Goal: Task Accomplishment & Management: Use online tool/utility

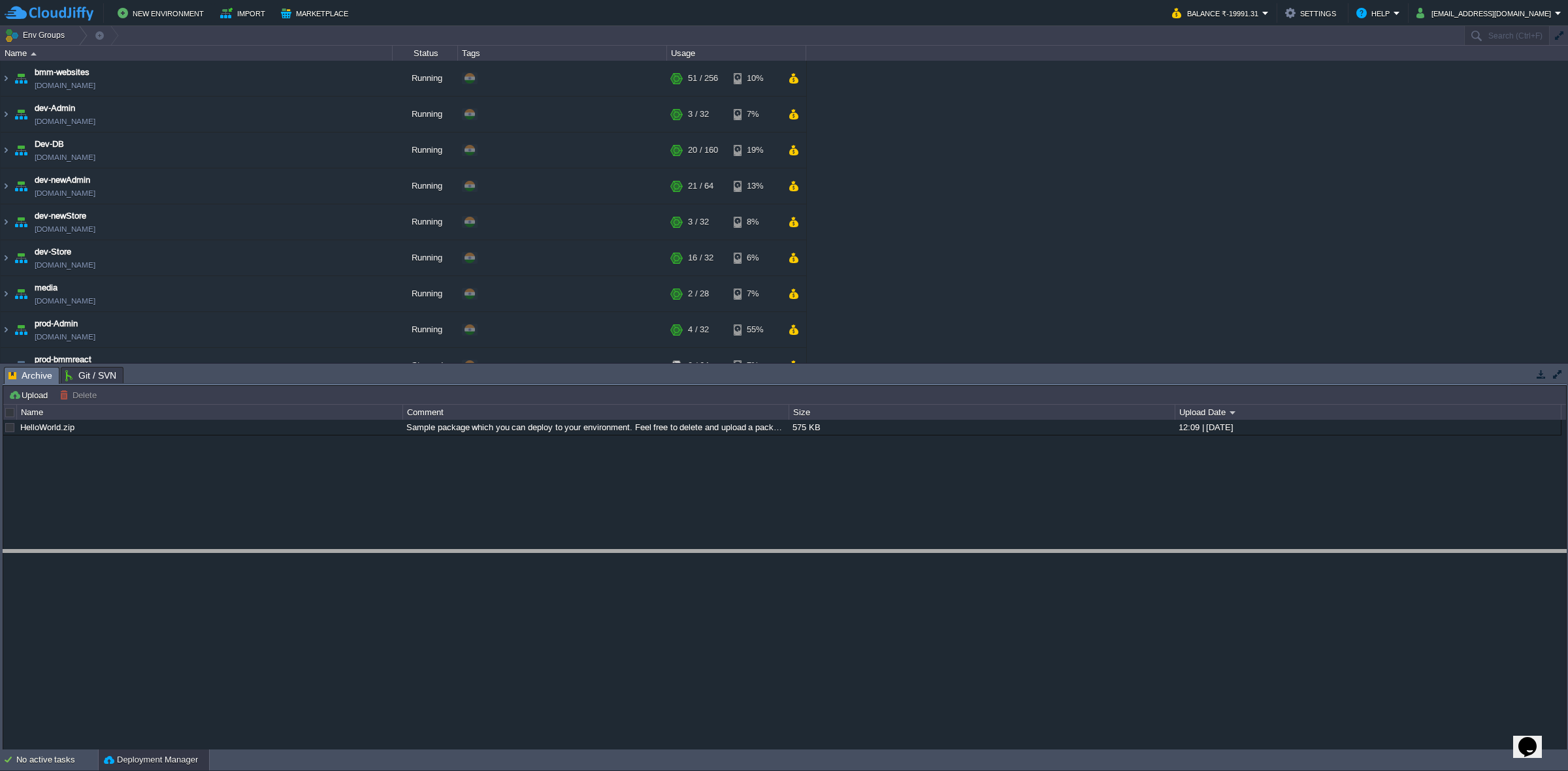
drag, startPoint x: 255, startPoint y: 376, endPoint x: 276, endPoint y: 558, distance: 183.2
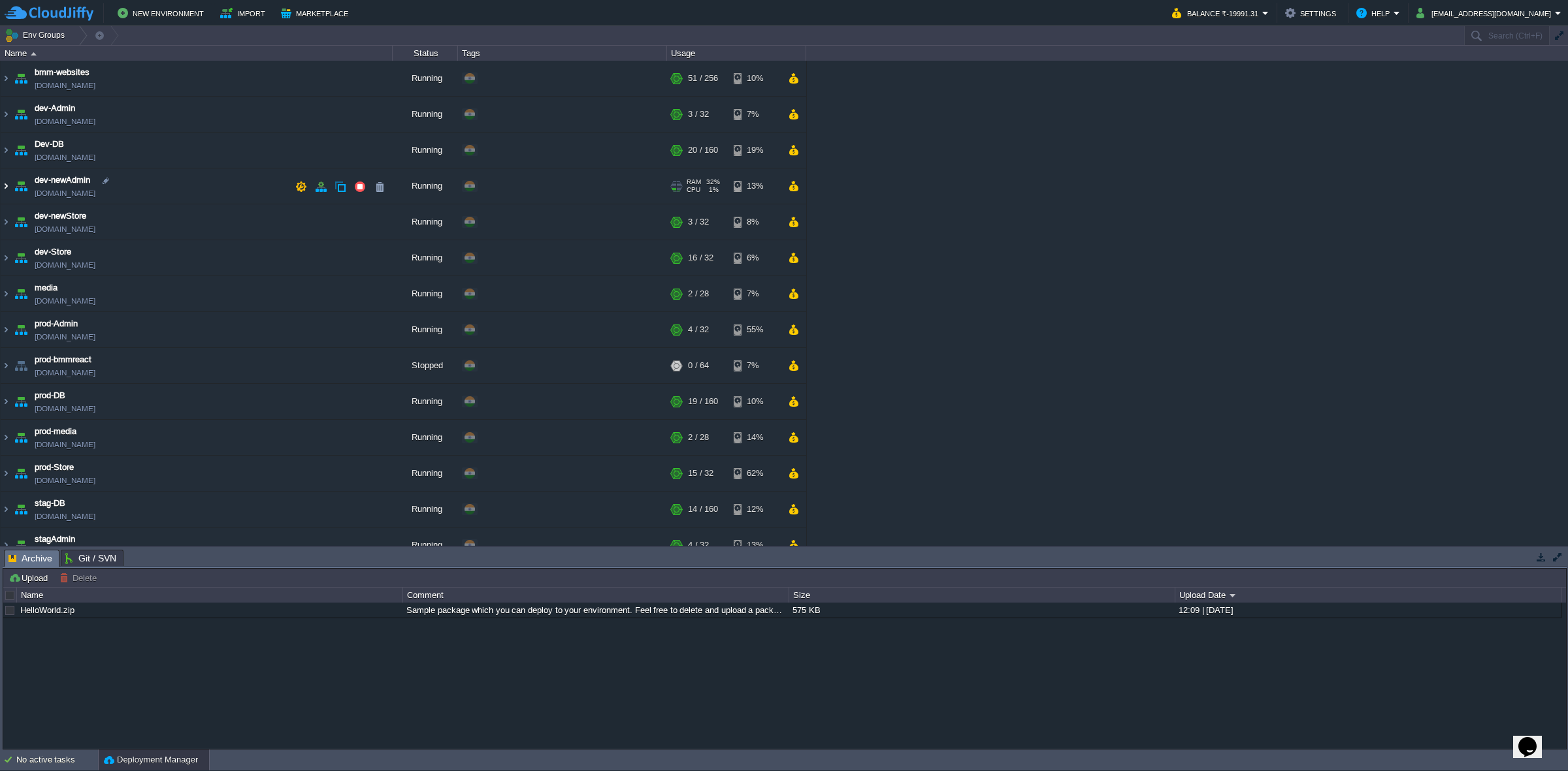
click at [10, 185] on img at bounding box center [5, 186] width 10 height 35
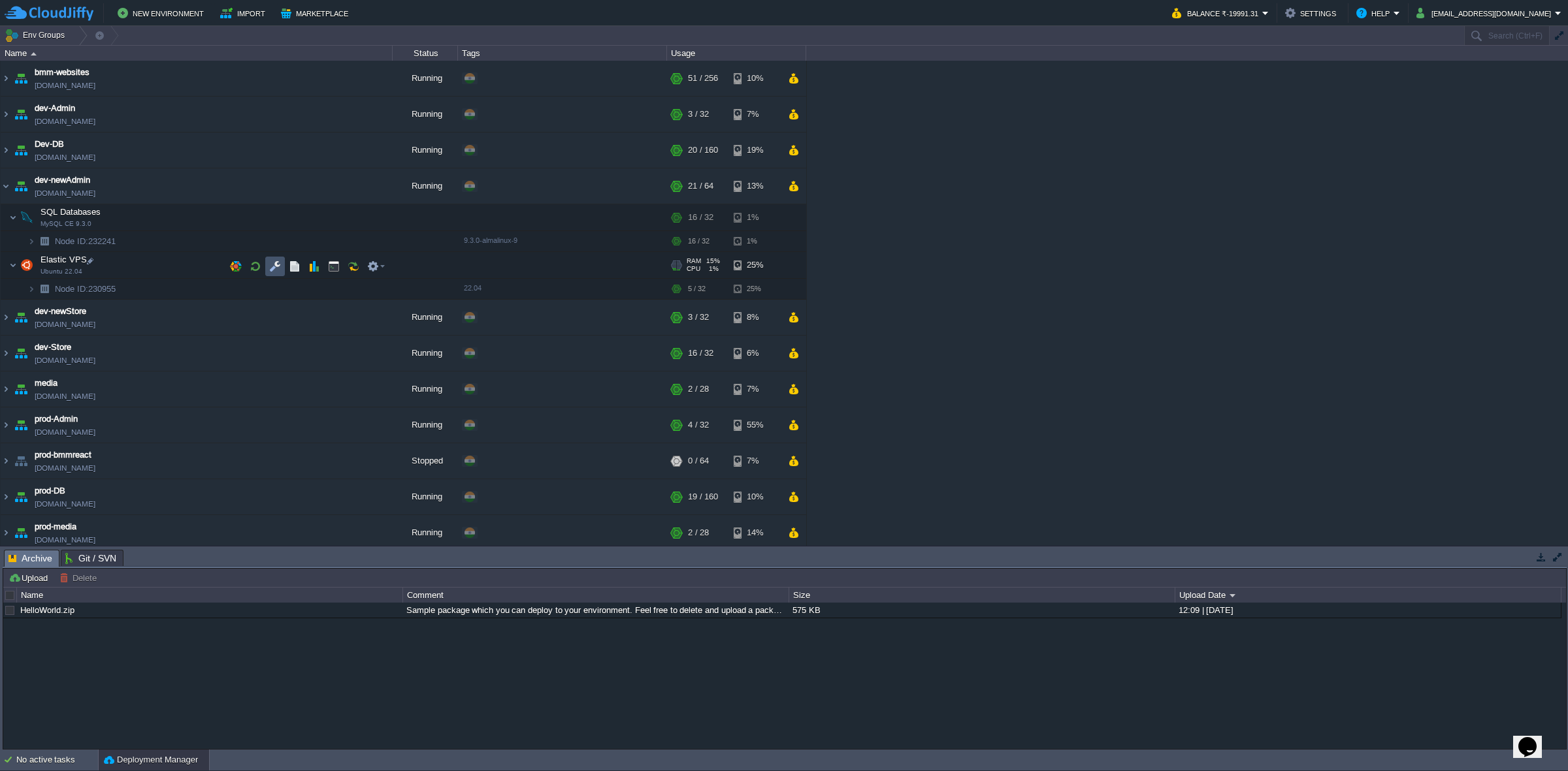
click at [279, 263] on button "button" at bounding box center [274, 266] width 11 height 11
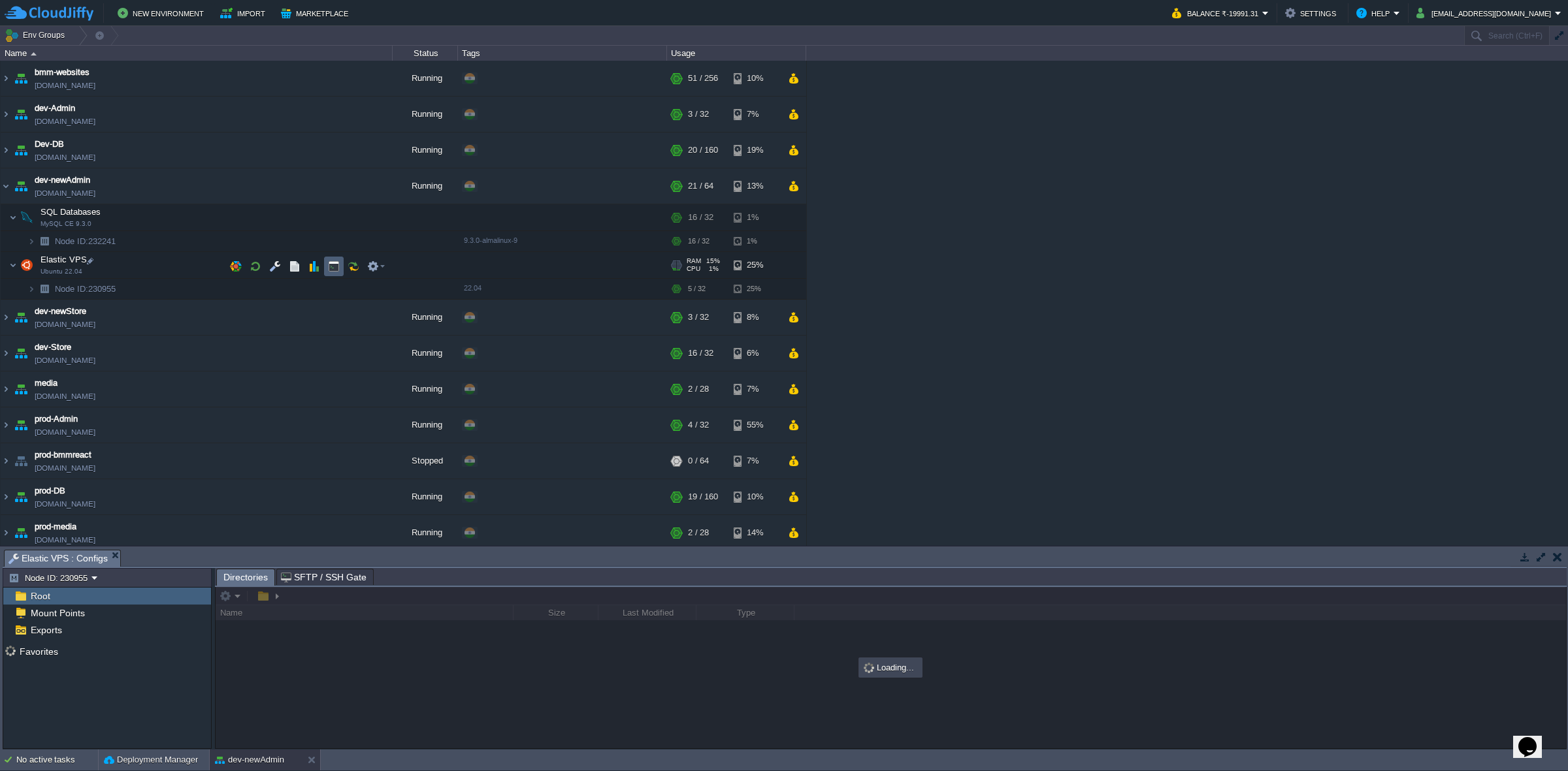
click at [330, 258] on td at bounding box center [333, 266] width 20 height 20
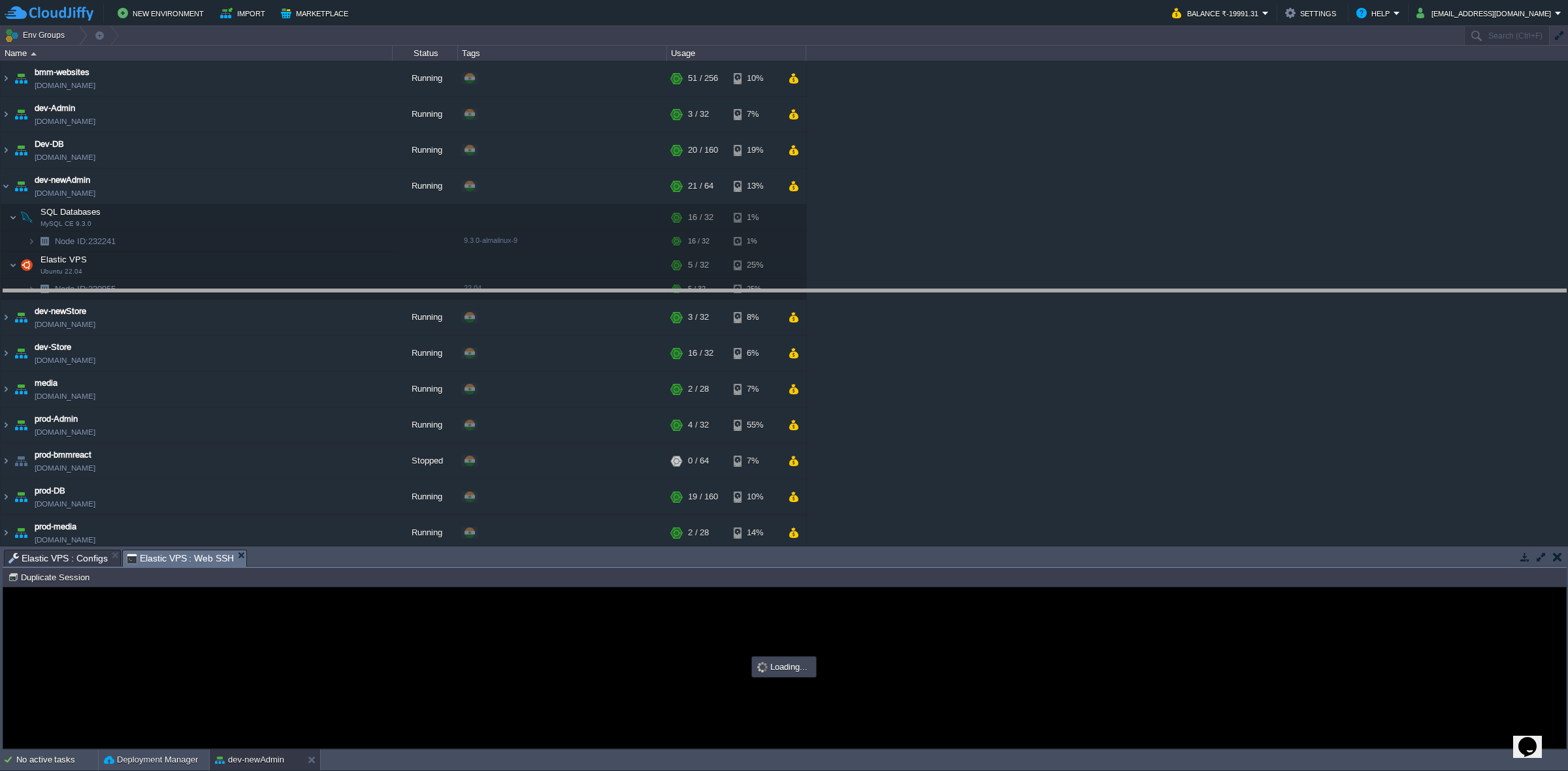
drag, startPoint x: 395, startPoint y: 556, endPoint x: 415, endPoint y: 274, distance: 282.7
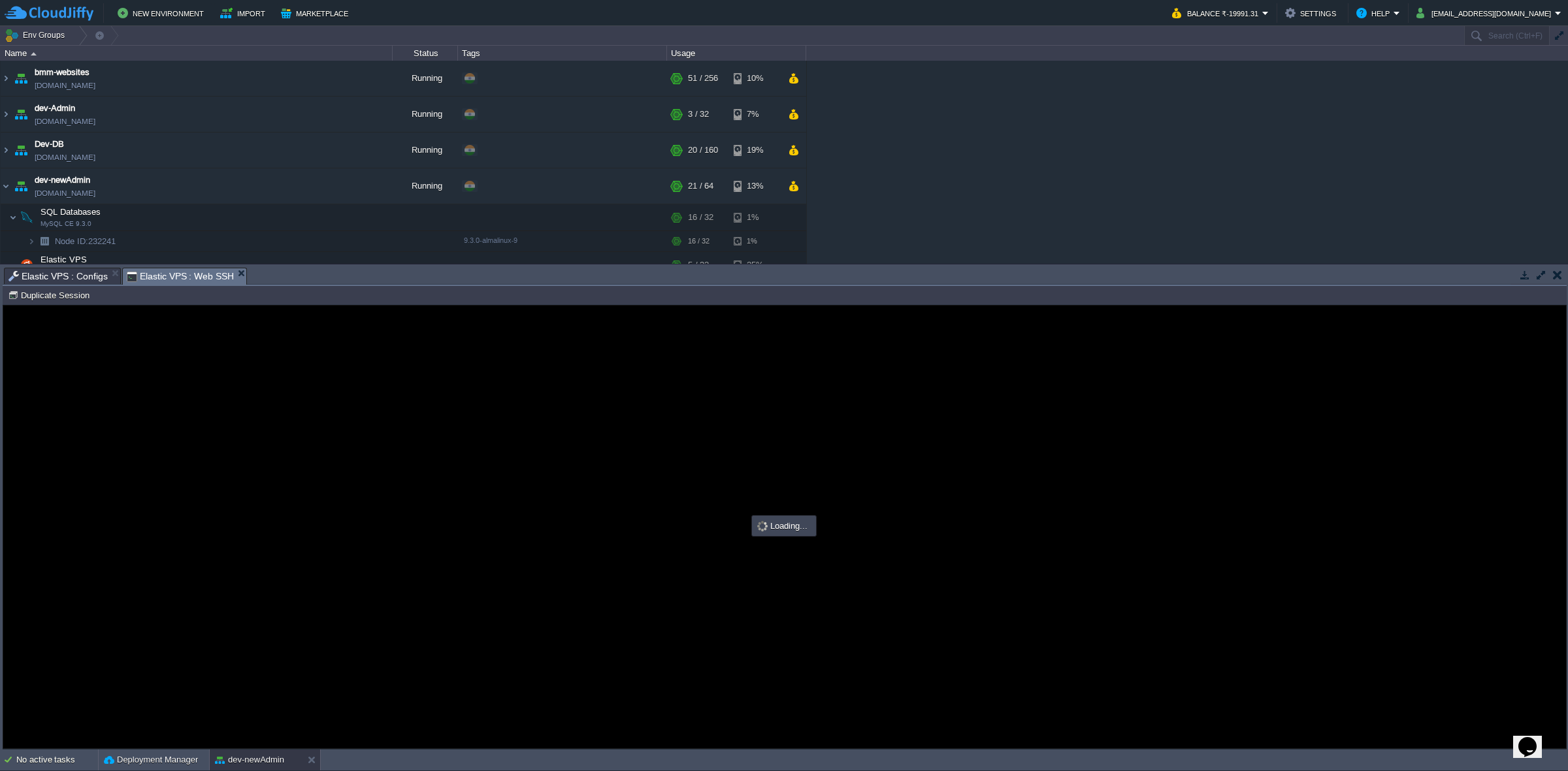
click at [59, 272] on span "Elastic VPS : Configs" at bounding box center [58, 276] width 99 height 16
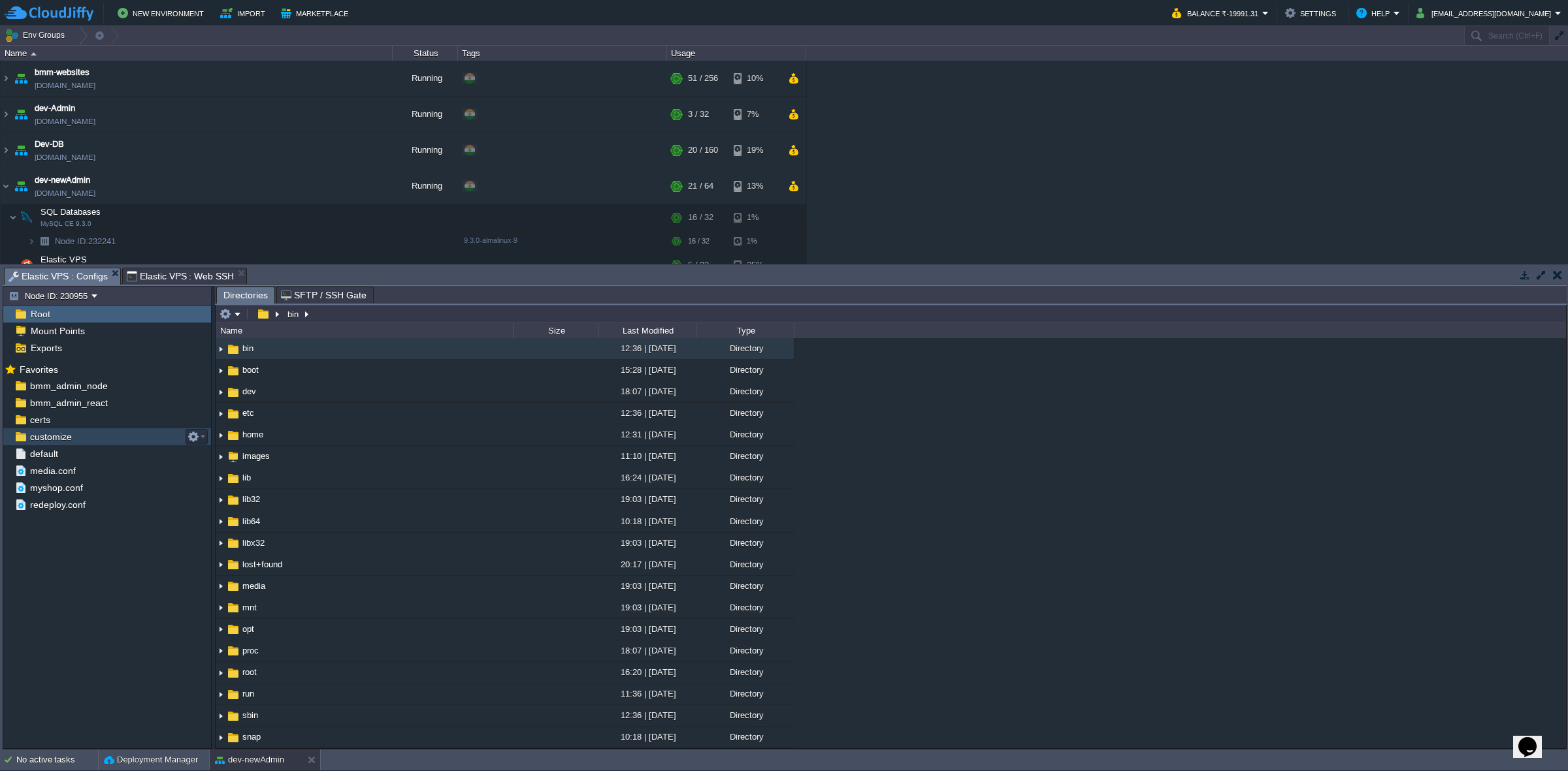
click at [122, 441] on div "customize" at bounding box center [107, 437] width 207 height 17
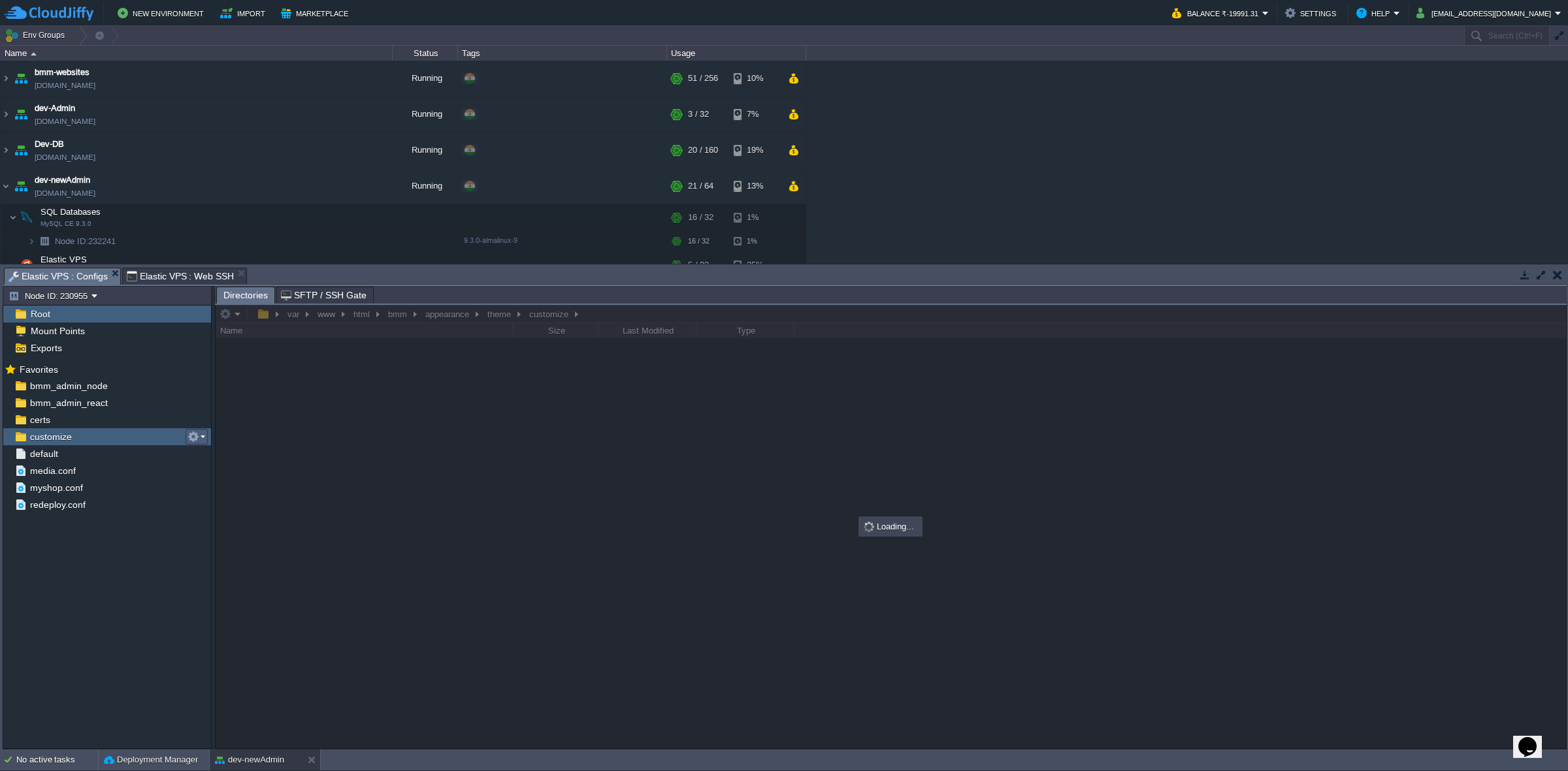
click at [197, 435] on button "button" at bounding box center [193, 437] width 11 height 11
click at [233, 454] on span "Copy Path" at bounding box center [225, 455] width 40 height 9
type input "#000000"
click at [195, 268] on span "Elastic VPS : Web SSH" at bounding box center [180, 276] width 107 height 16
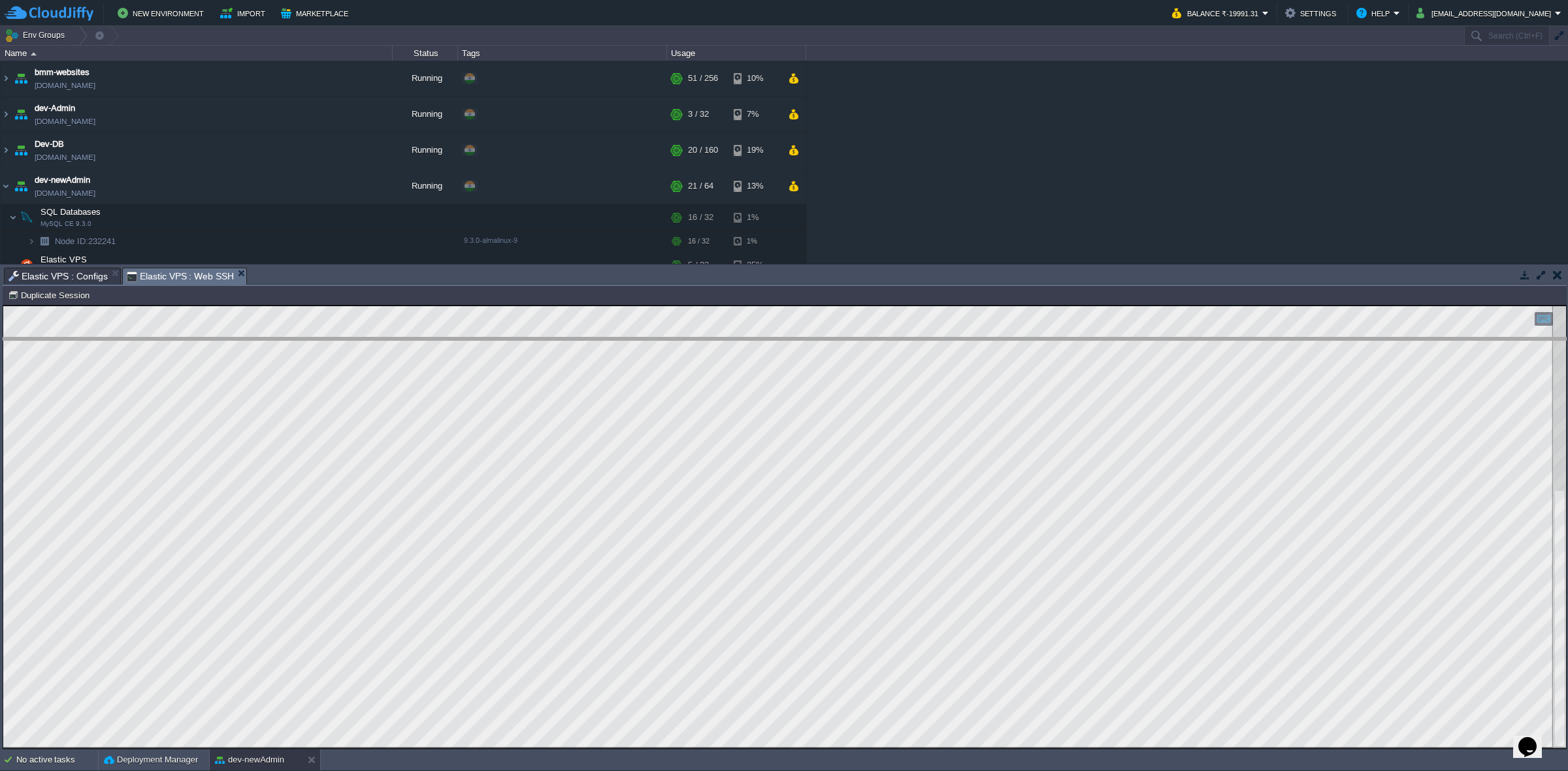
drag, startPoint x: 671, startPoint y: 282, endPoint x: 695, endPoint y: 351, distance: 73.1
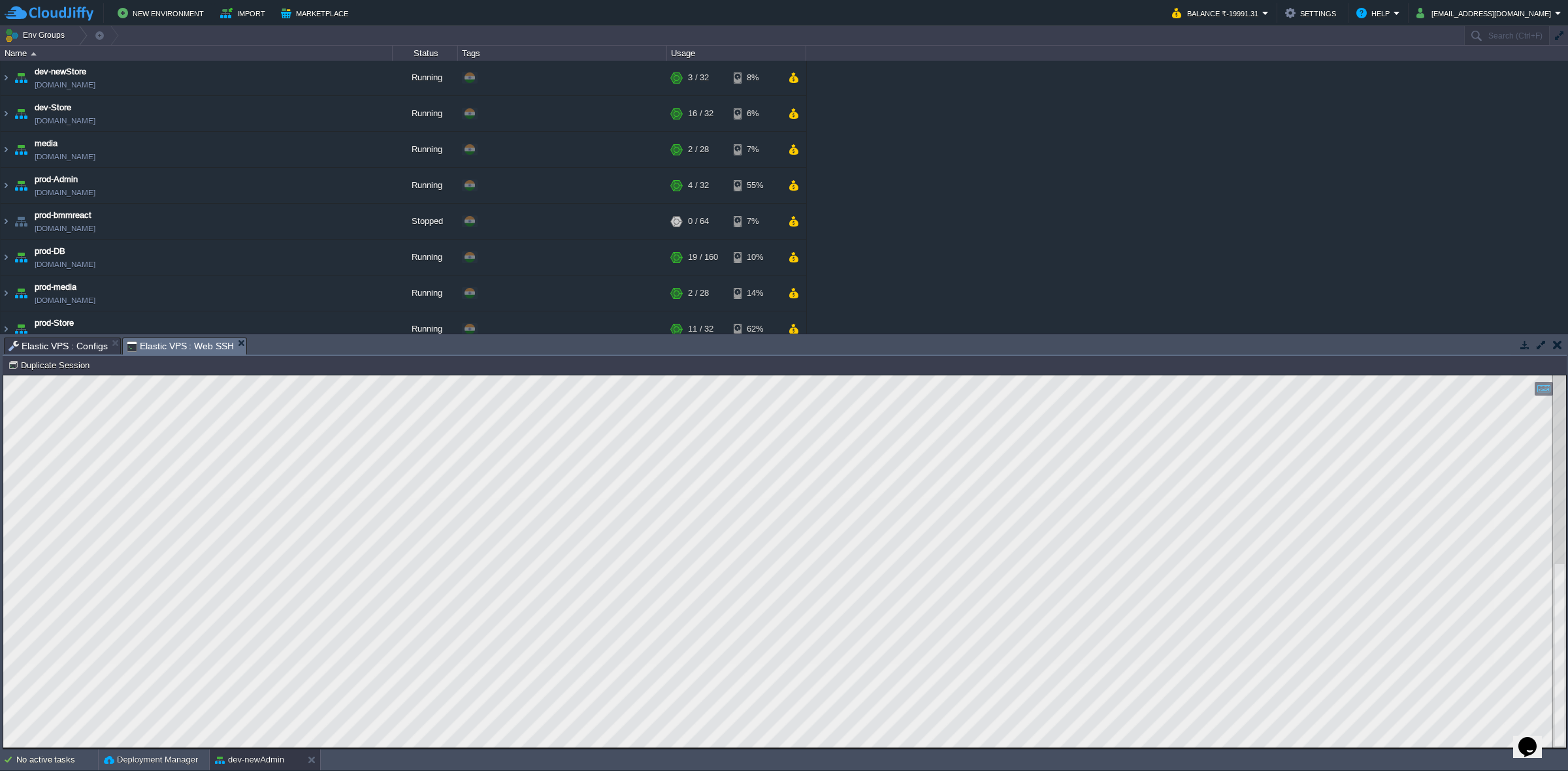
scroll to position [399, 0]
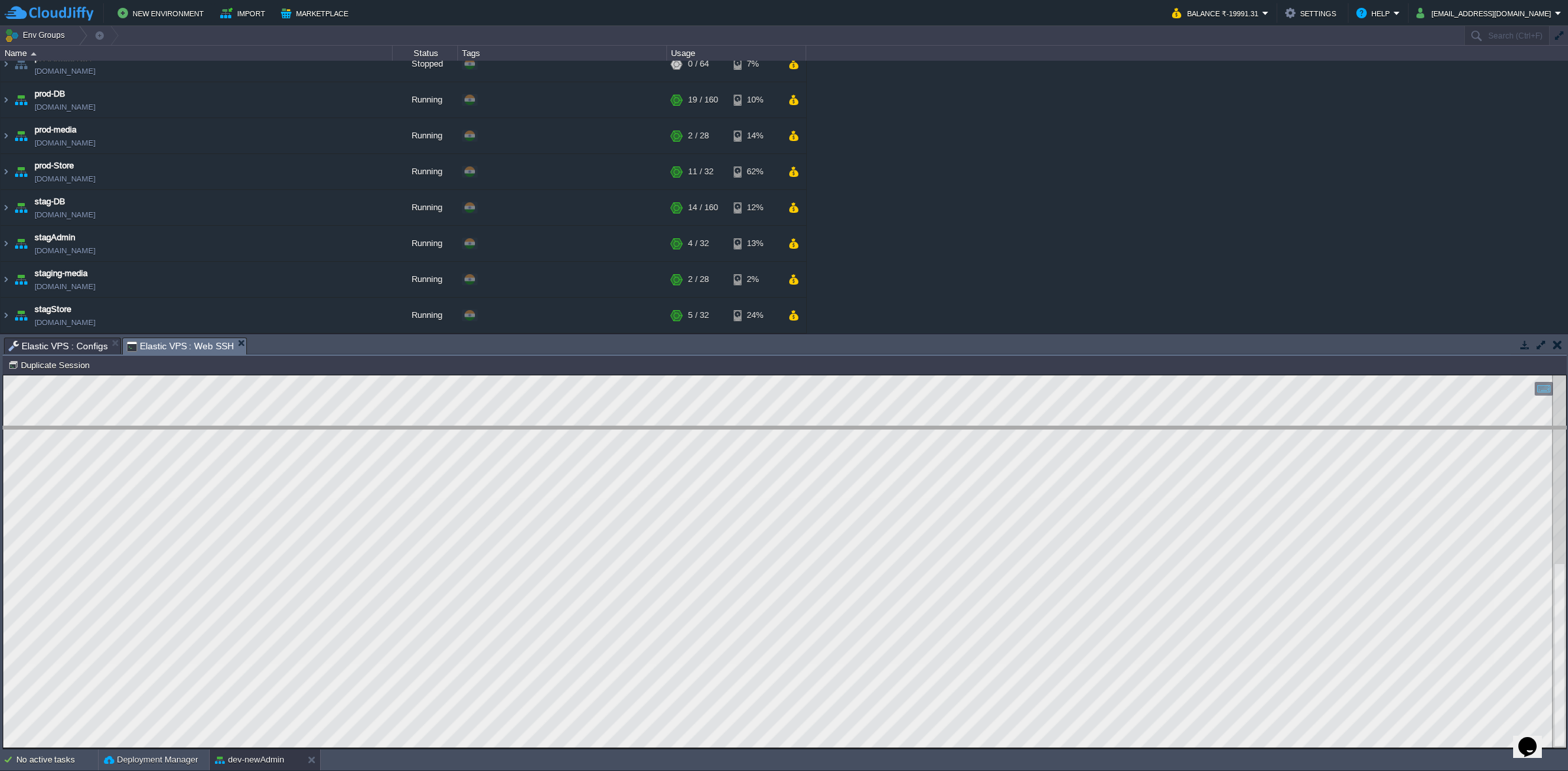
drag, startPoint x: 340, startPoint y: 349, endPoint x: 377, endPoint y: 439, distance: 97.3
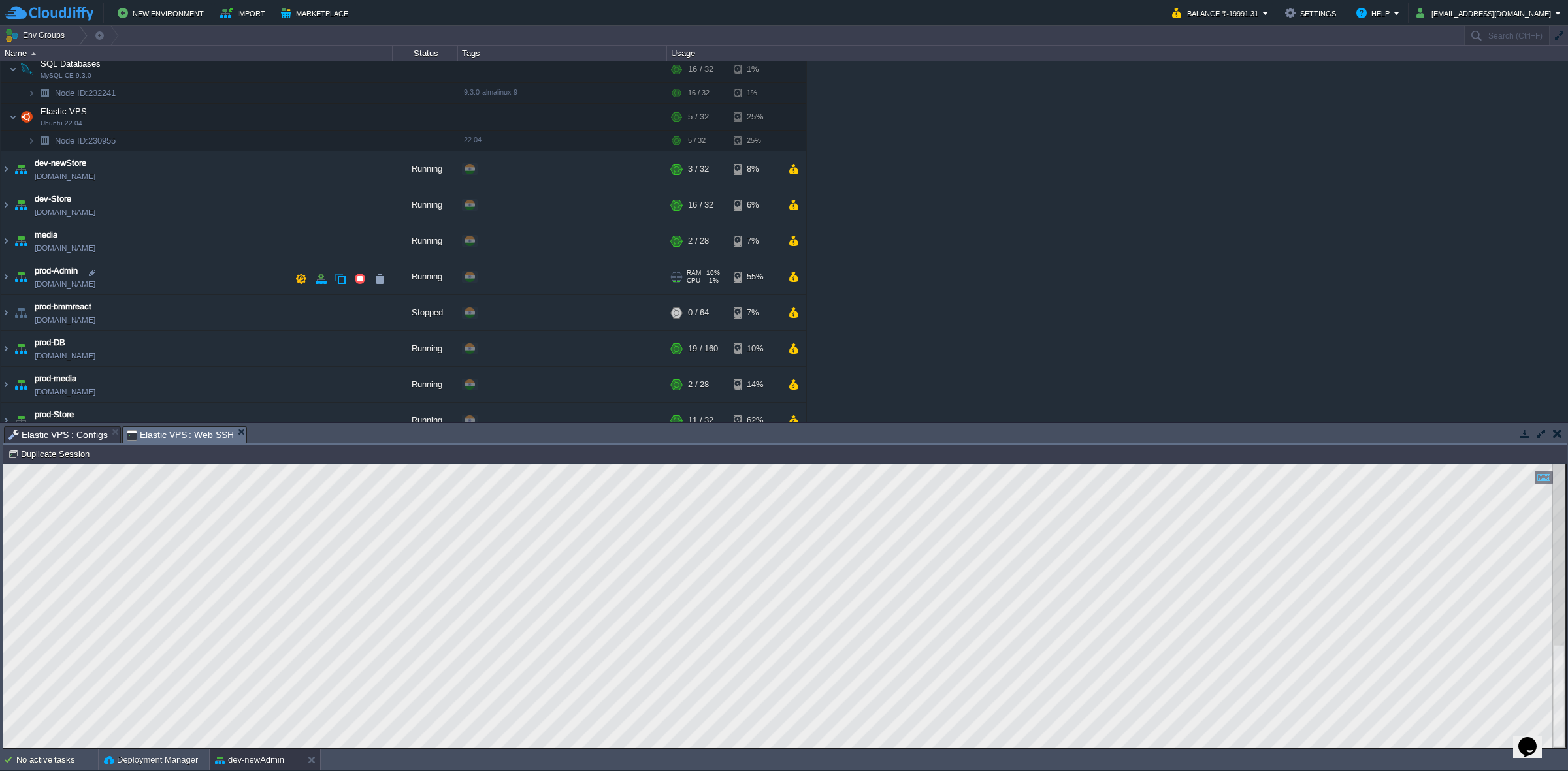
scroll to position [147, 0]
click at [2, 243] on img at bounding box center [5, 242] width 10 height 35
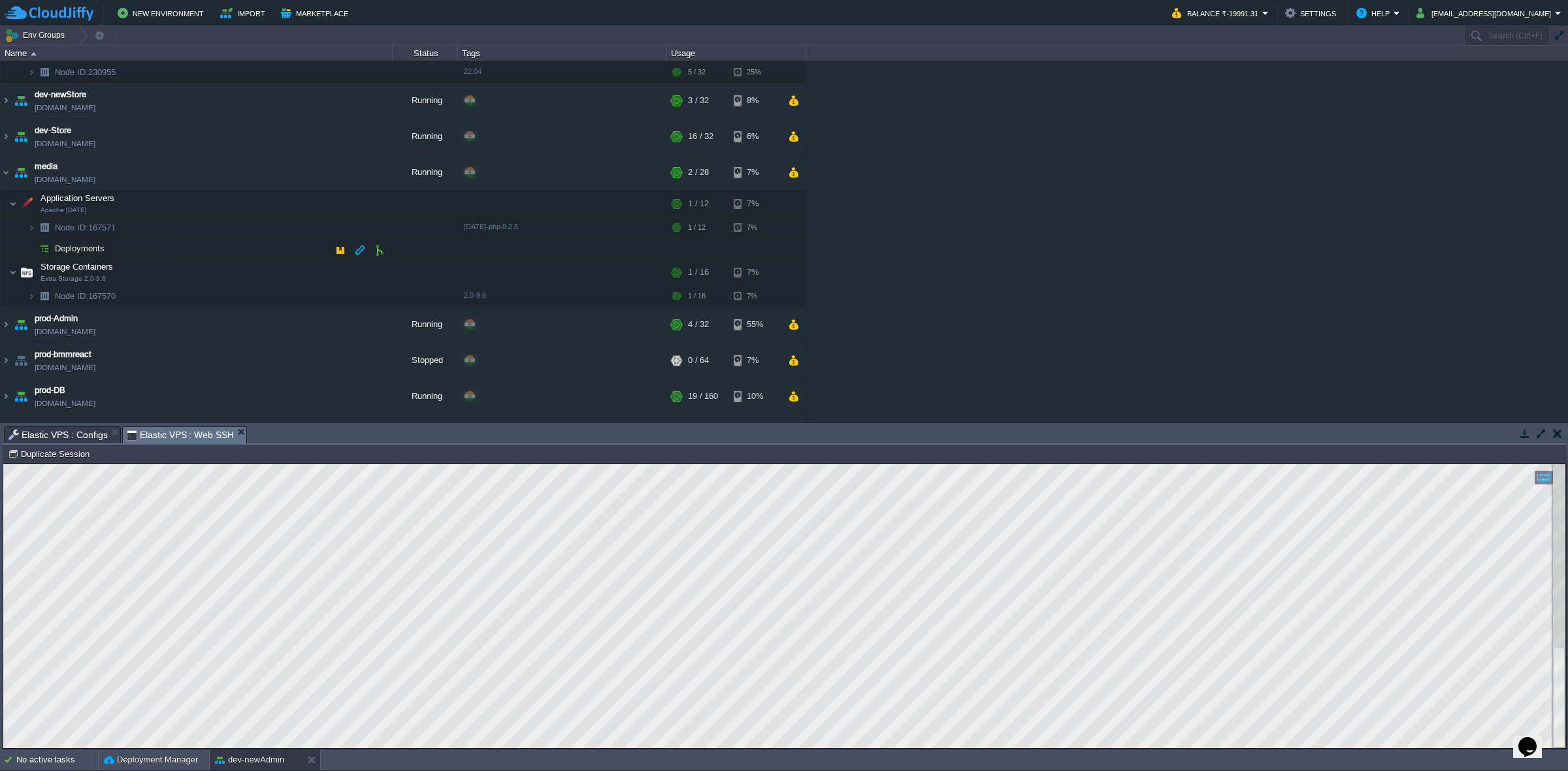
scroll to position [229, 0]
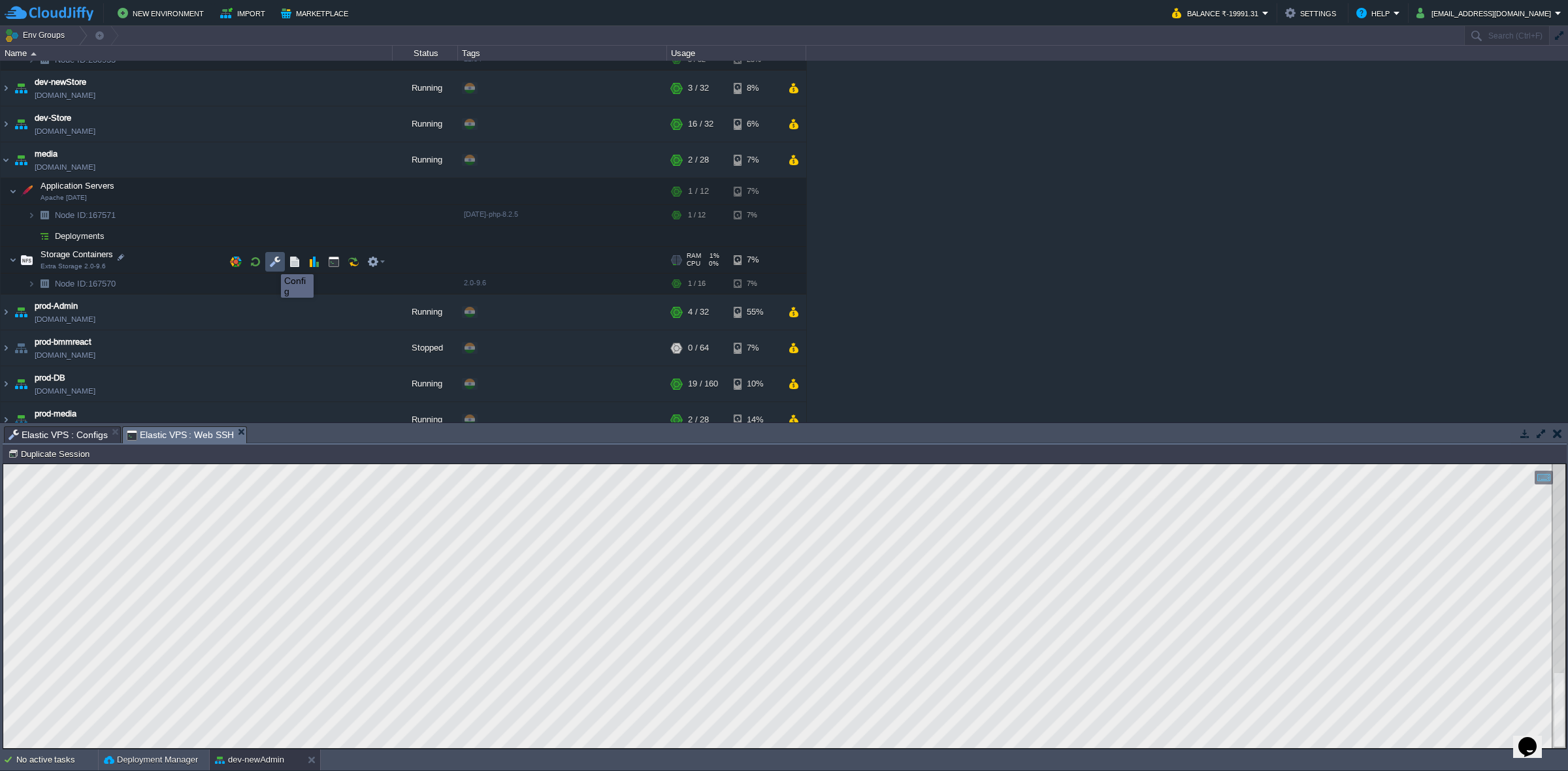
click at [271, 263] on button "button" at bounding box center [274, 262] width 11 height 11
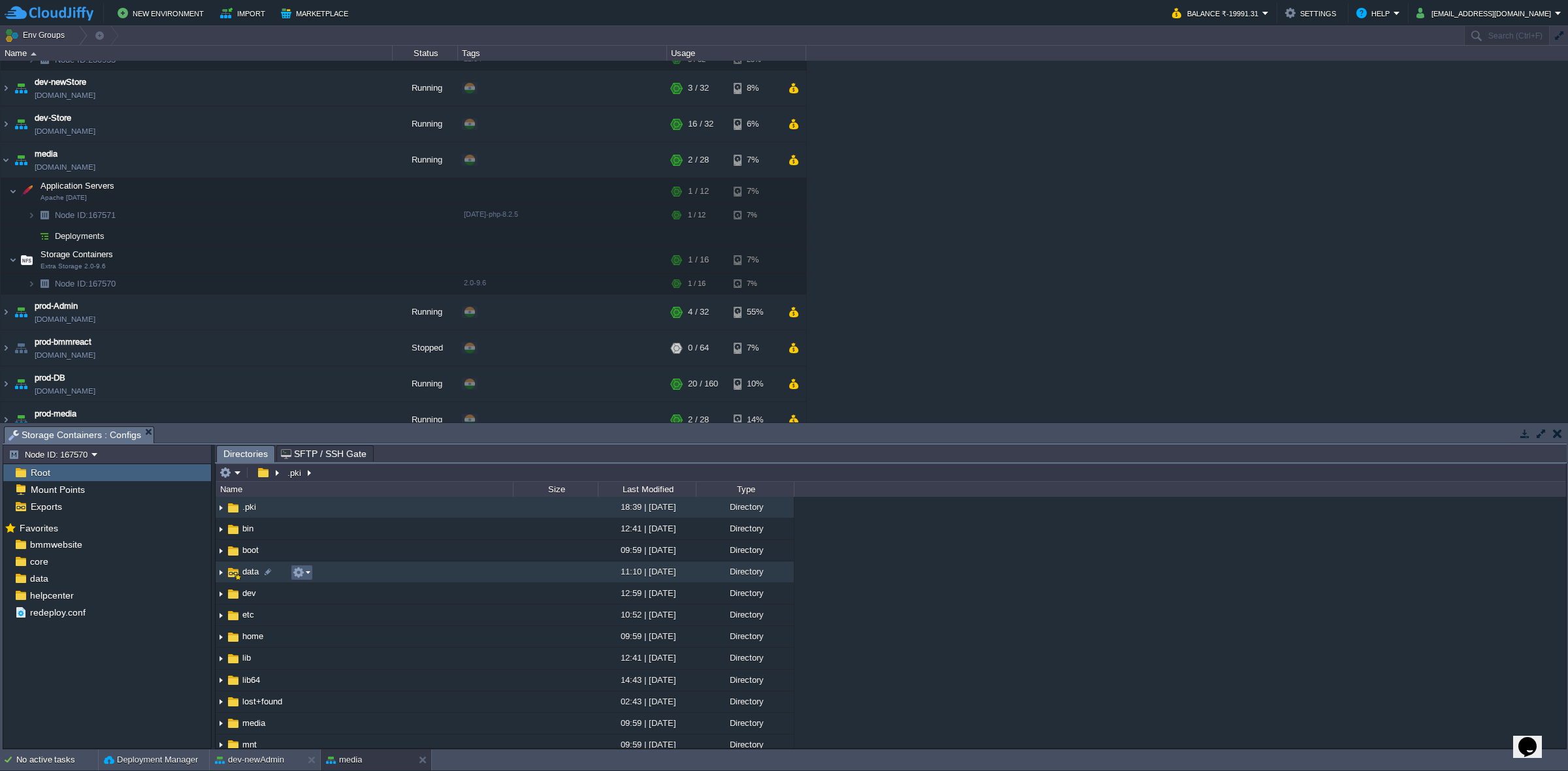
click at [308, 569] on em at bounding box center [301, 572] width 18 height 11
click at [255, 756] on button "dev-newAdmin" at bounding box center [249, 760] width 69 height 13
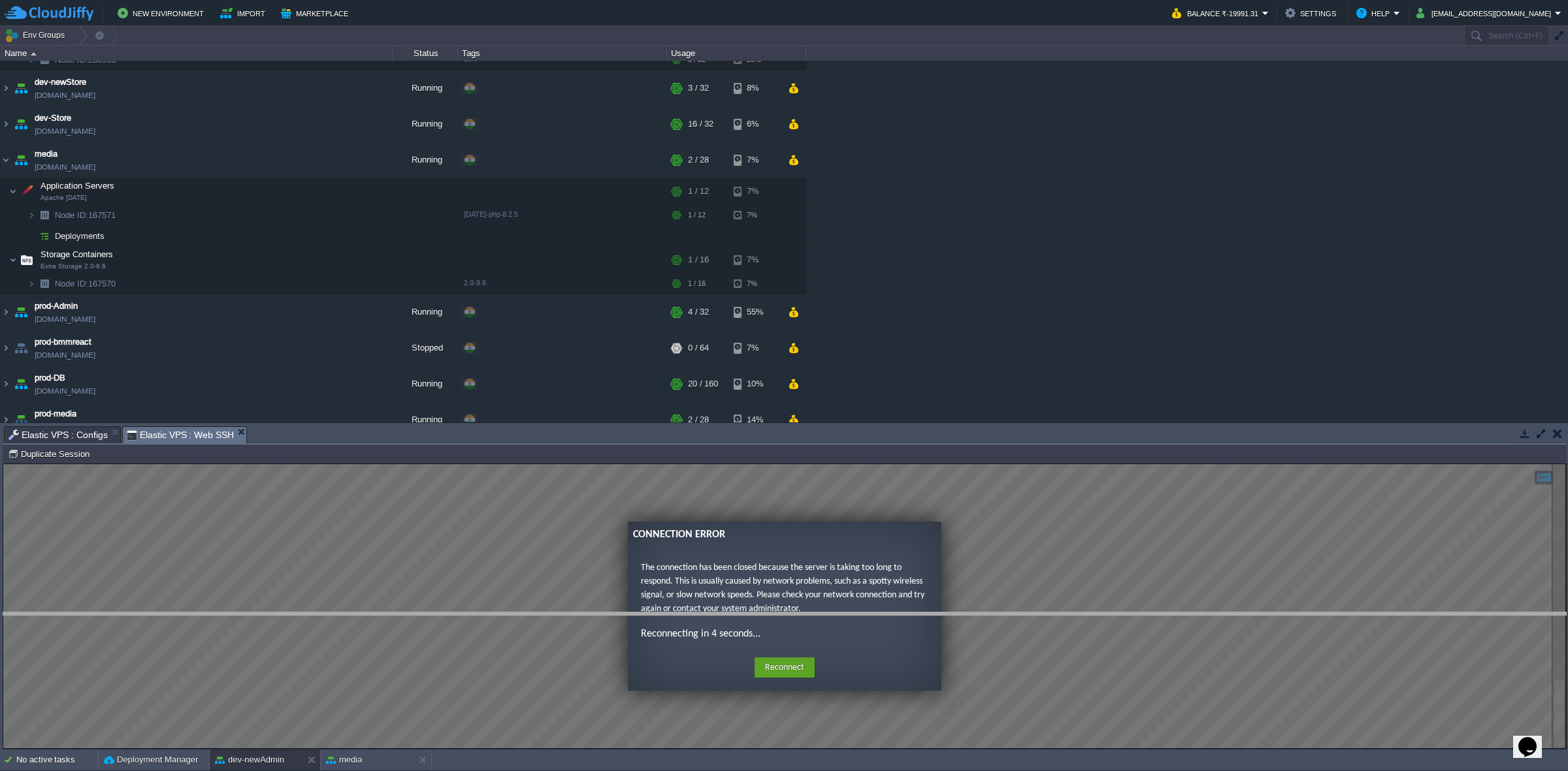
drag, startPoint x: 424, startPoint y: 430, endPoint x: 391, endPoint y: 658, distance: 230.4
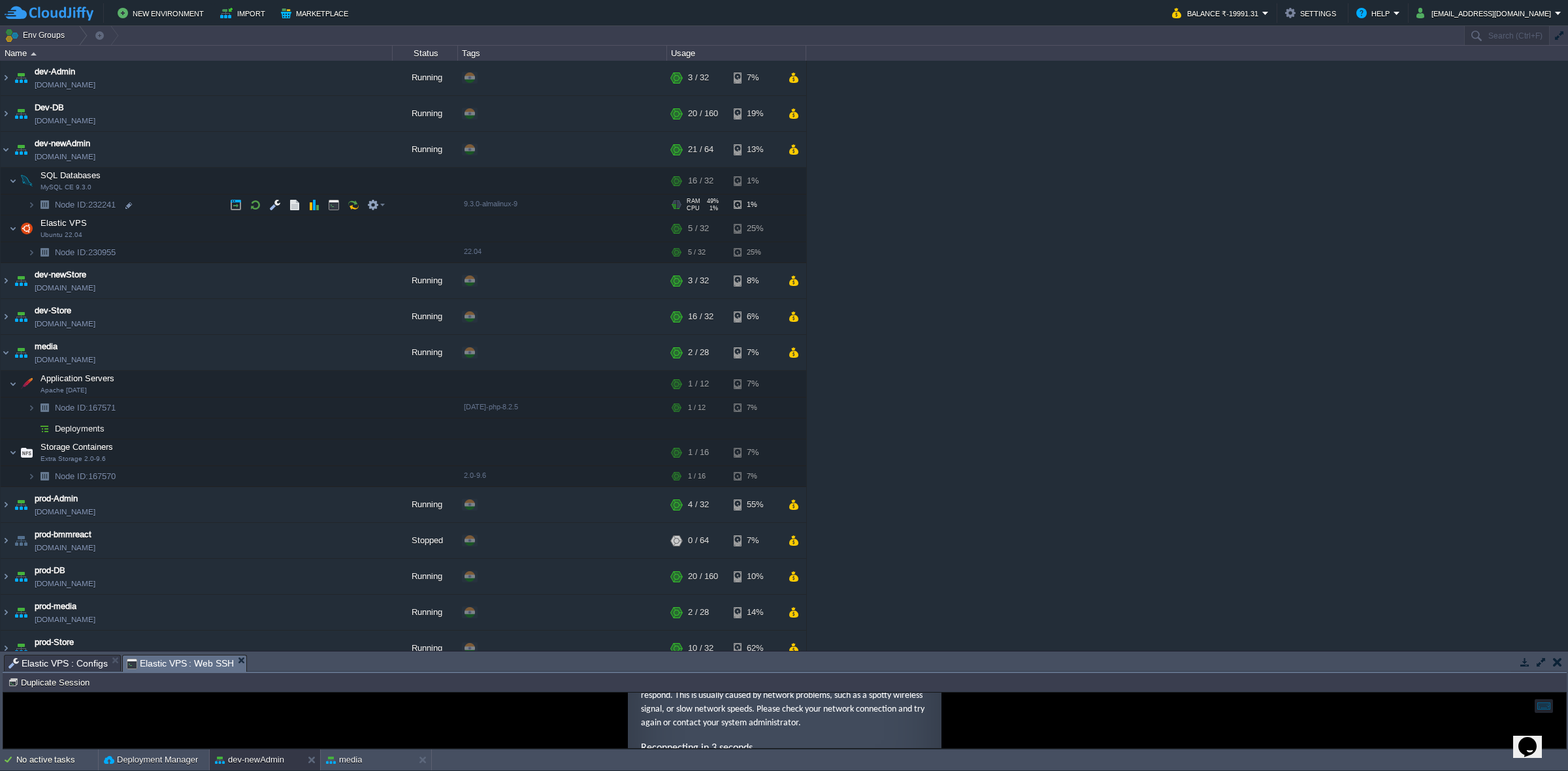
scroll to position [0, 0]
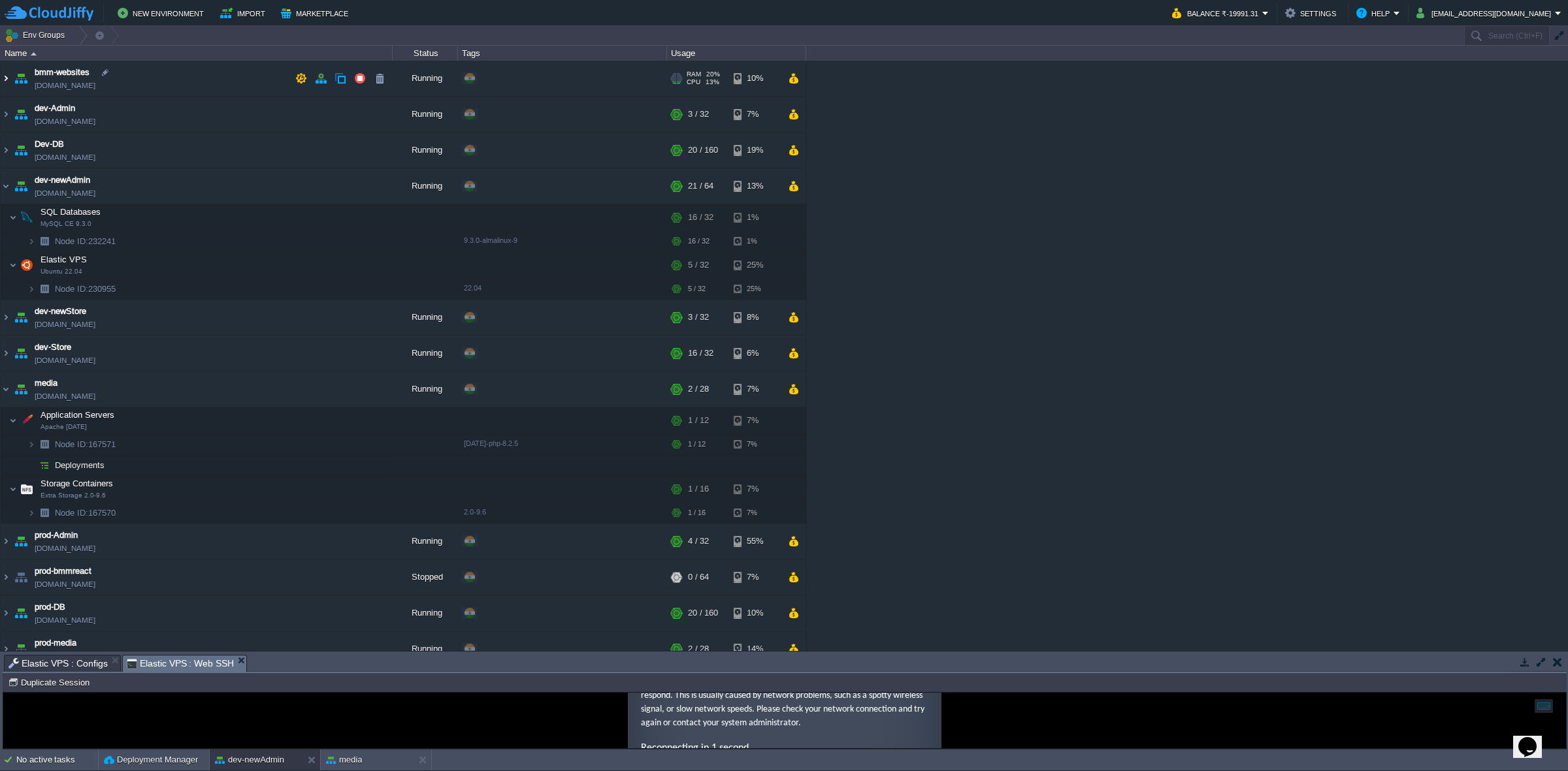
click at [10, 77] on img at bounding box center [5, 78] width 10 height 35
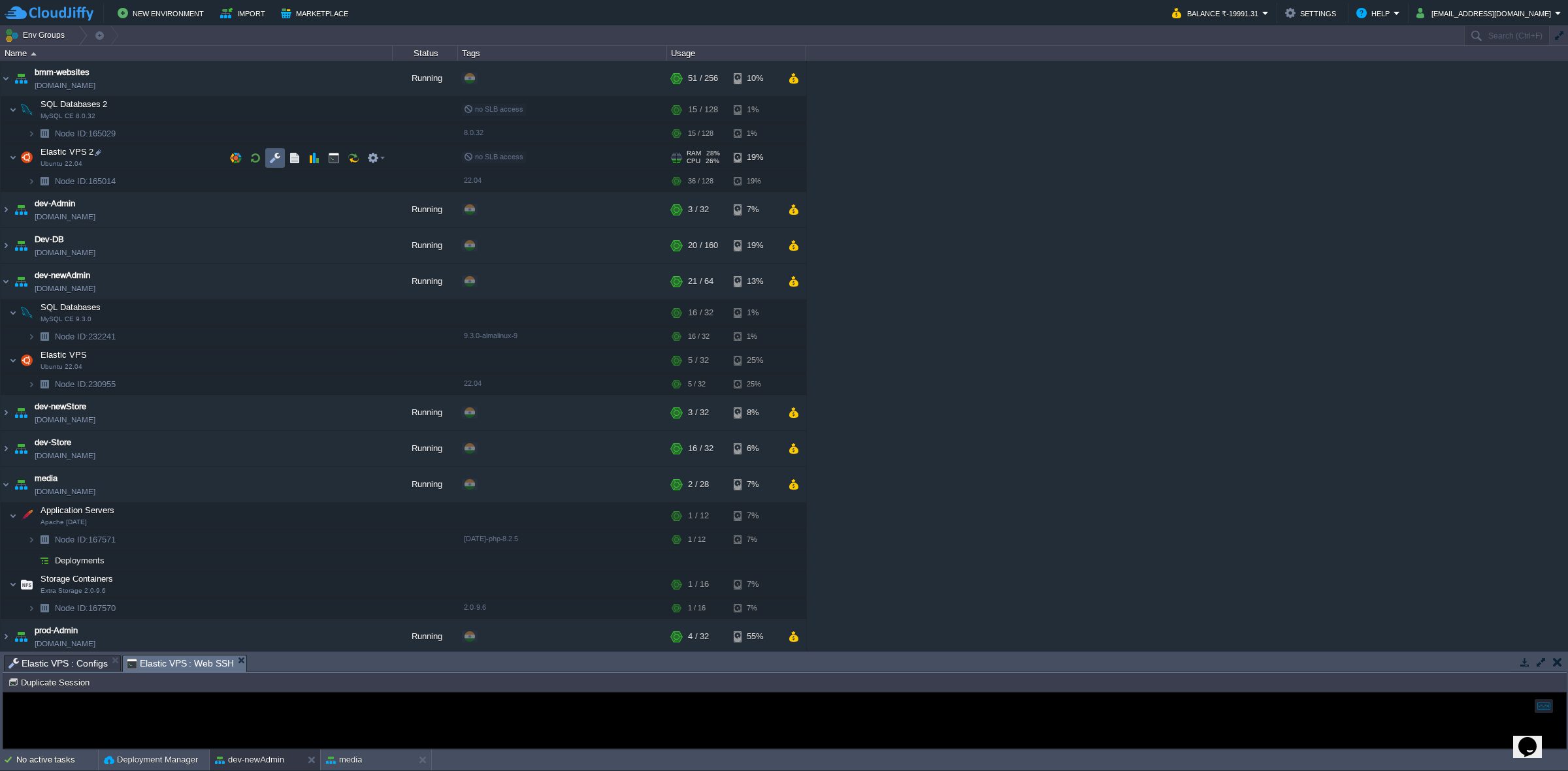
click at [269, 149] on td at bounding box center [274, 157] width 20 height 20
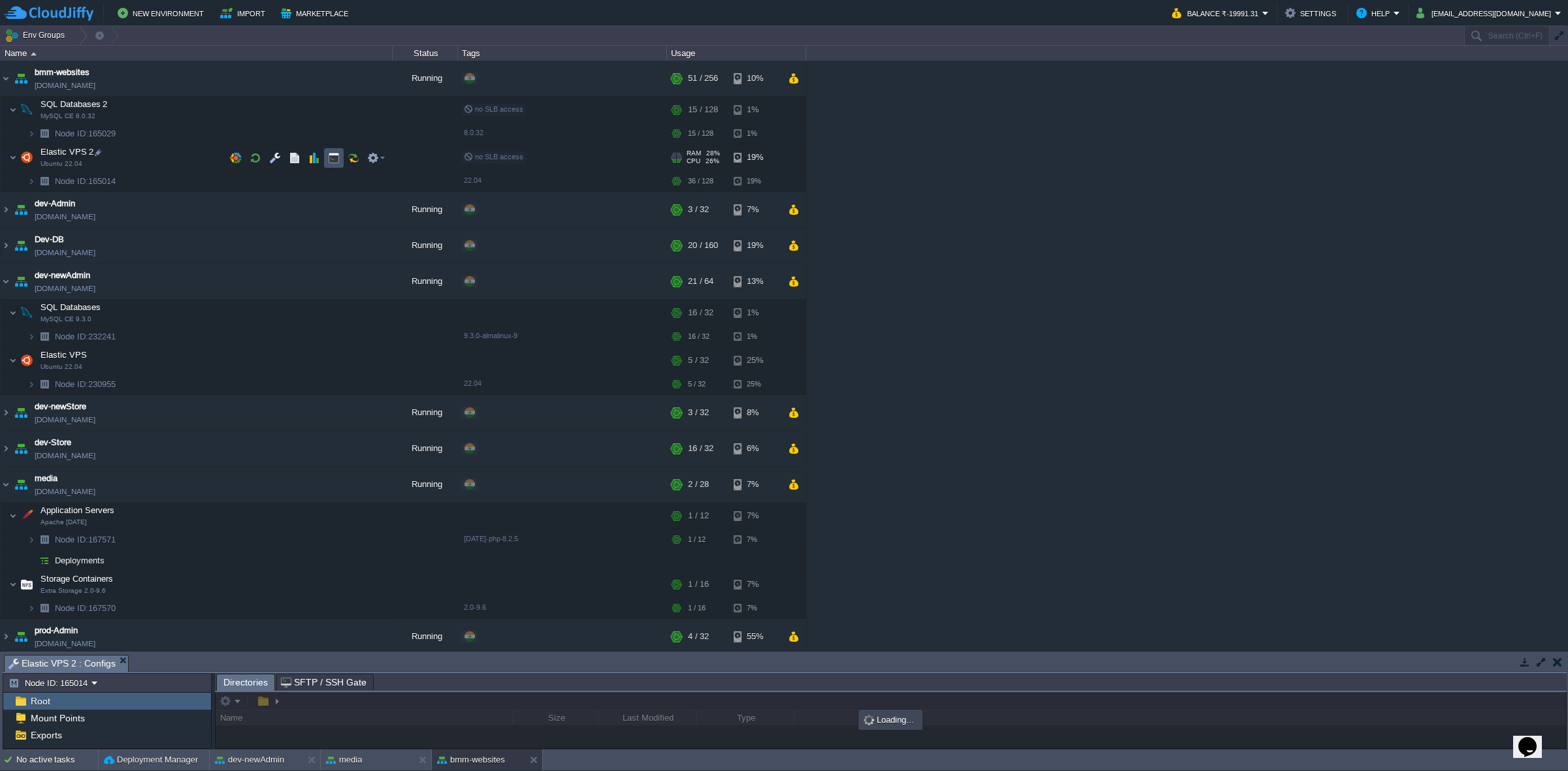
click at [334, 157] on button "button" at bounding box center [333, 157] width 11 height 11
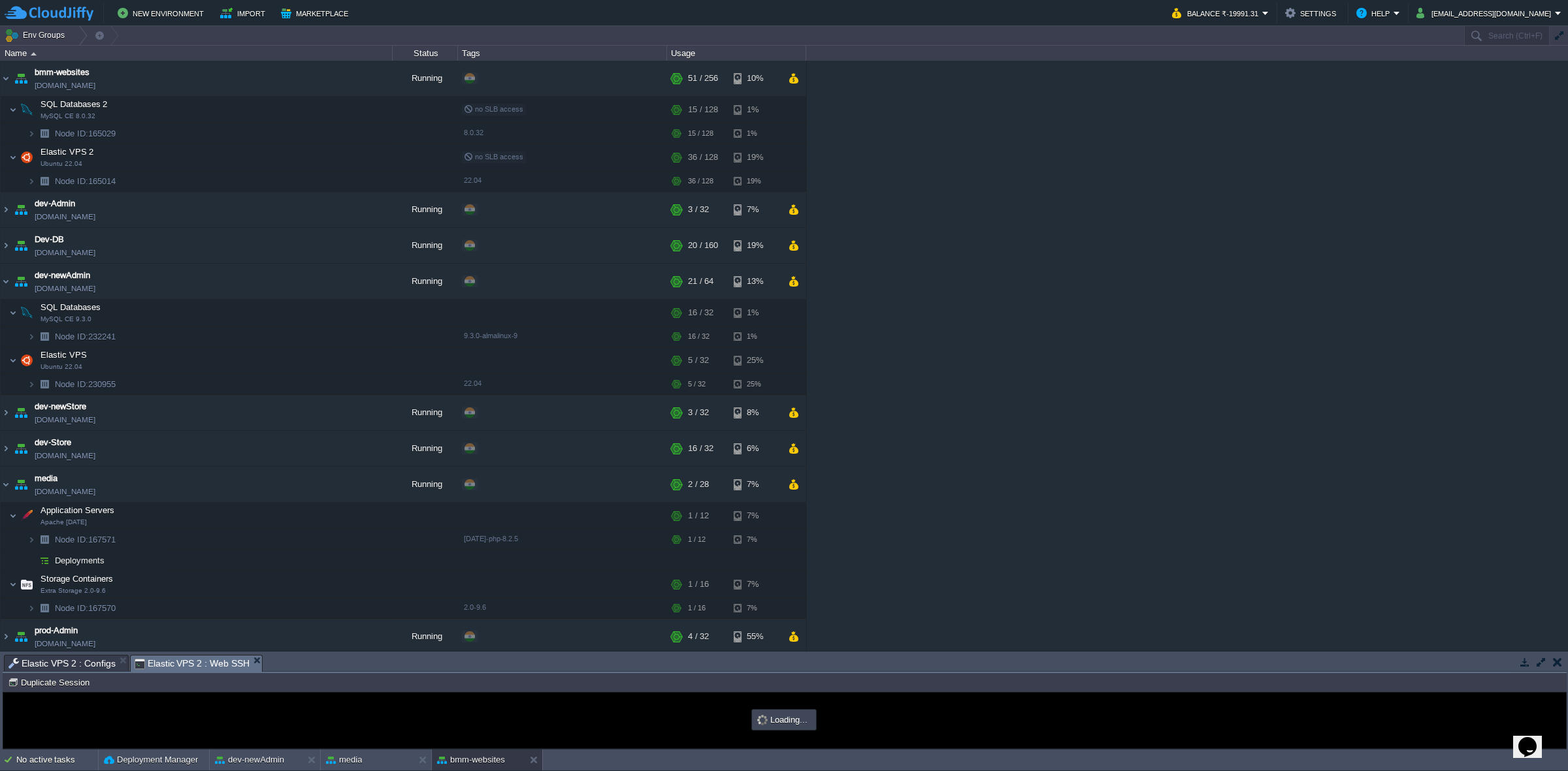
type input "#000000"
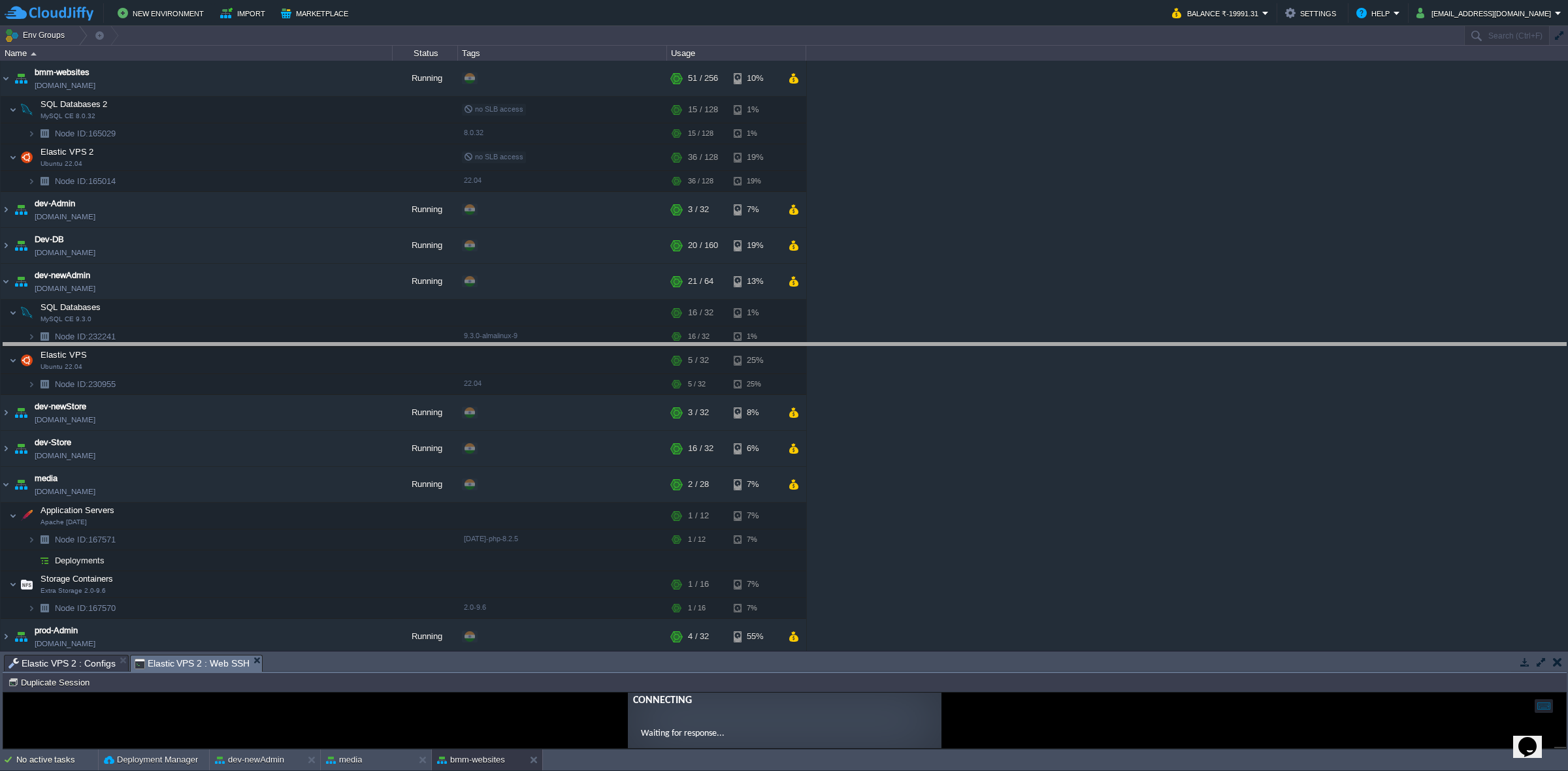
drag, startPoint x: 399, startPoint y: 663, endPoint x: 439, endPoint y: 324, distance: 341.4
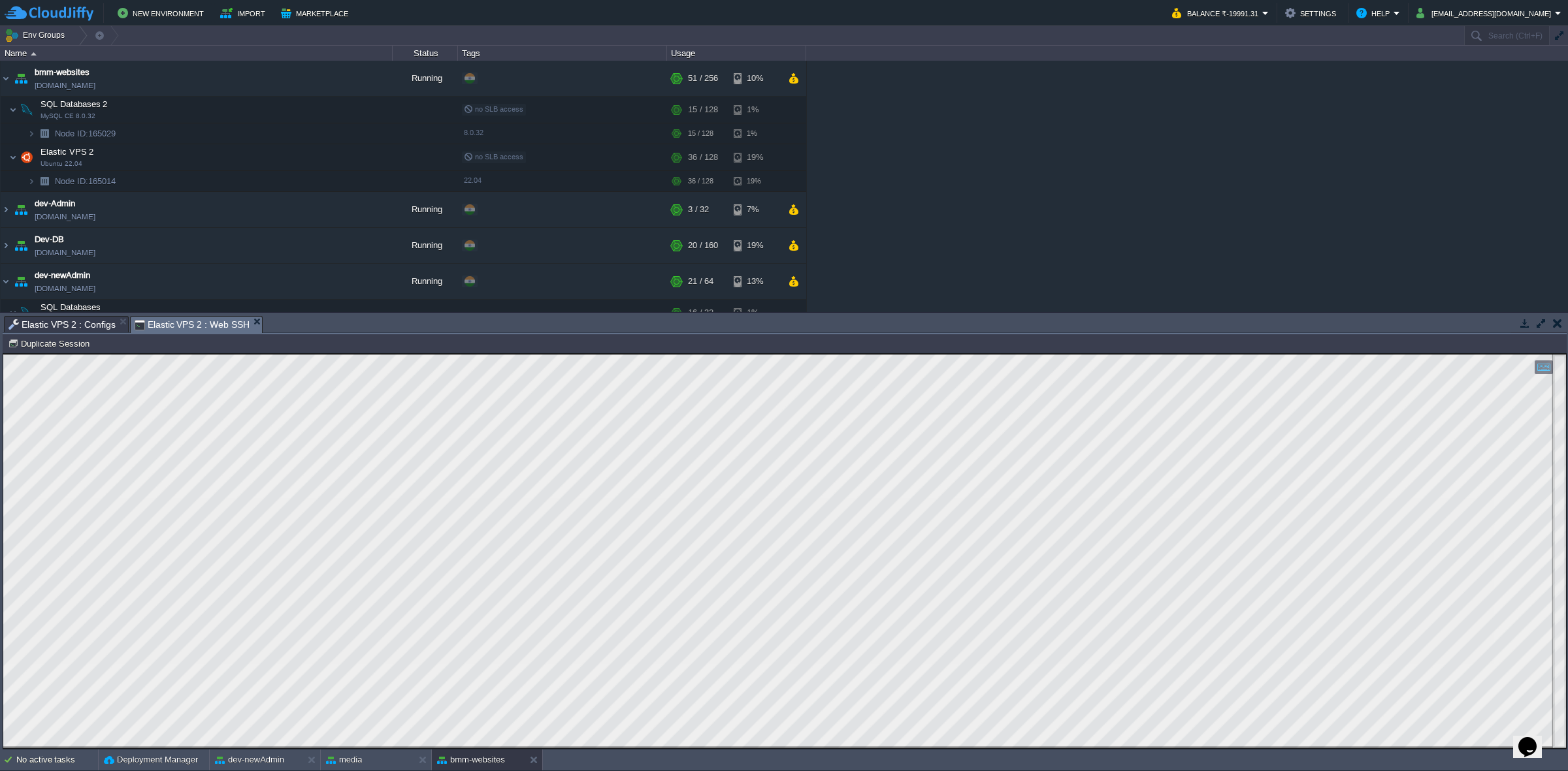
click at [70, 322] on span "Elastic VPS 2 : Configs" at bounding box center [62, 324] width 107 height 16
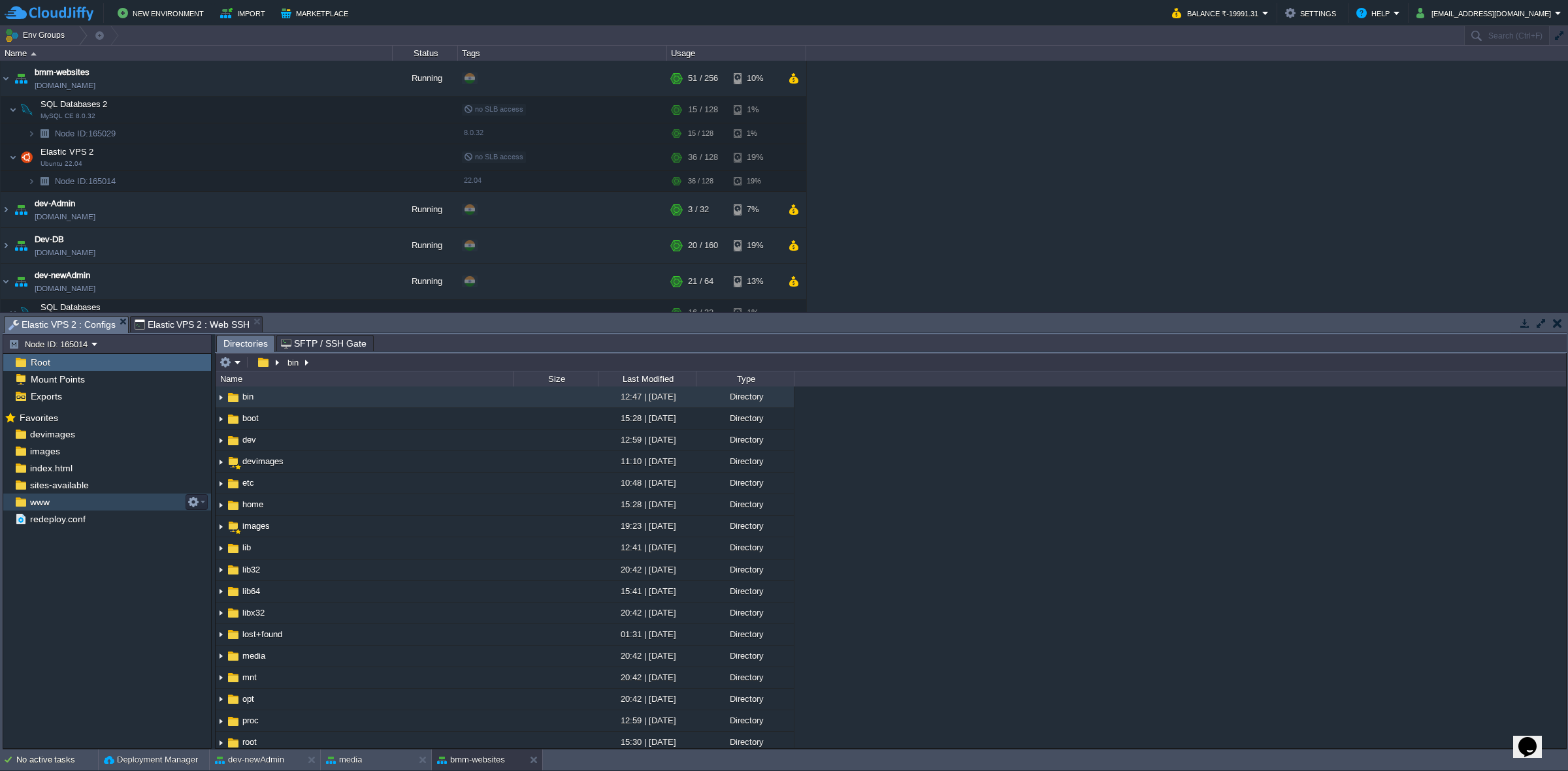
click at [93, 503] on div "www" at bounding box center [107, 502] width 207 height 17
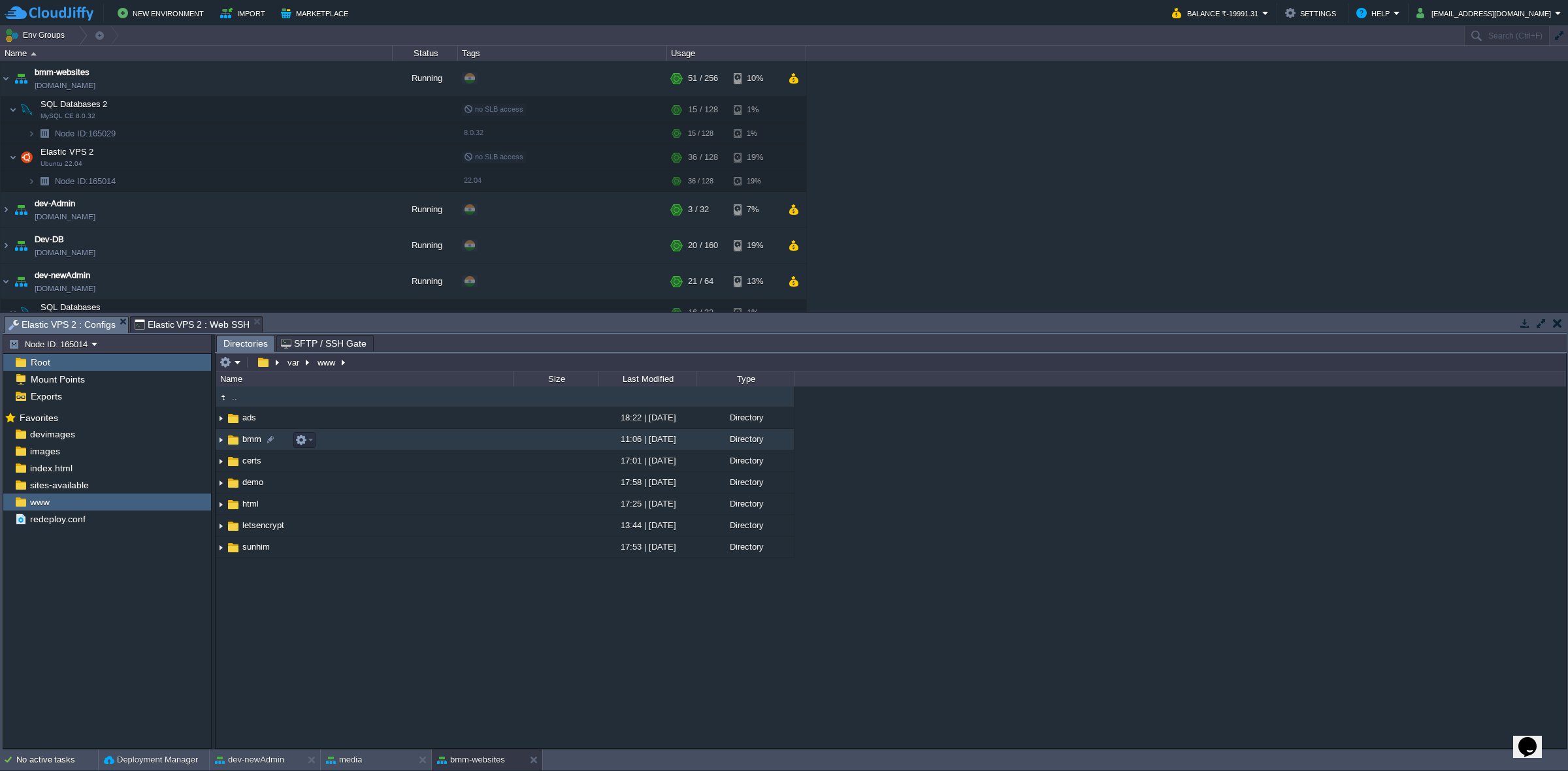
click at [218, 441] on img at bounding box center [220, 440] width 10 height 20
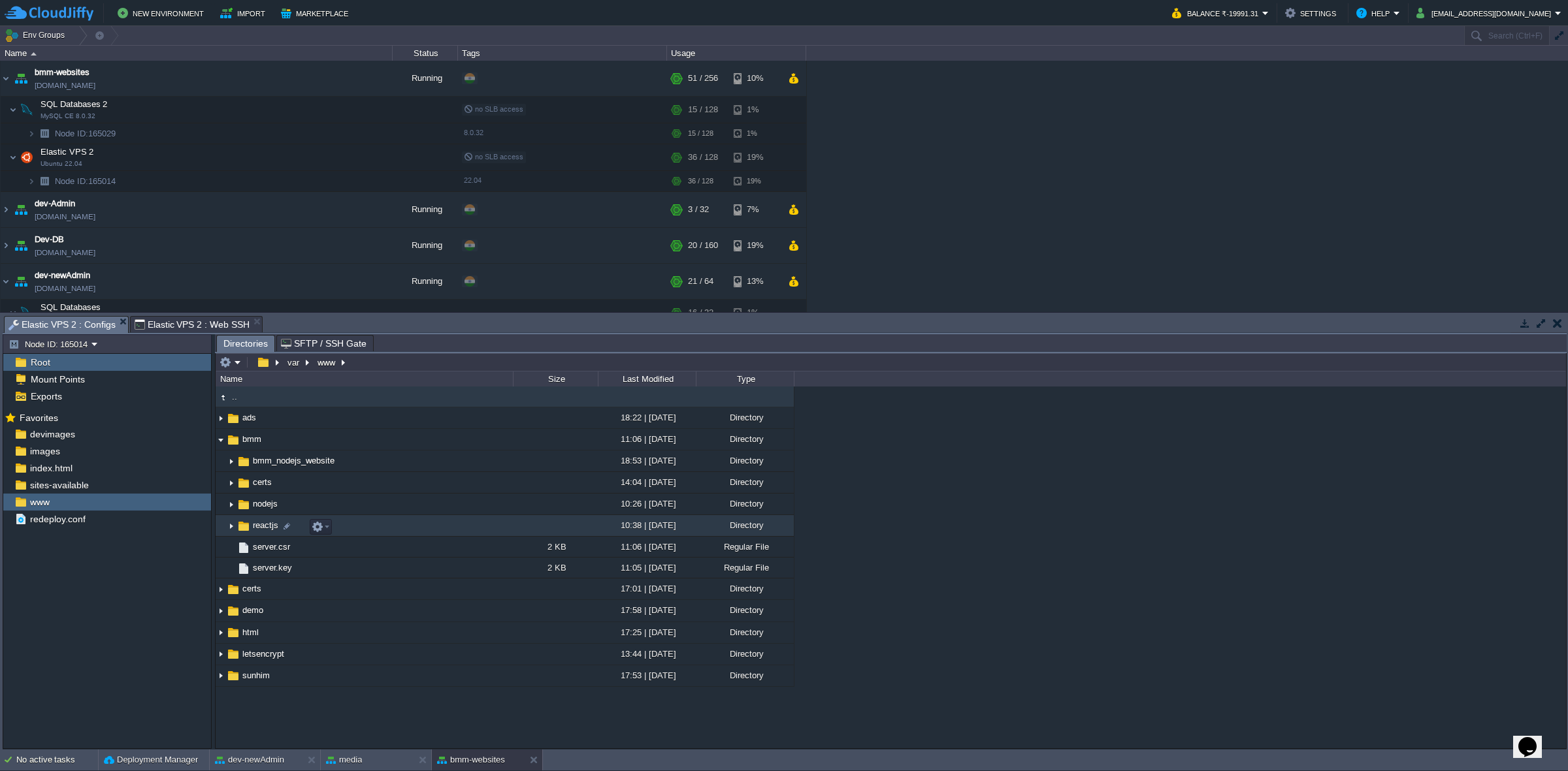
click at [230, 524] on img at bounding box center [230, 526] width 10 height 20
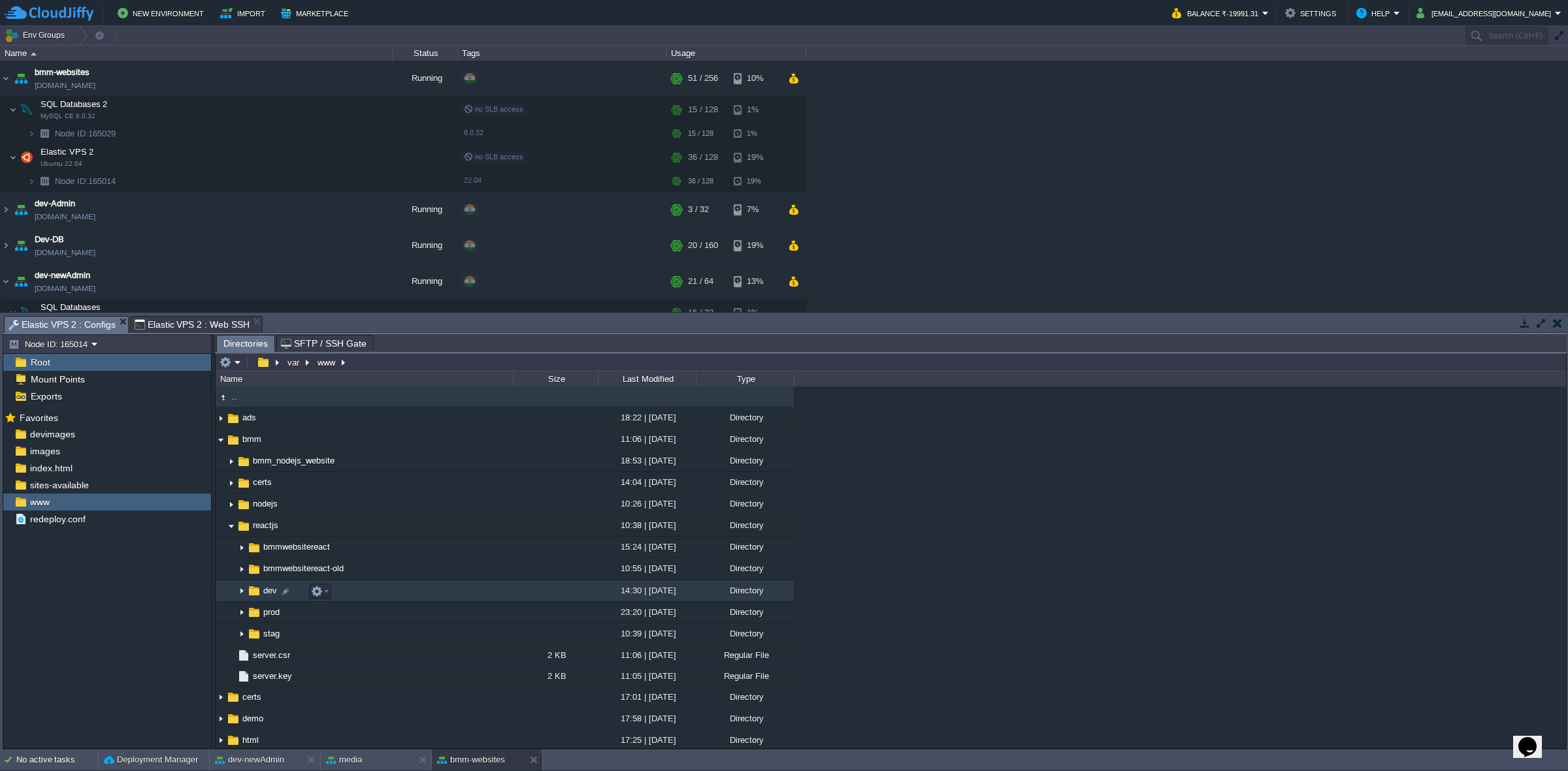
click at [239, 592] on img at bounding box center [241, 591] width 10 height 20
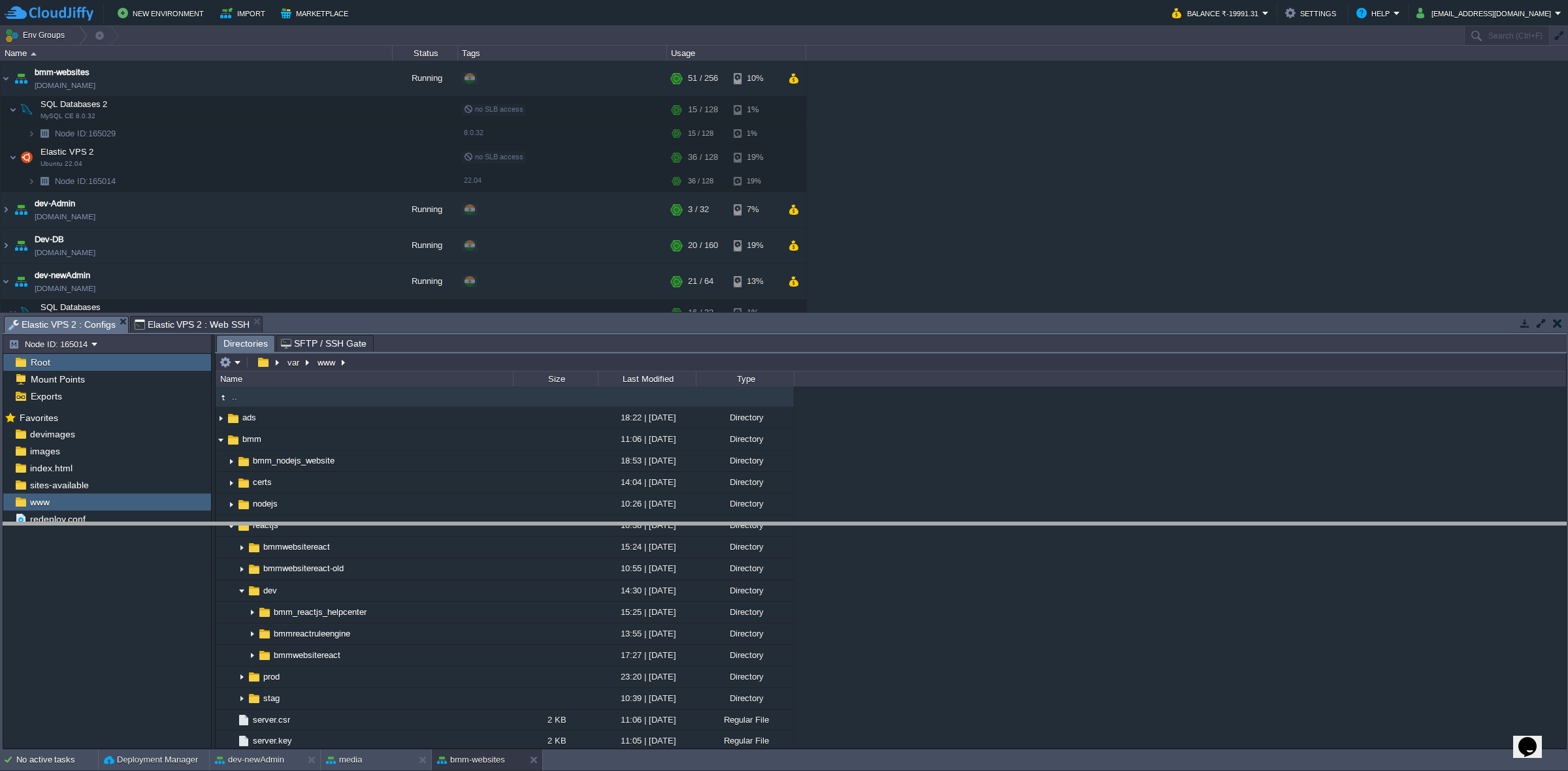
drag, startPoint x: 309, startPoint y: 322, endPoint x: 312, endPoint y: 537, distance: 215.0
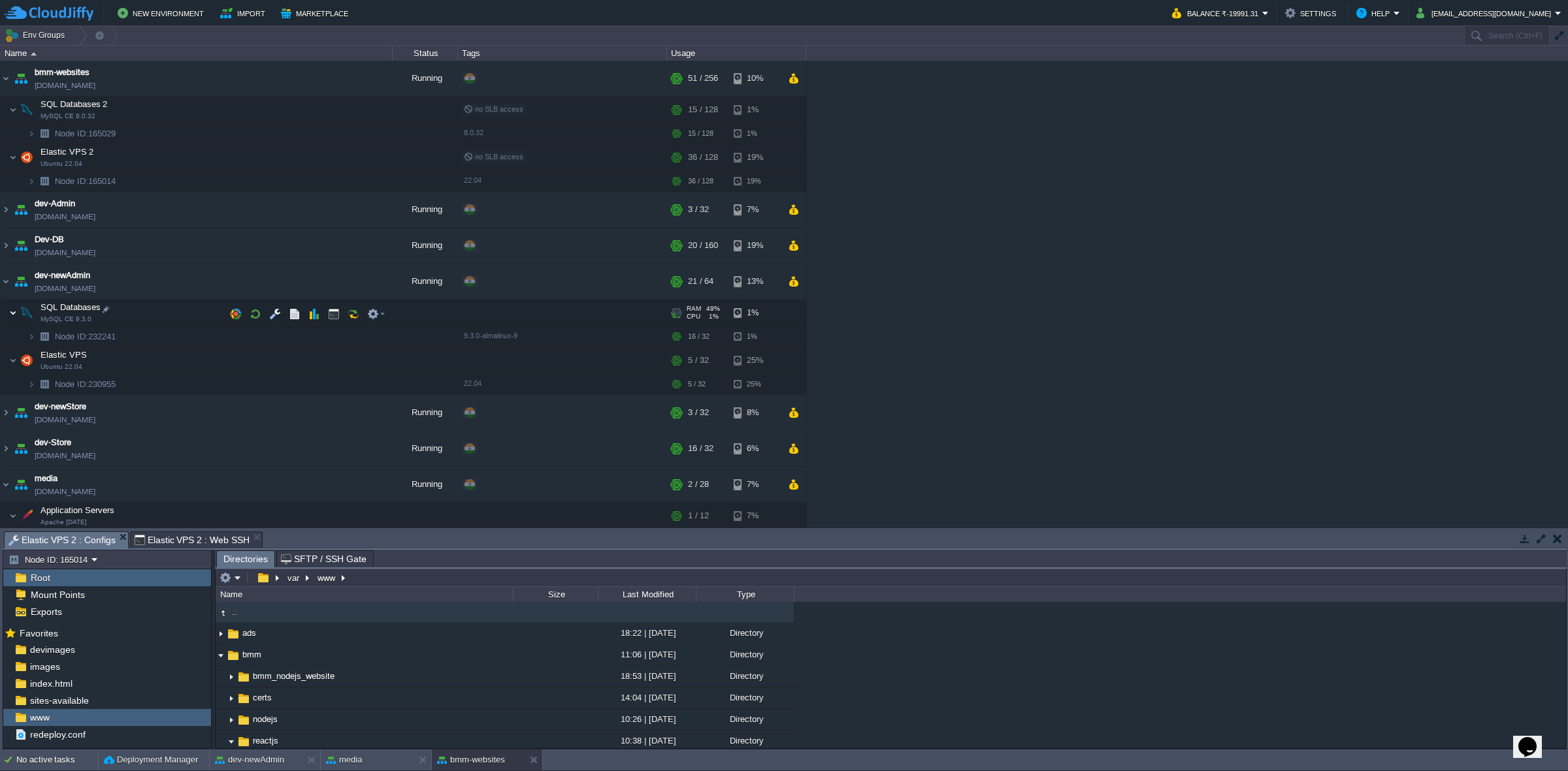
click at [11, 308] on img at bounding box center [14, 313] width 8 height 26
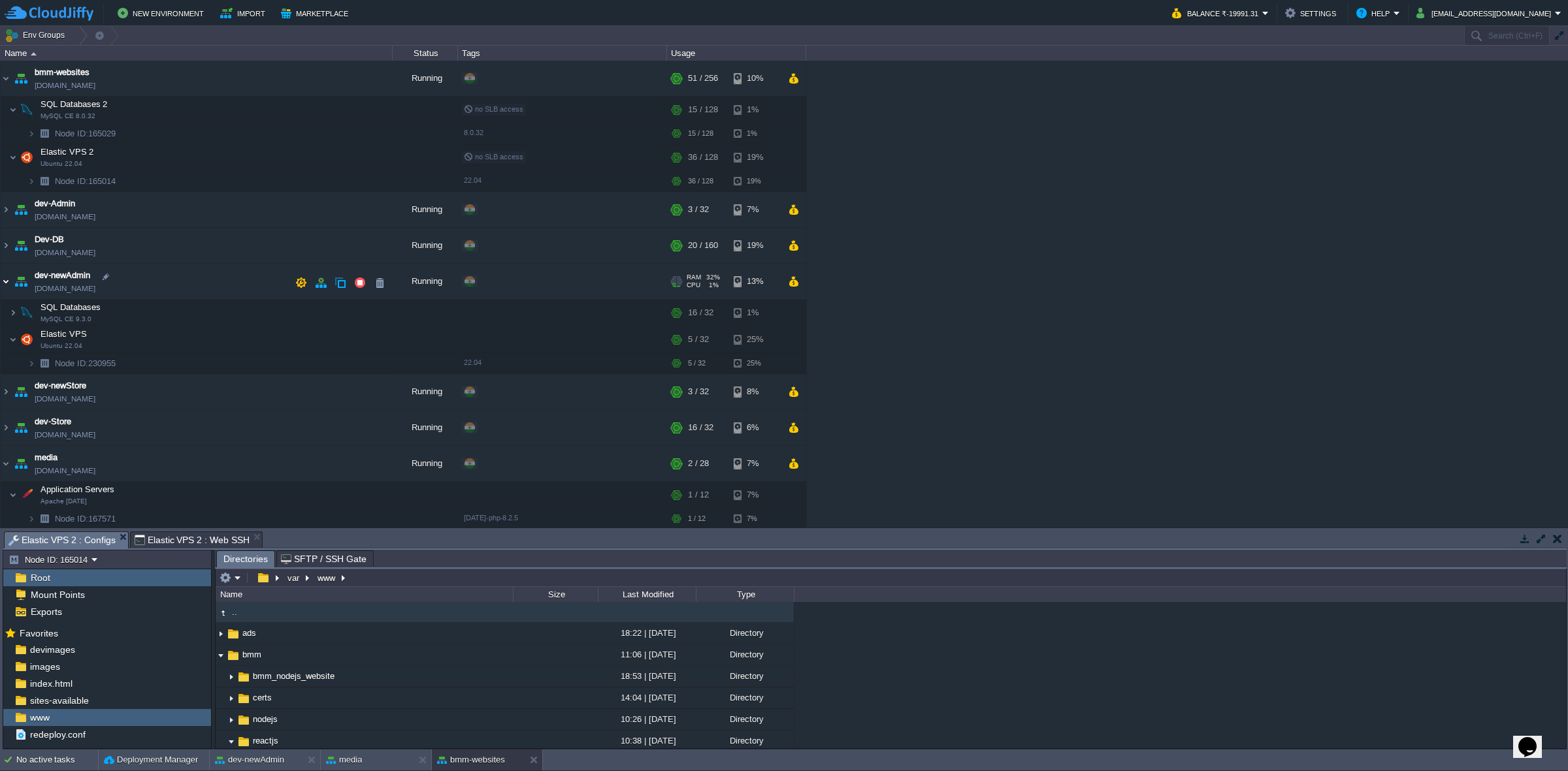
click at [7, 285] on img at bounding box center [5, 281] width 10 height 35
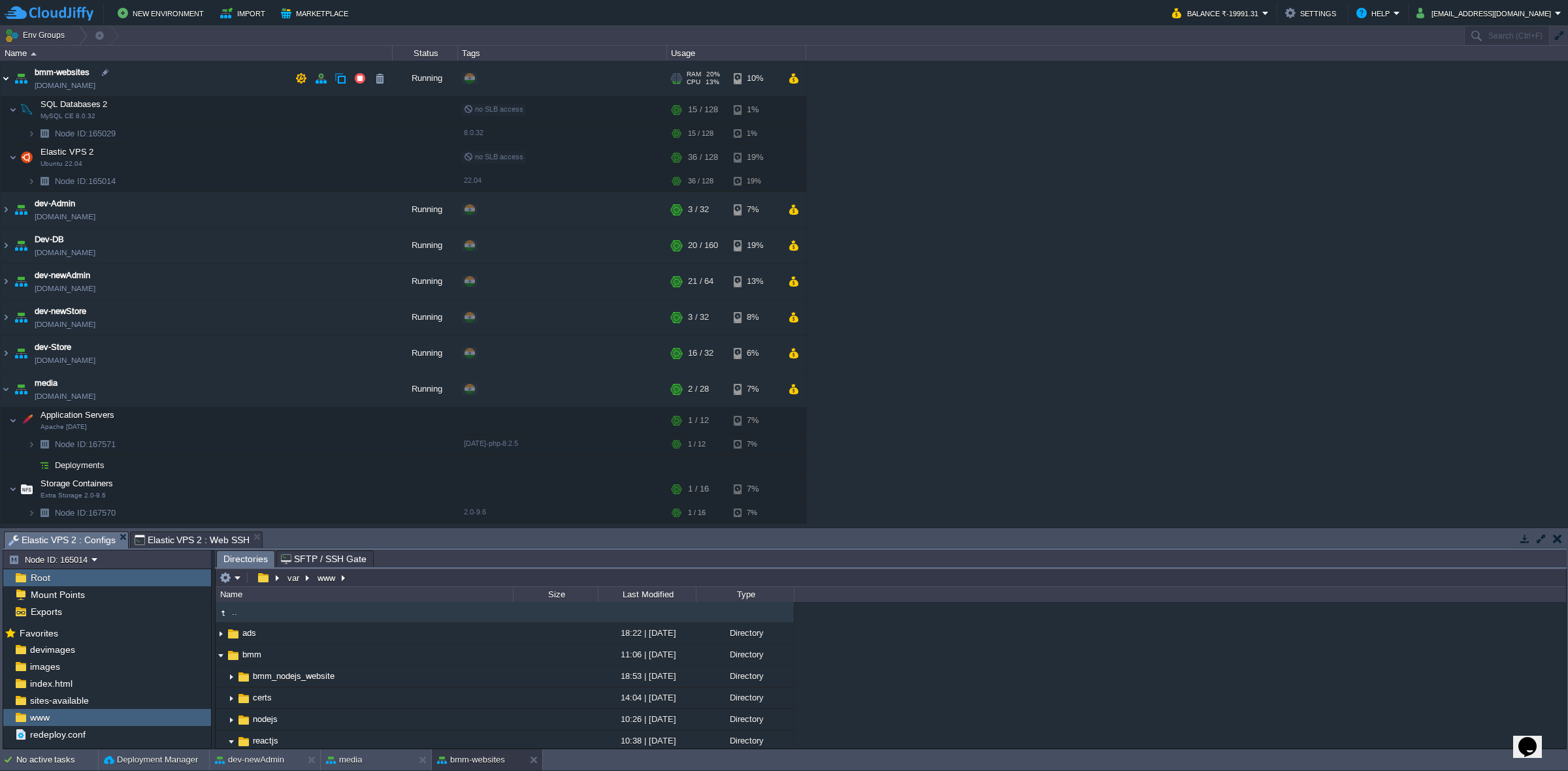
click at [5, 76] on img at bounding box center [5, 78] width 10 height 35
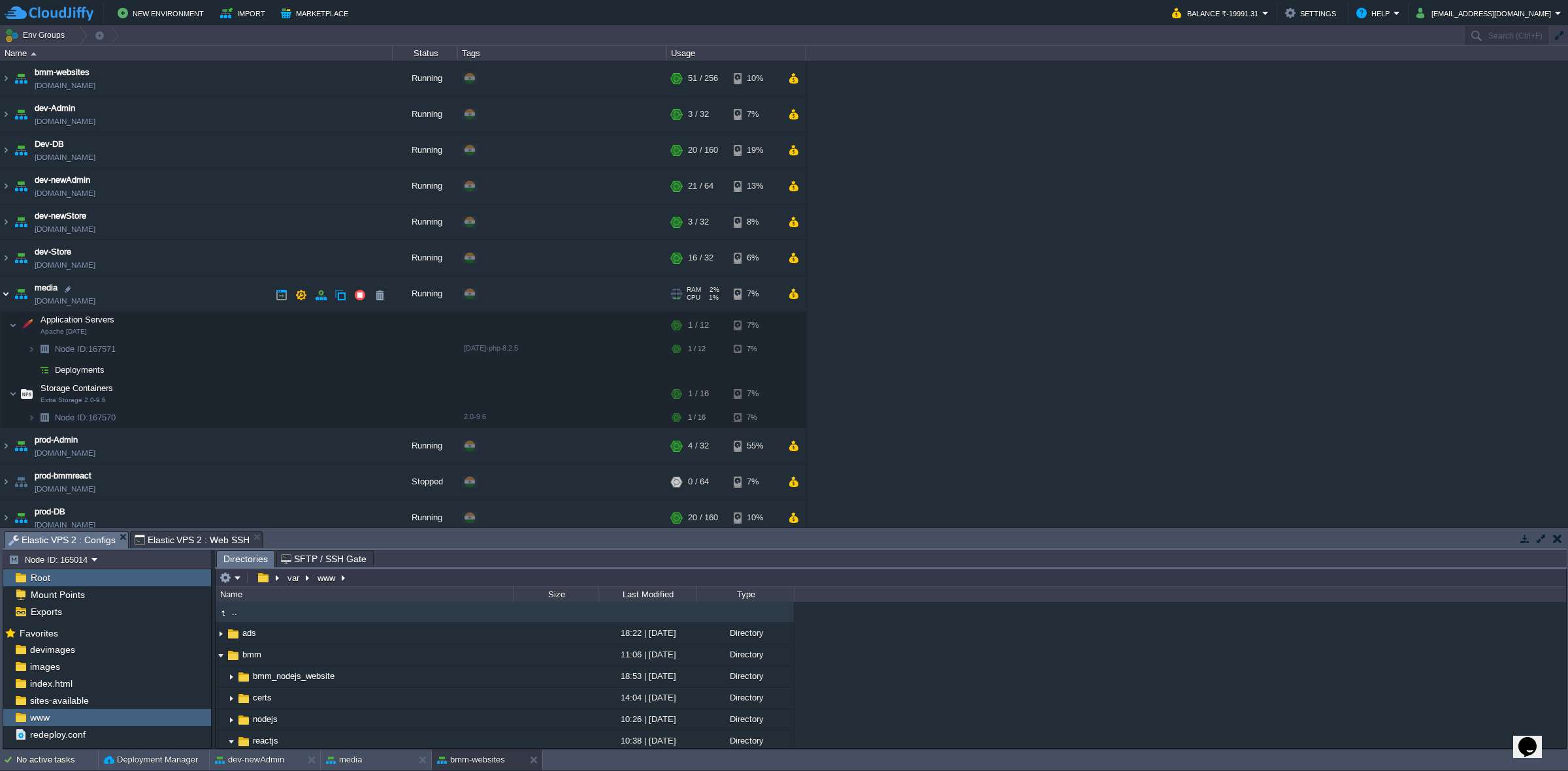
click at [7, 296] on img at bounding box center [5, 294] width 10 height 35
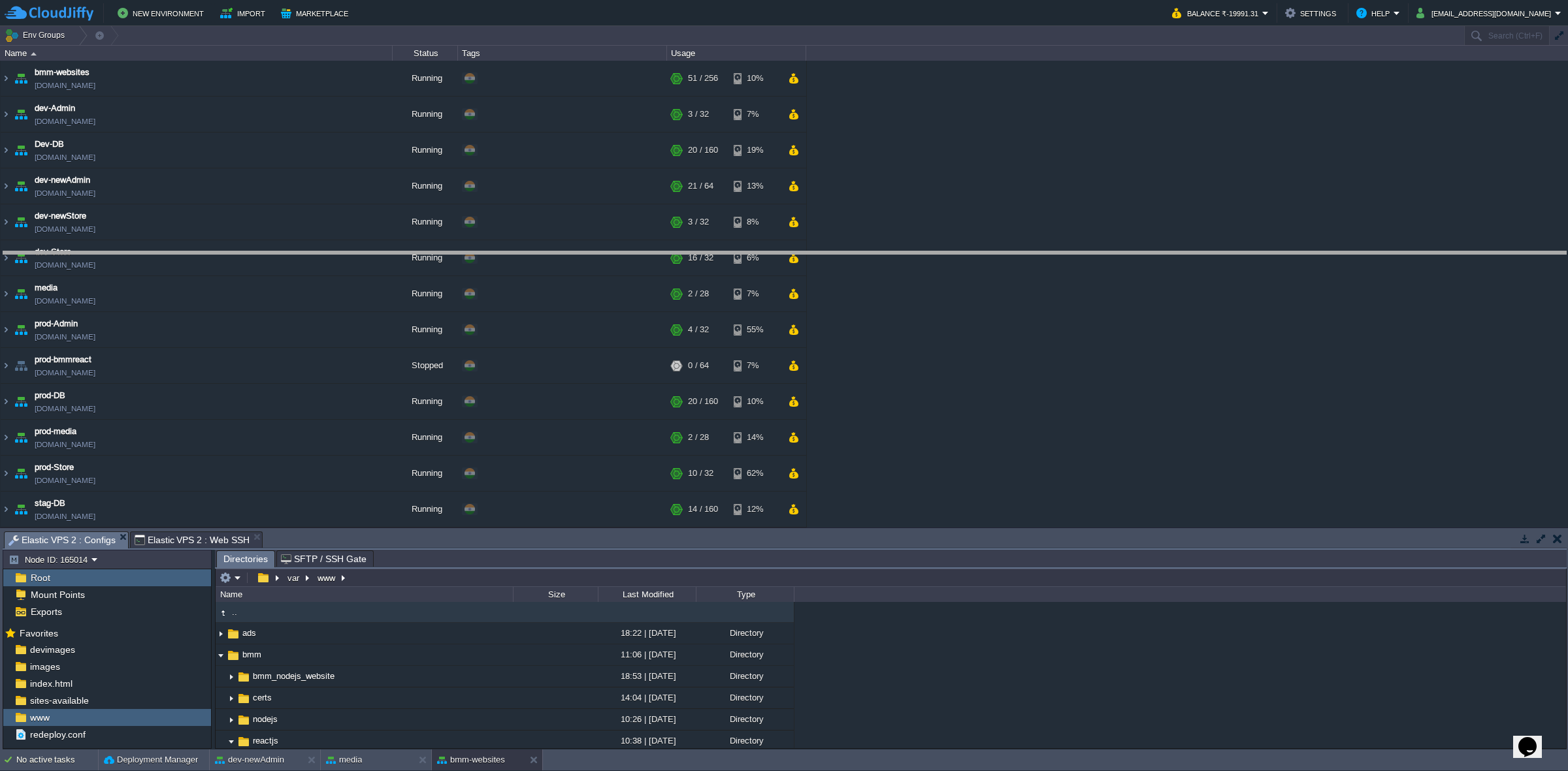
drag, startPoint x: 320, startPoint y: 537, endPoint x: 374, endPoint y: 240, distance: 301.9
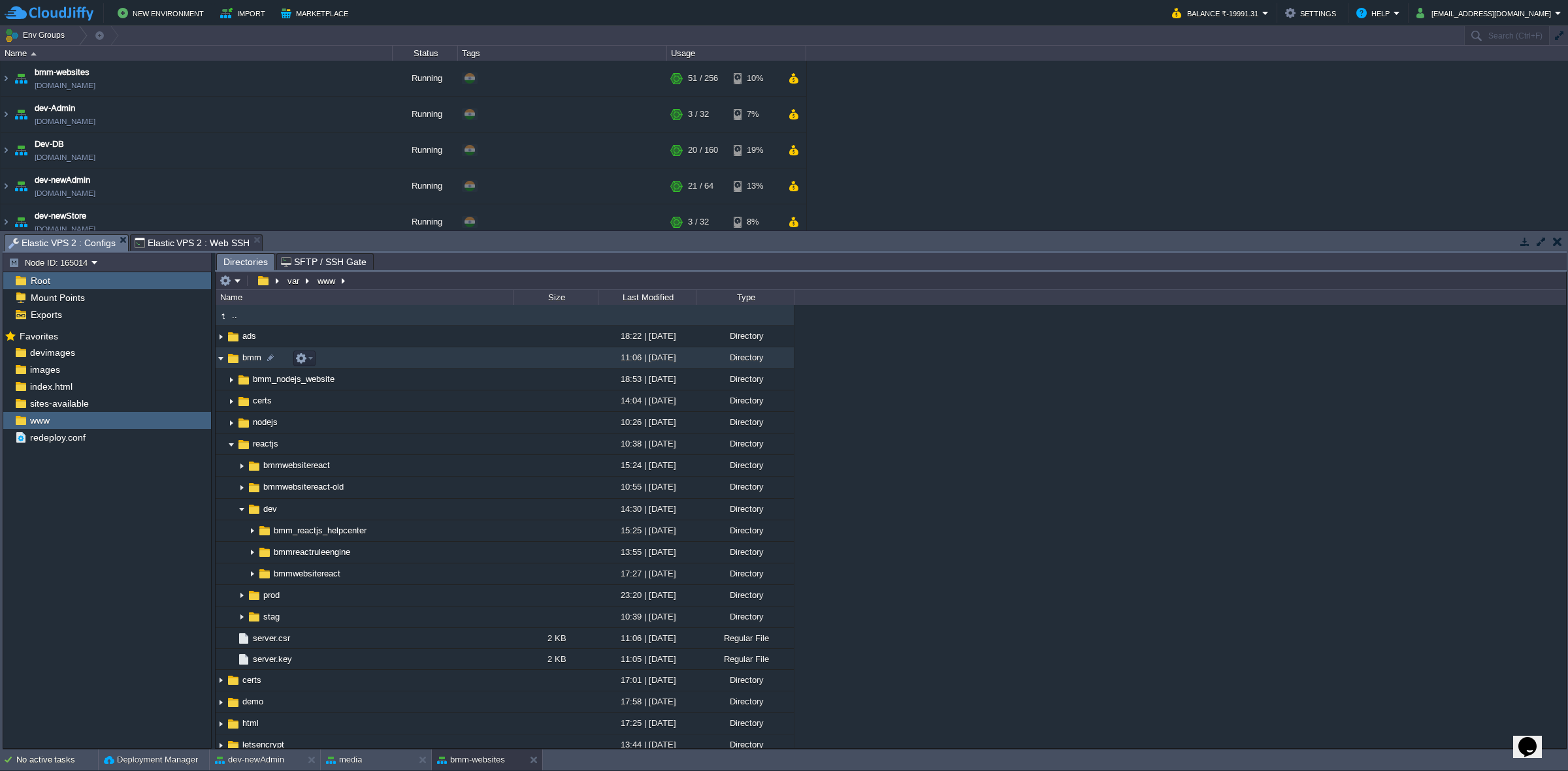
click at [221, 363] on img at bounding box center [220, 358] width 10 height 20
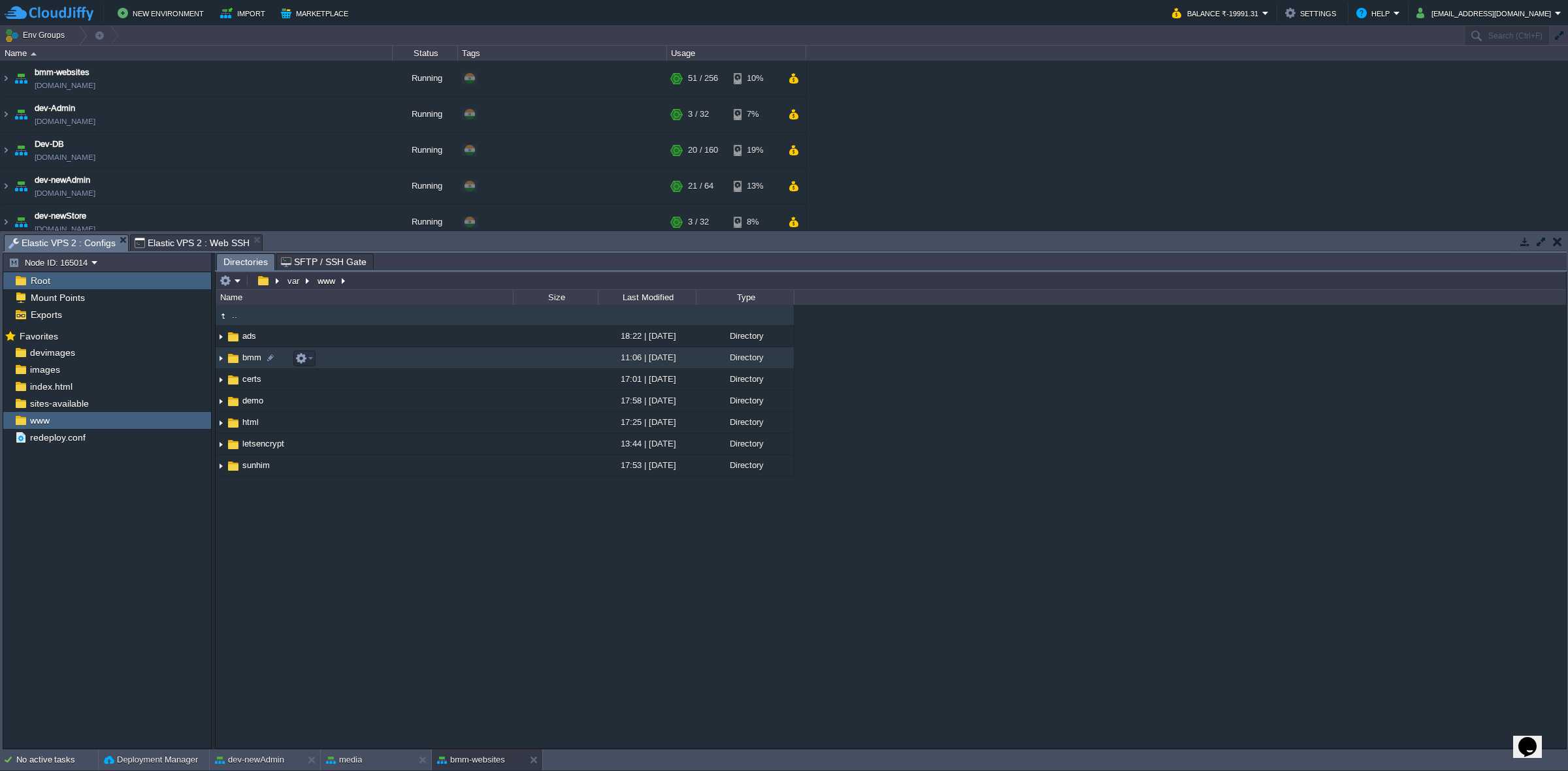
click at [221, 363] on img at bounding box center [220, 358] width 10 height 20
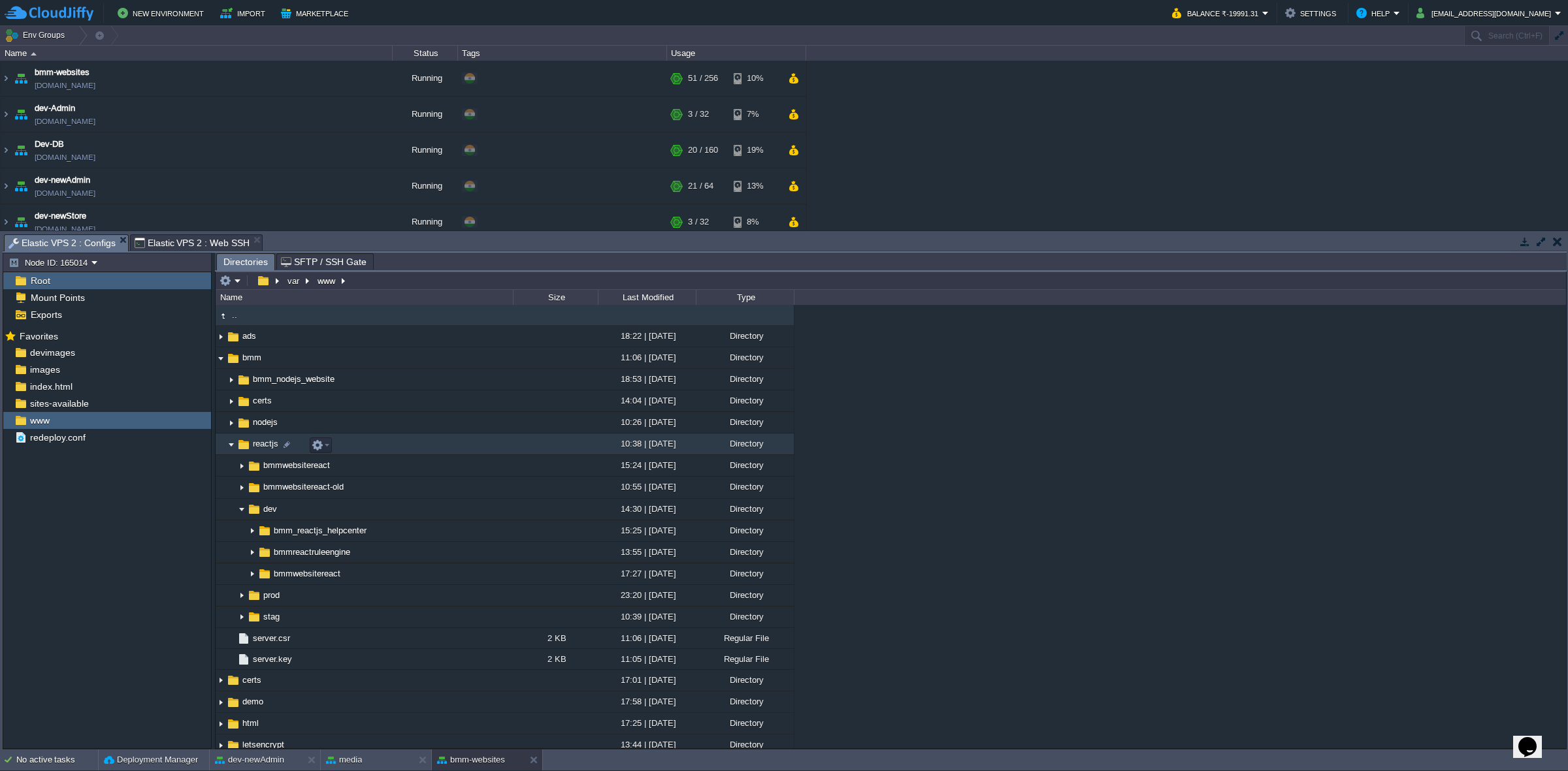
click at [227, 445] on img at bounding box center [230, 445] width 10 height 20
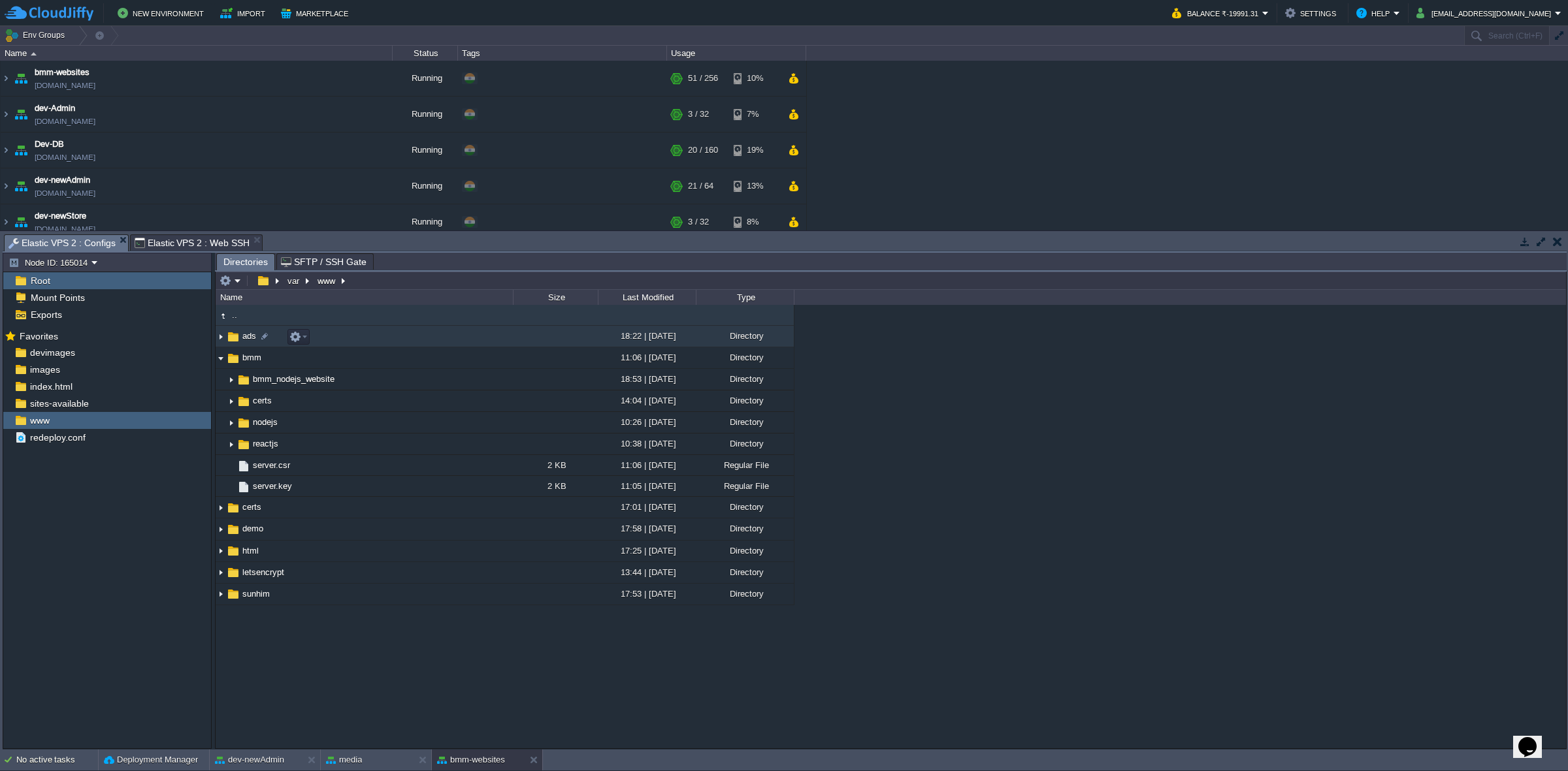
click at [220, 339] on img at bounding box center [220, 337] width 10 height 20
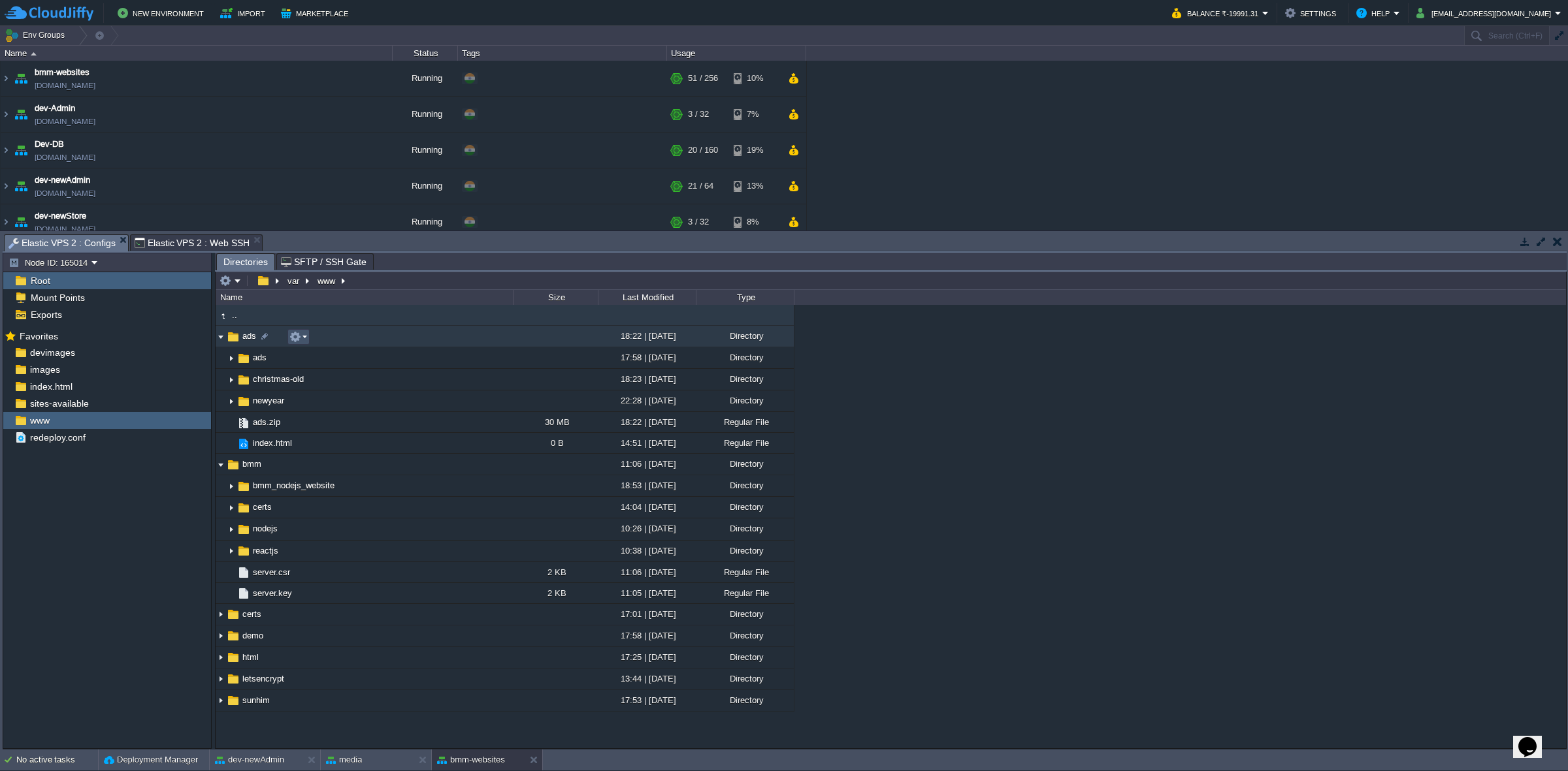
click at [299, 335] on button "button" at bounding box center [295, 337] width 11 height 11
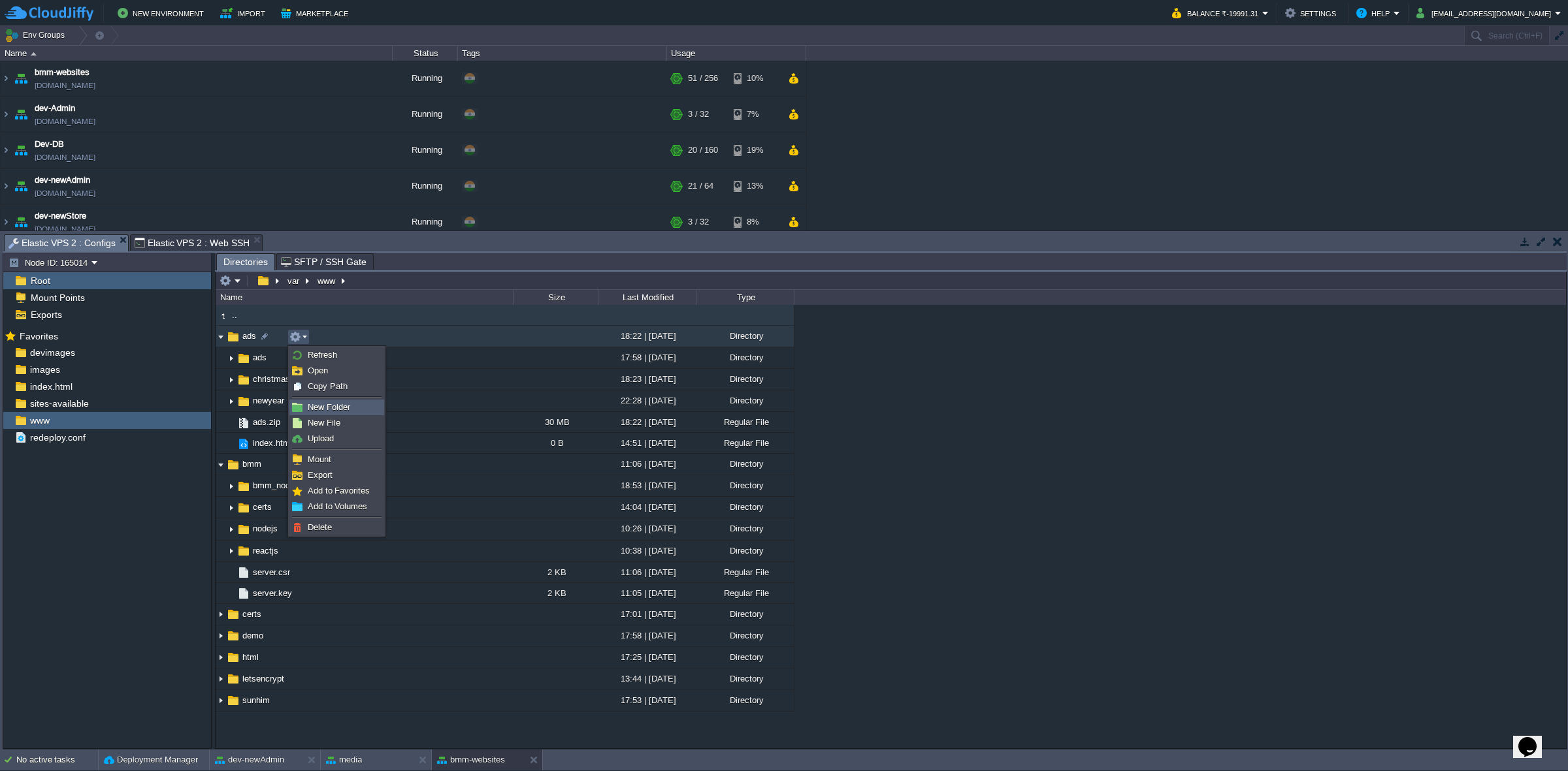
click at [328, 408] on span "New Folder" at bounding box center [328, 407] width 43 height 9
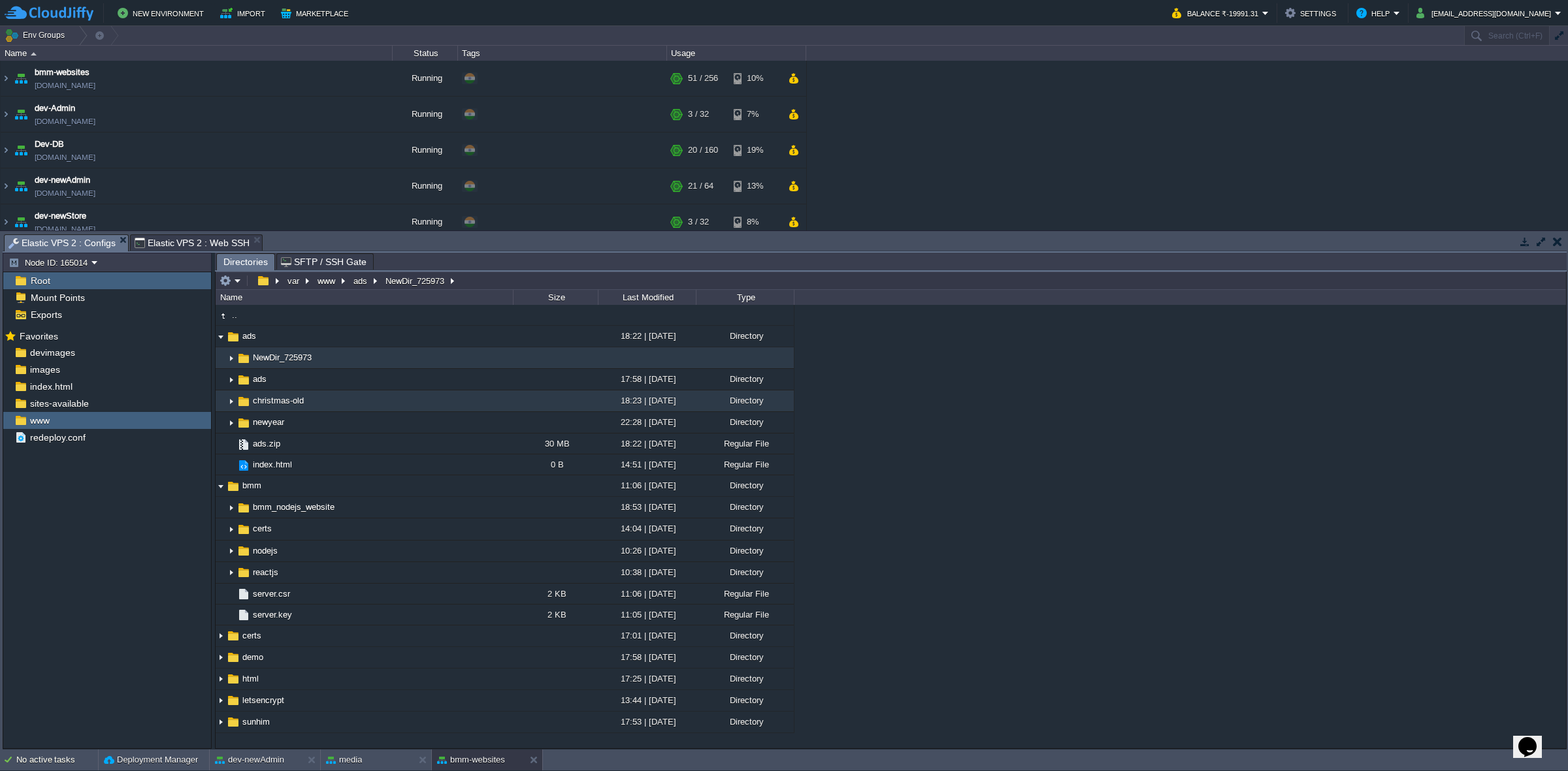
scroll to position [1, 0]
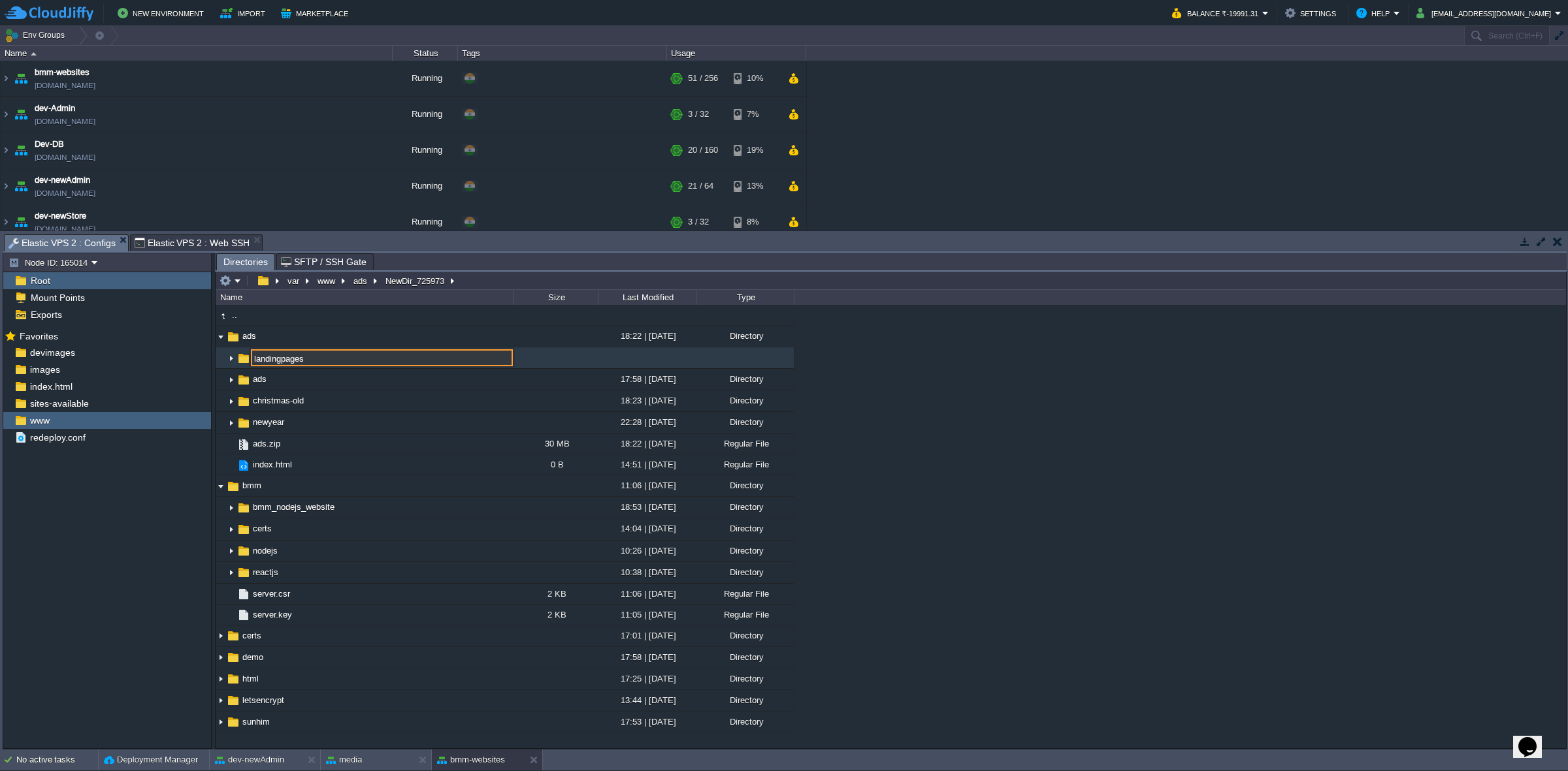
type input "landingpages"
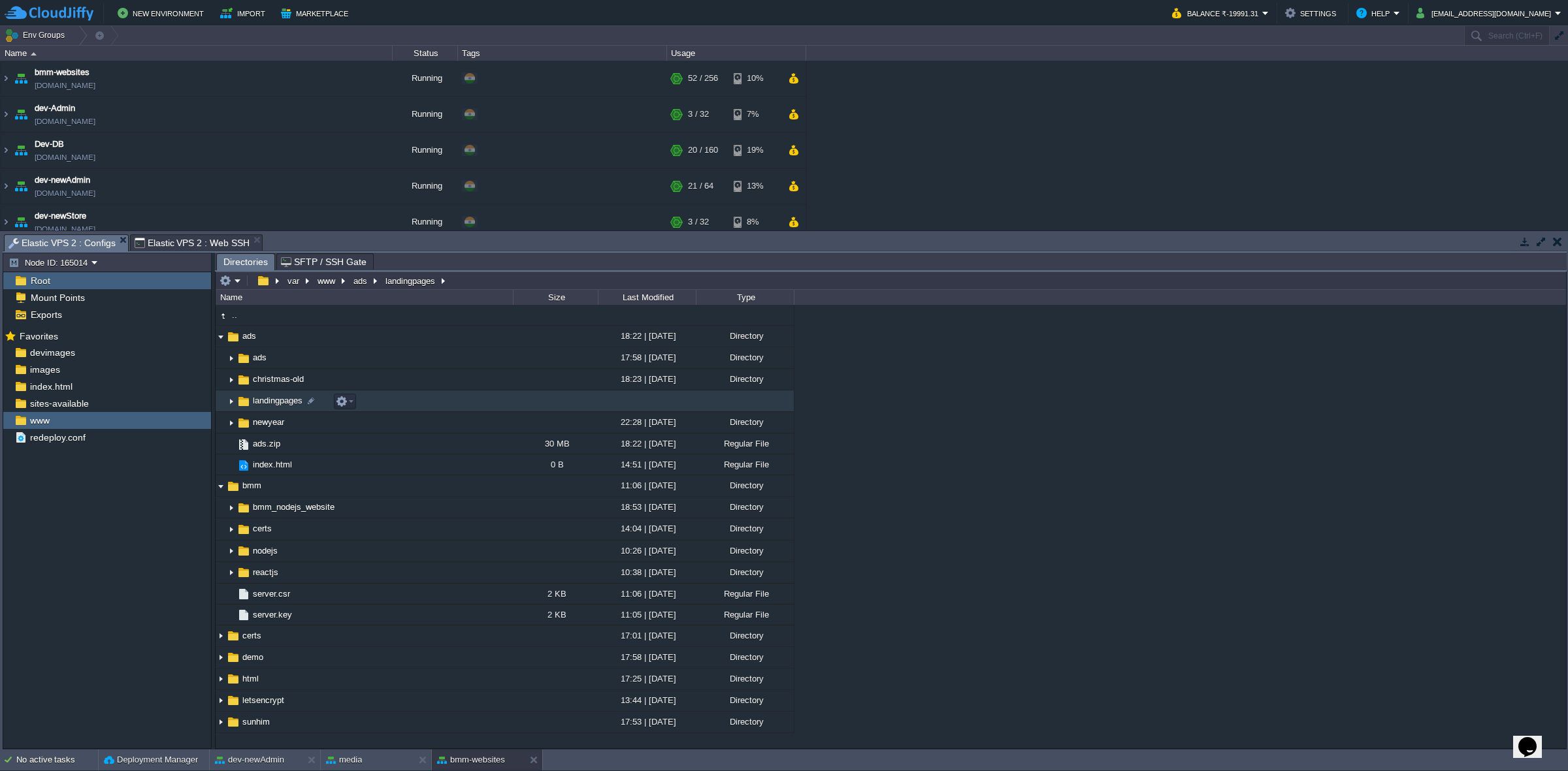
click at [292, 393] on td "landingpages" at bounding box center [364, 401] width 297 height 22
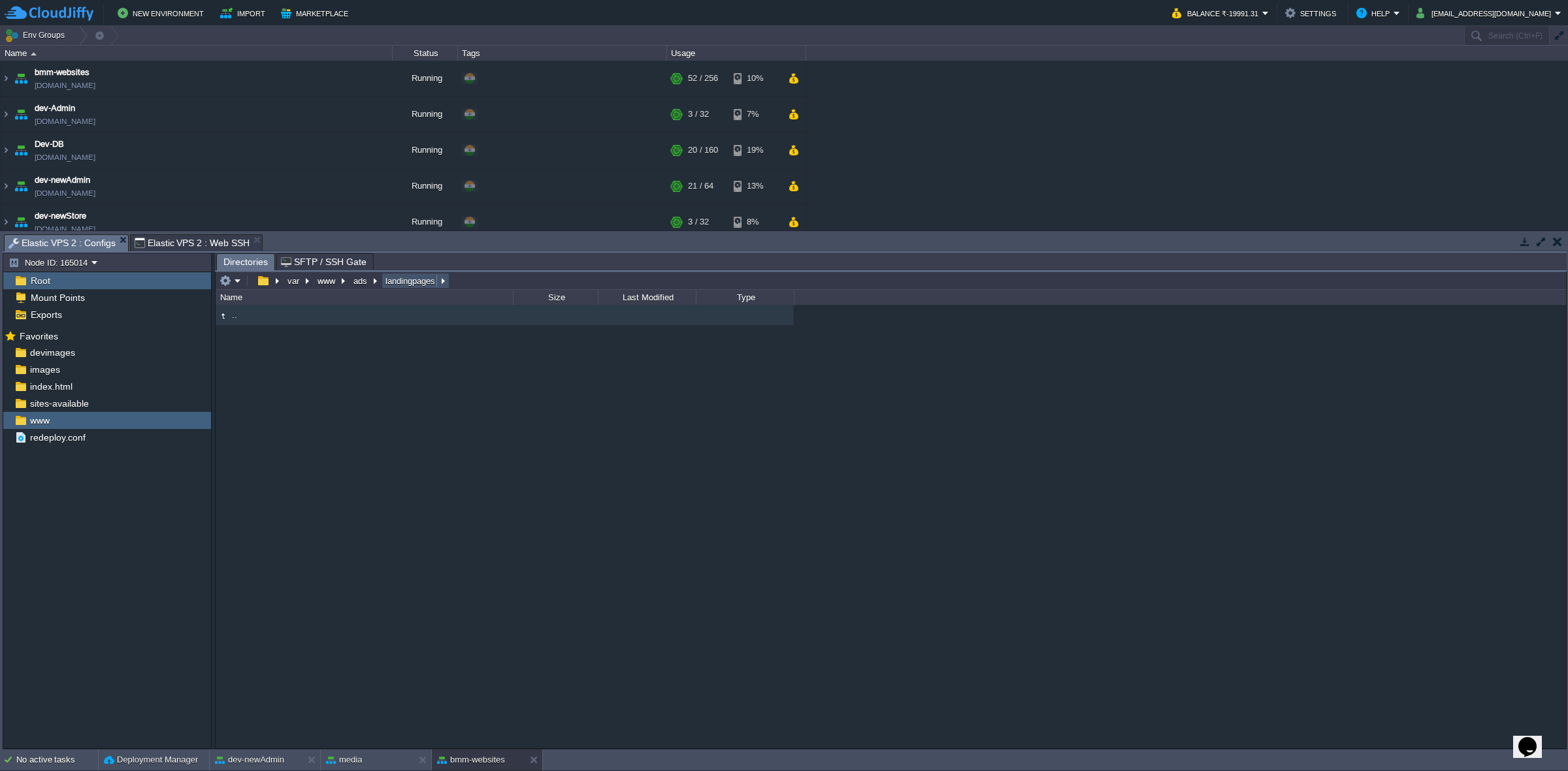
click at [402, 278] on button "landingpages" at bounding box center [410, 280] width 55 height 11
click at [368, 279] on button "ads" at bounding box center [361, 280] width 19 height 11
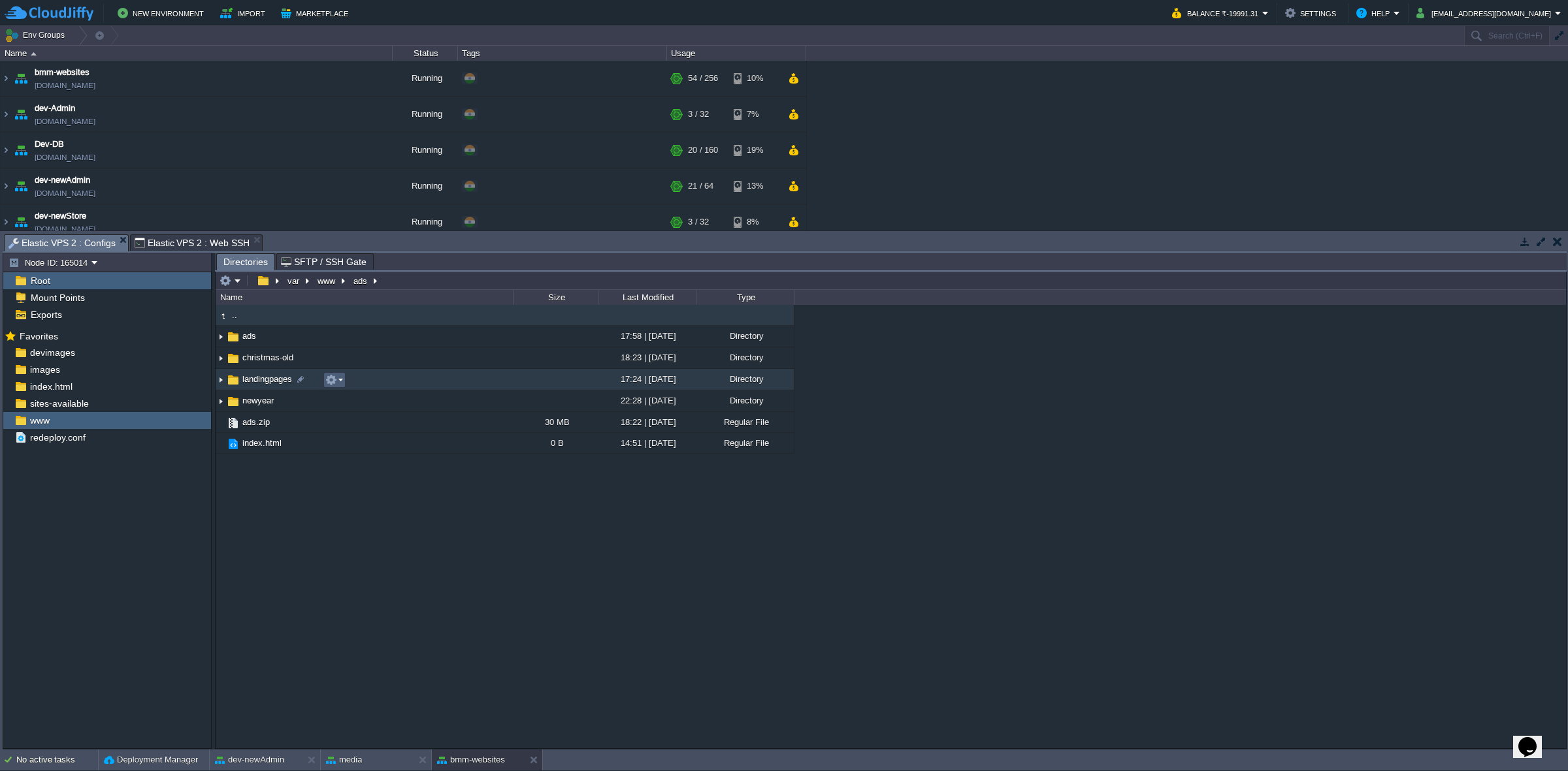
click at [330, 380] on button "button" at bounding box center [330, 380] width 11 height 11
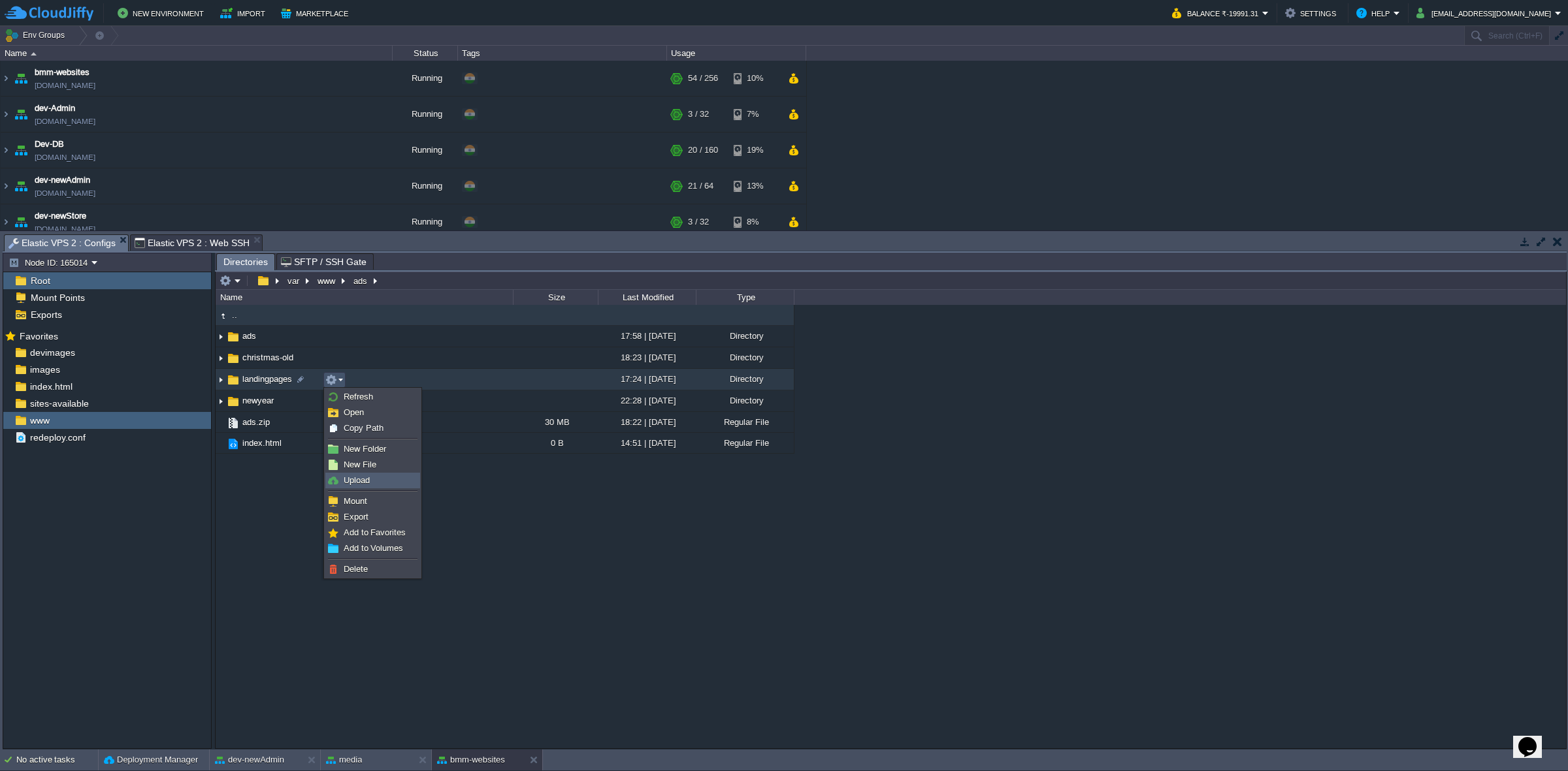
click at [361, 480] on span "Upload" at bounding box center [356, 480] width 26 height 9
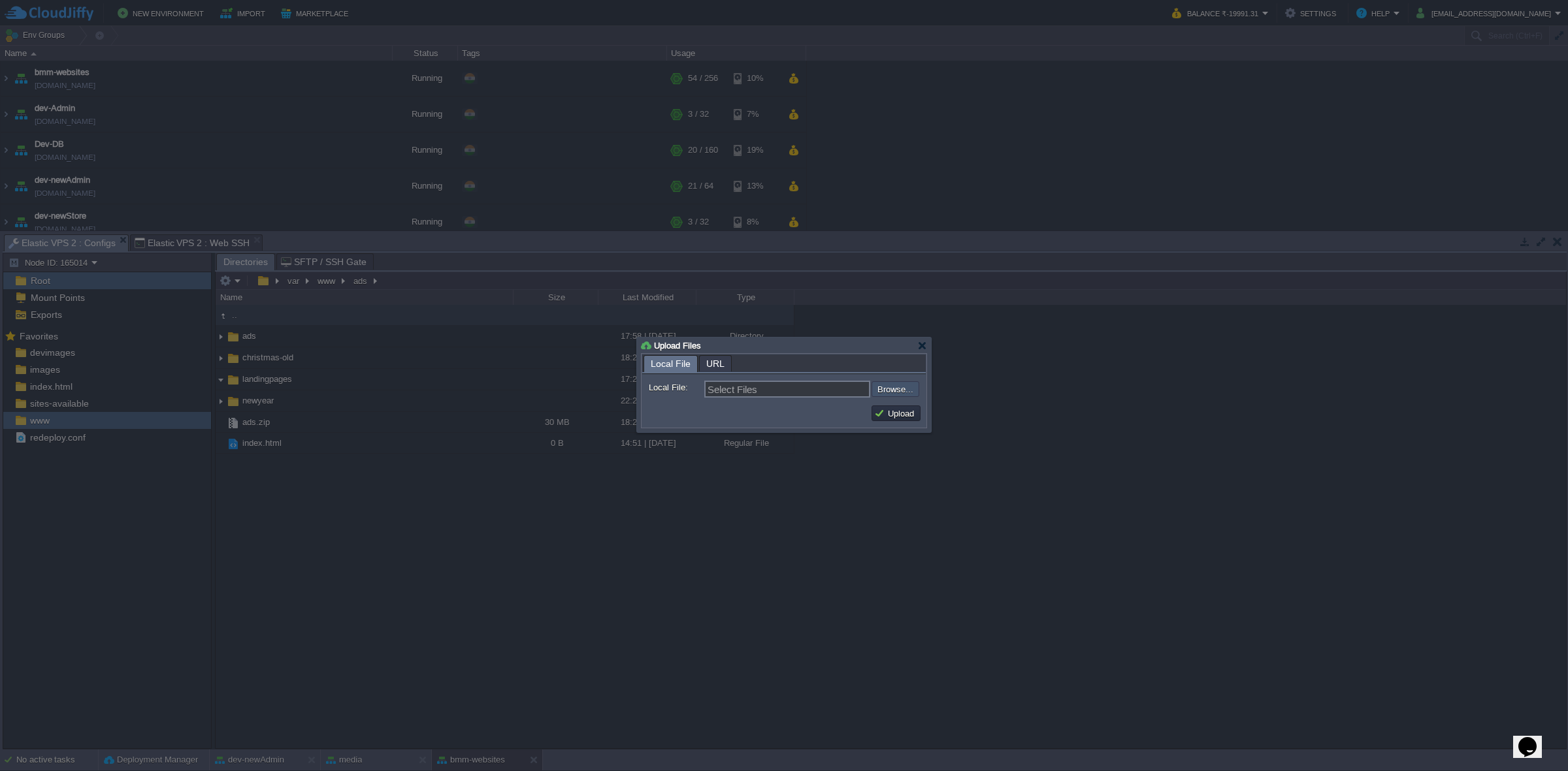
click at [904, 392] on input "file" at bounding box center [836, 389] width 166 height 16
click at [891, 394] on input "file" at bounding box center [836, 389] width 166 height 16
click at [918, 346] on div at bounding box center [922, 346] width 9 height 9
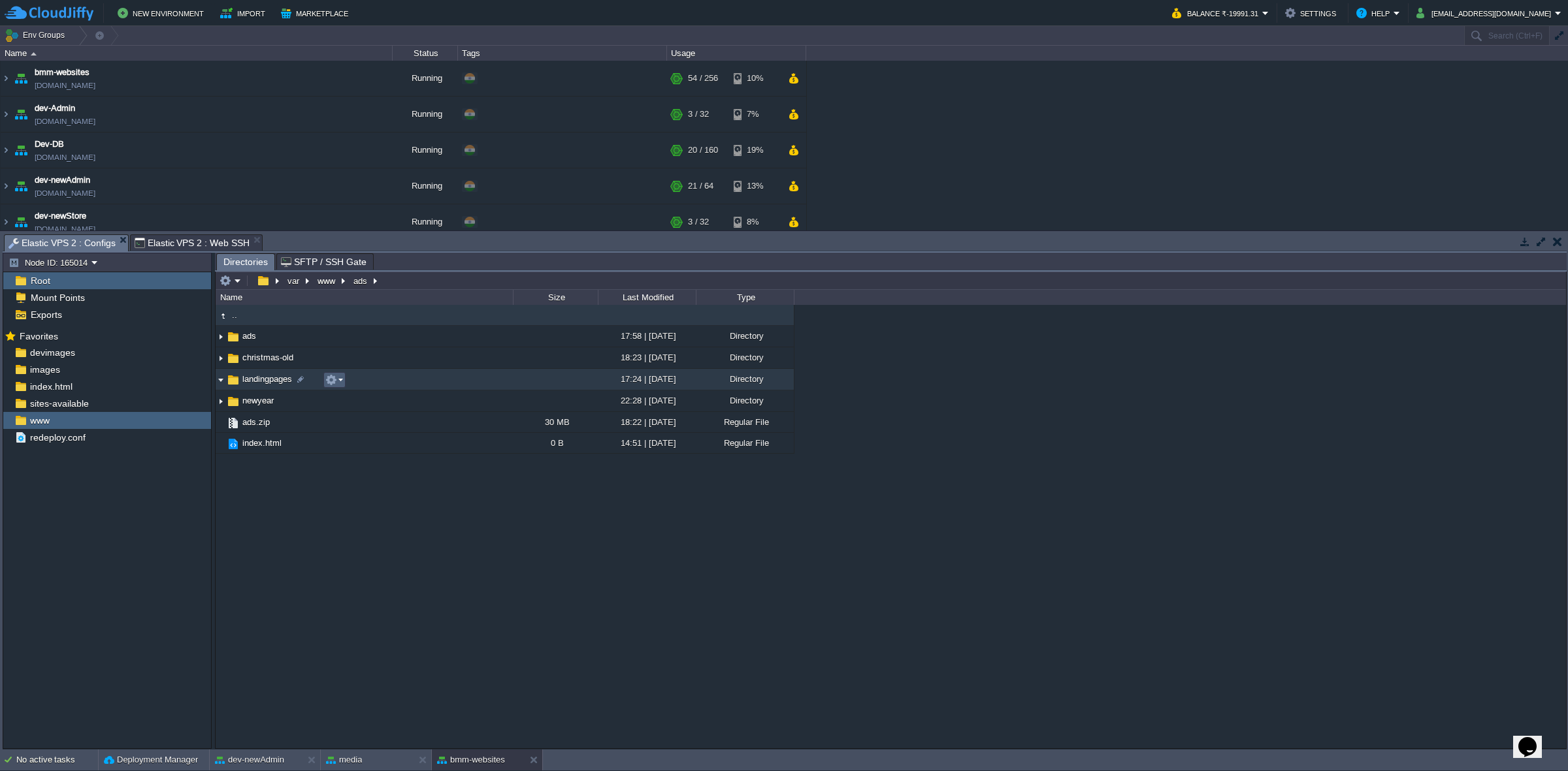
click at [324, 374] on td at bounding box center [334, 380] width 22 height 16
click at [245, 379] on span "landingpages" at bounding box center [267, 379] width 53 height 11
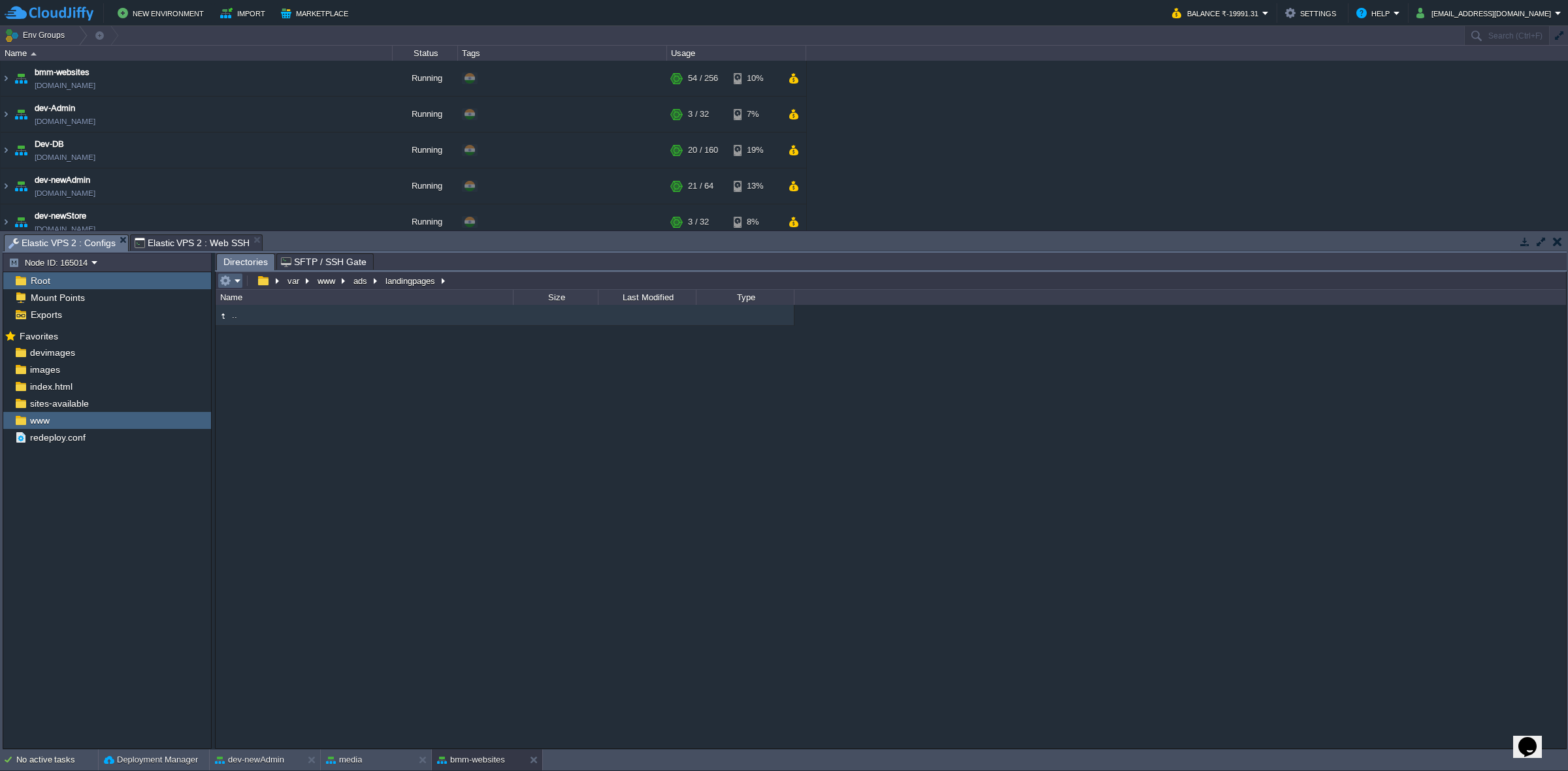
click at [235, 282] on em at bounding box center [230, 280] width 22 height 11
click at [255, 335] on span "New Folder" at bounding box center [259, 334] width 43 height 9
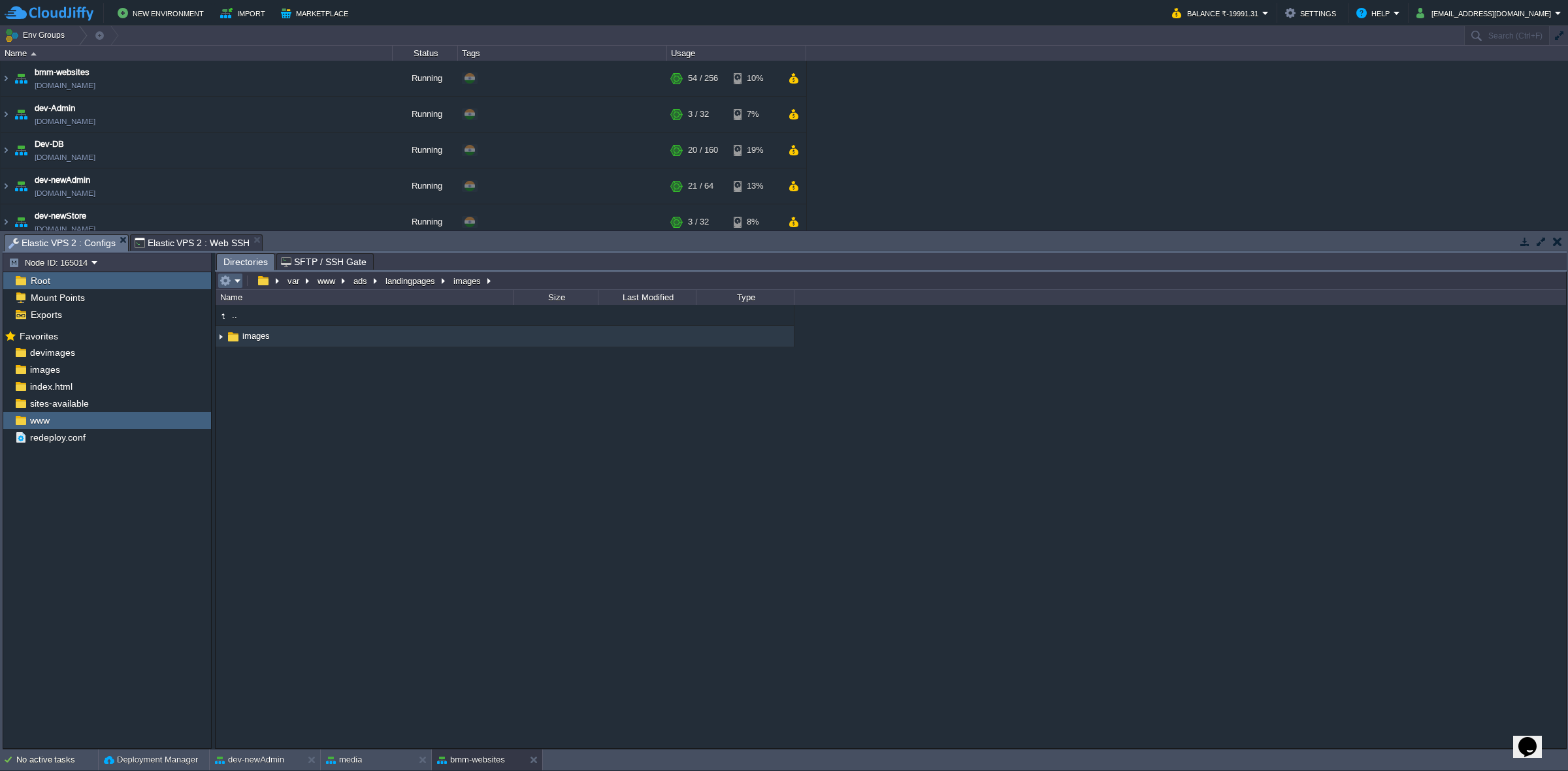
click at [236, 280] on em at bounding box center [230, 280] width 22 height 11
click at [276, 337] on span "New Folder" at bounding box center [259, 334] width 43 height 9
type input "NewDir_197473"
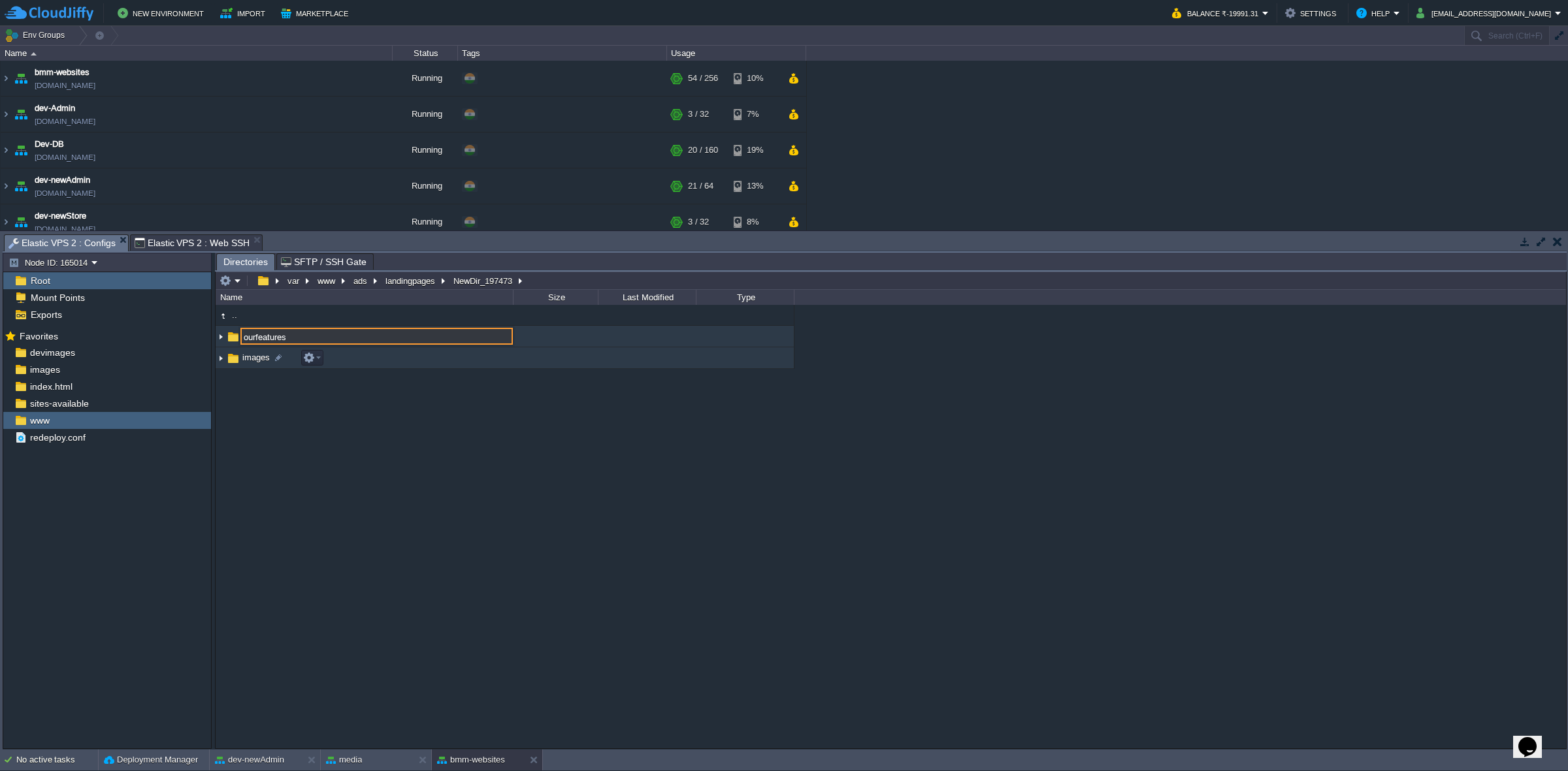
type input "ourfeatures"
click at [311, 334] on button "button" at bounding box center [308, 336] width 11 height 11
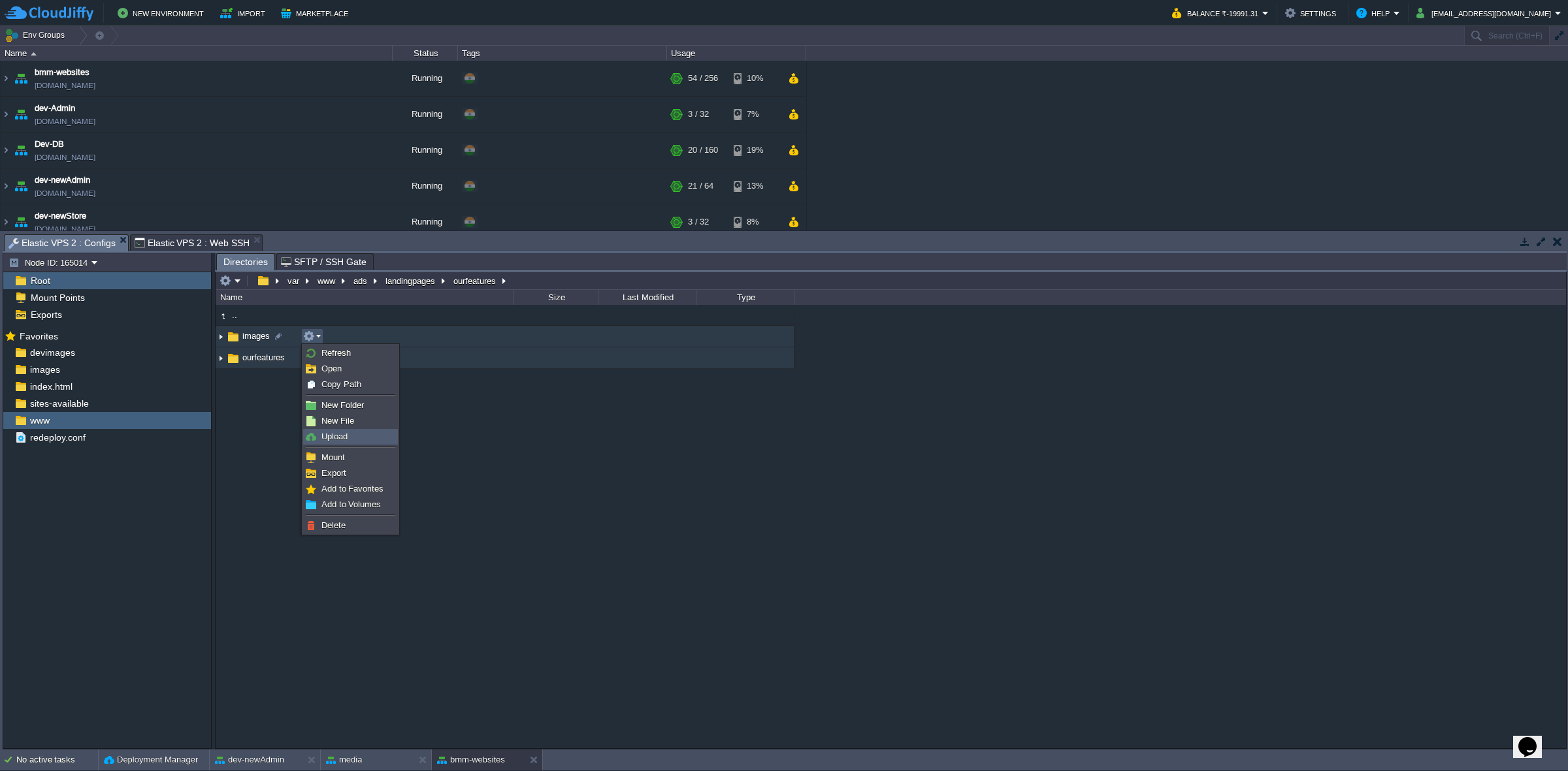
click at [361, 432] on link "Upload" at bounding box center [350, 437] width 93 height 14
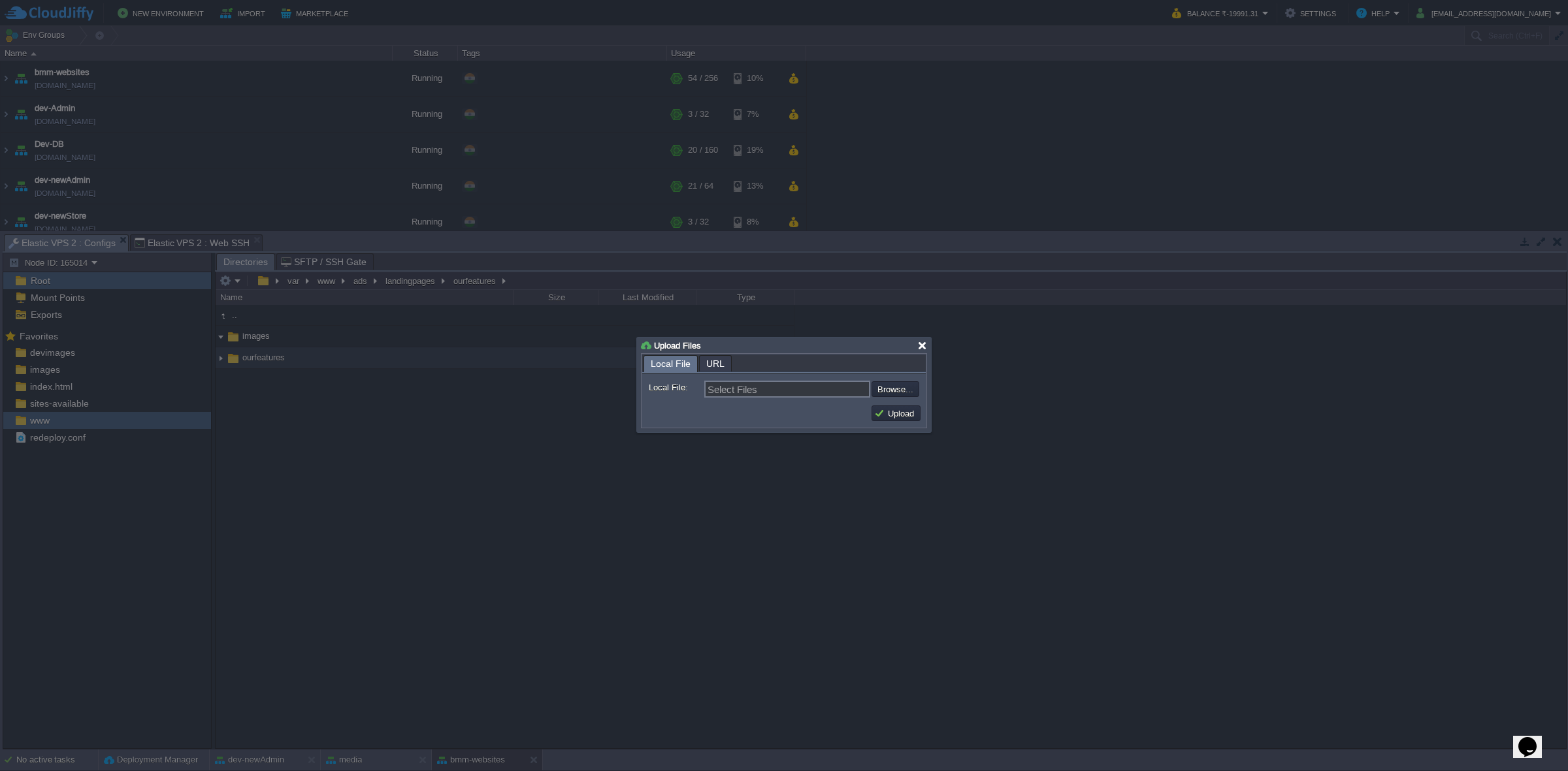
click at [925, 347] on div at bounding box center [922, 346] width 9 height 9
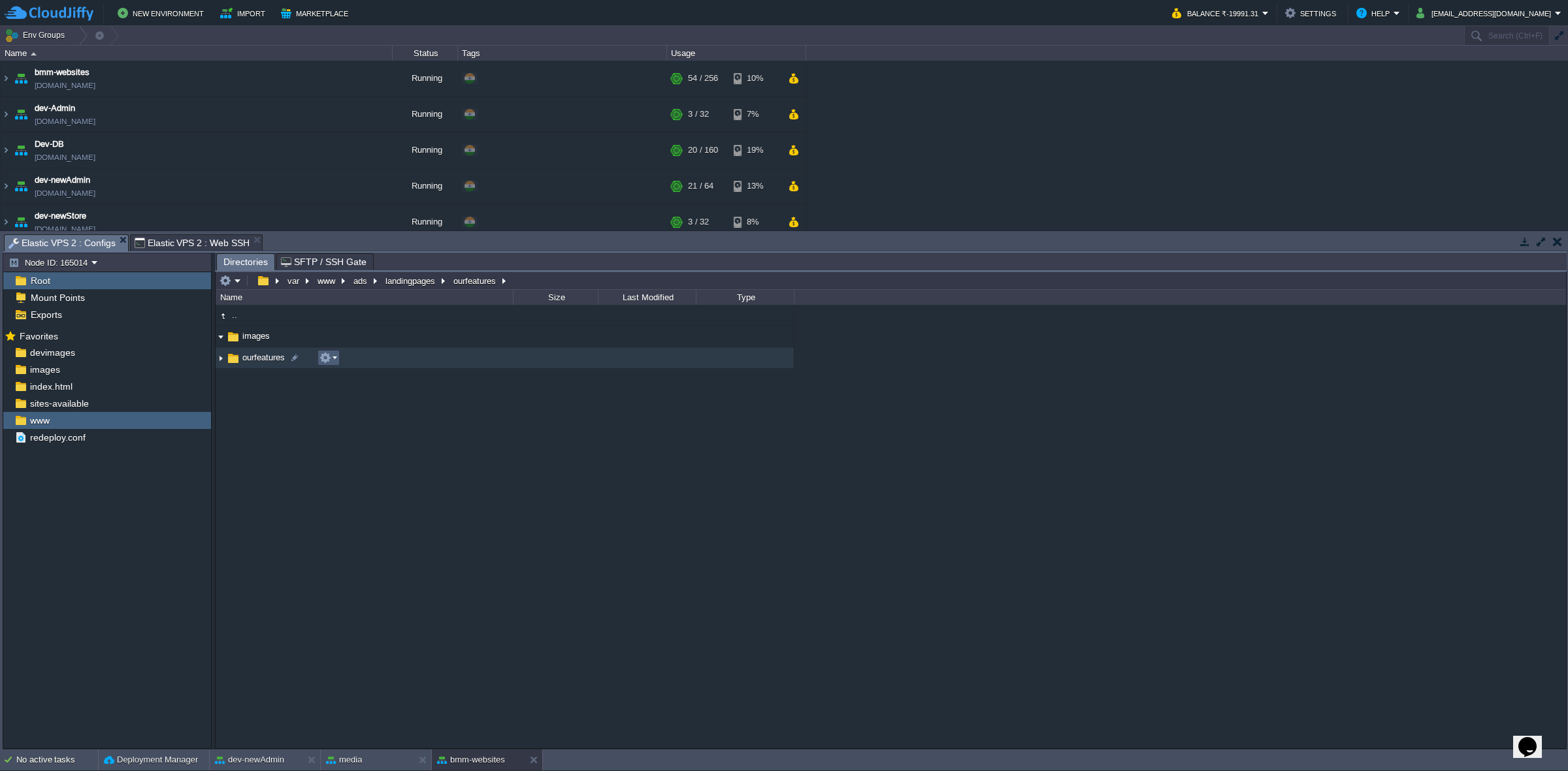
click at [325, 353] on button "button" at bounding box center [325, 357] width 11 height 11
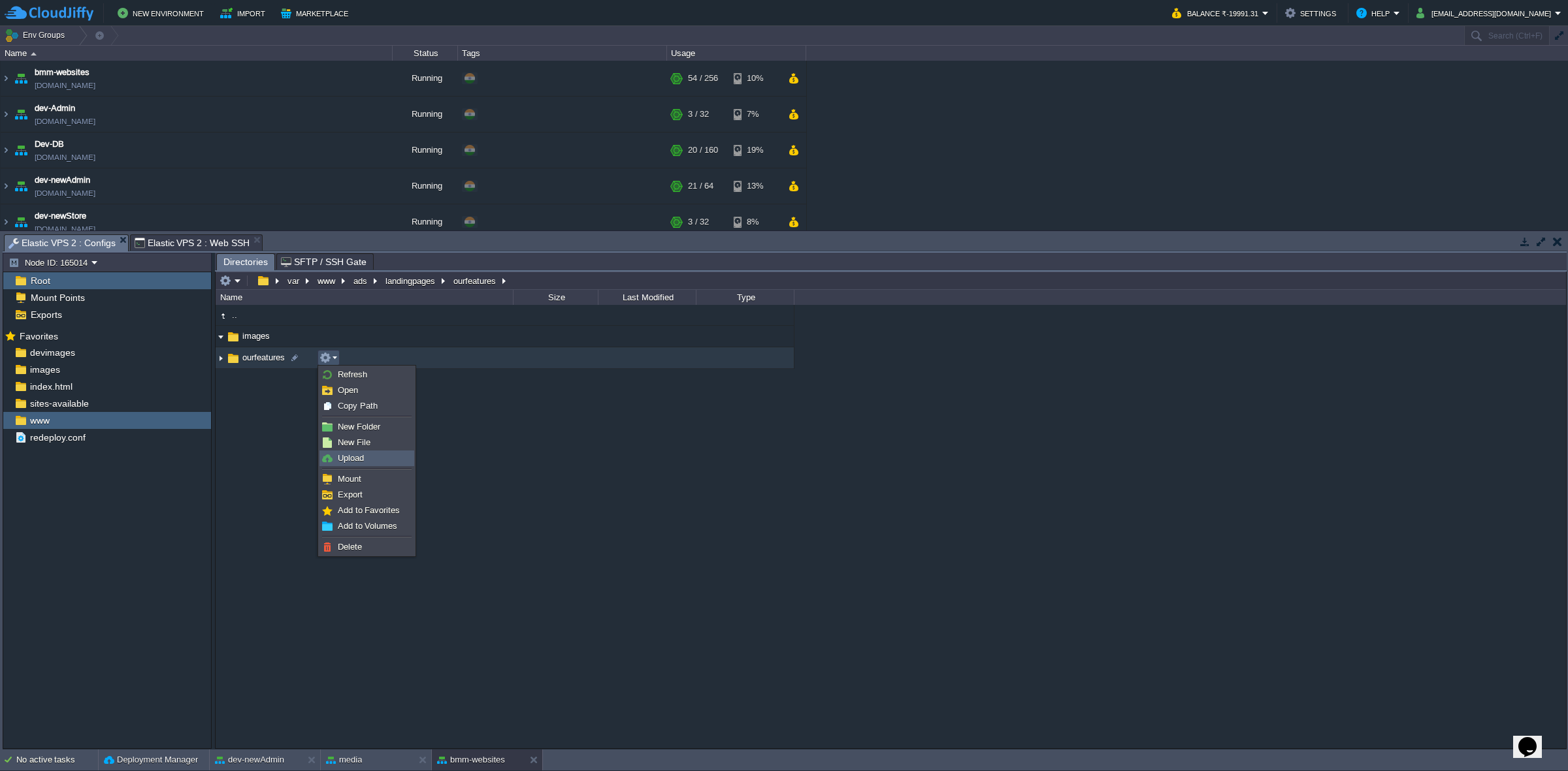
click at [374, 459] on link "Upload" at bounding box center [367, 458] width 93 height 14
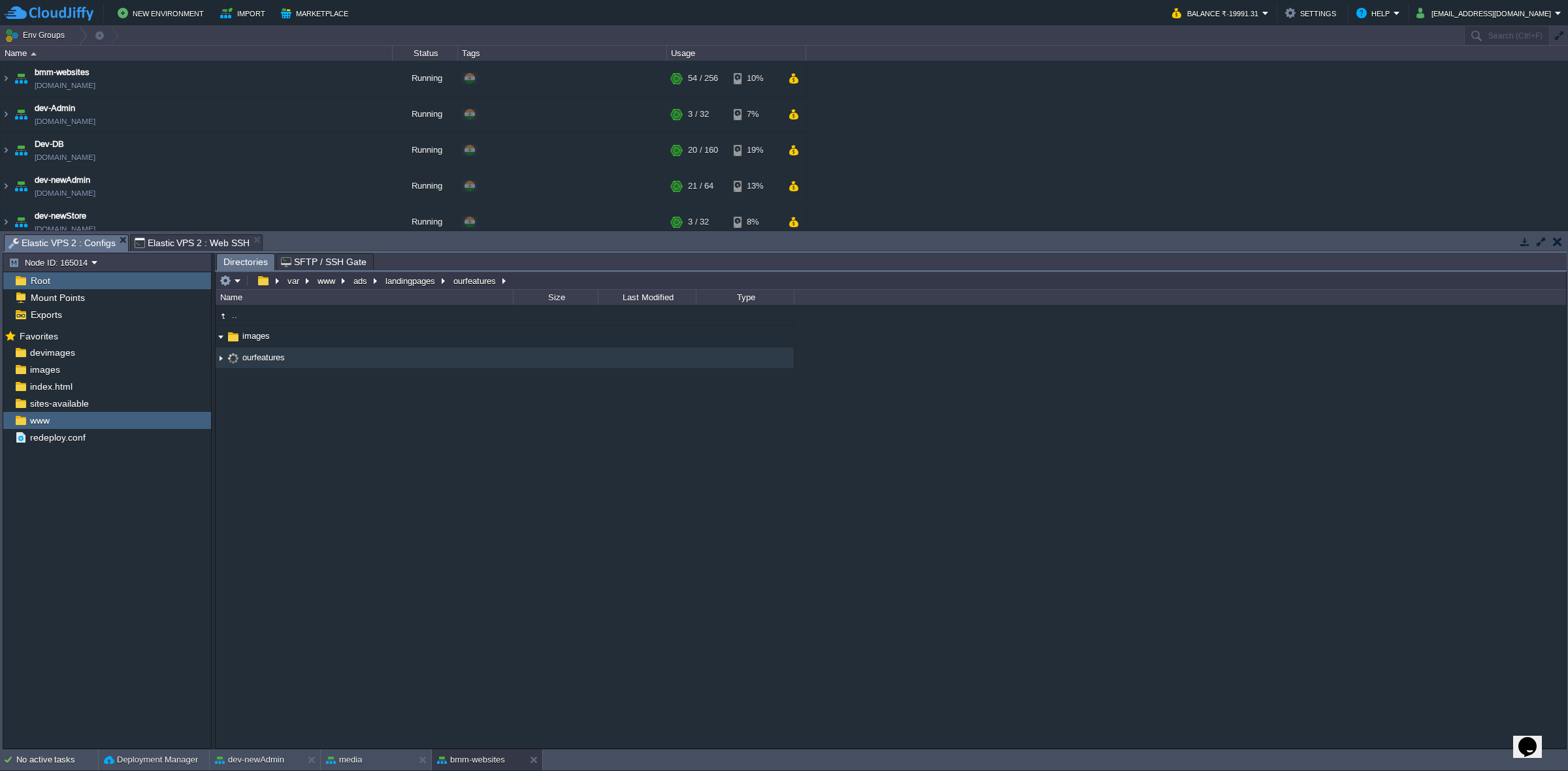
click at [350, 469] on div ".. images .. ourfeatures" at bounding box center [891, 526] width 1350 height 443
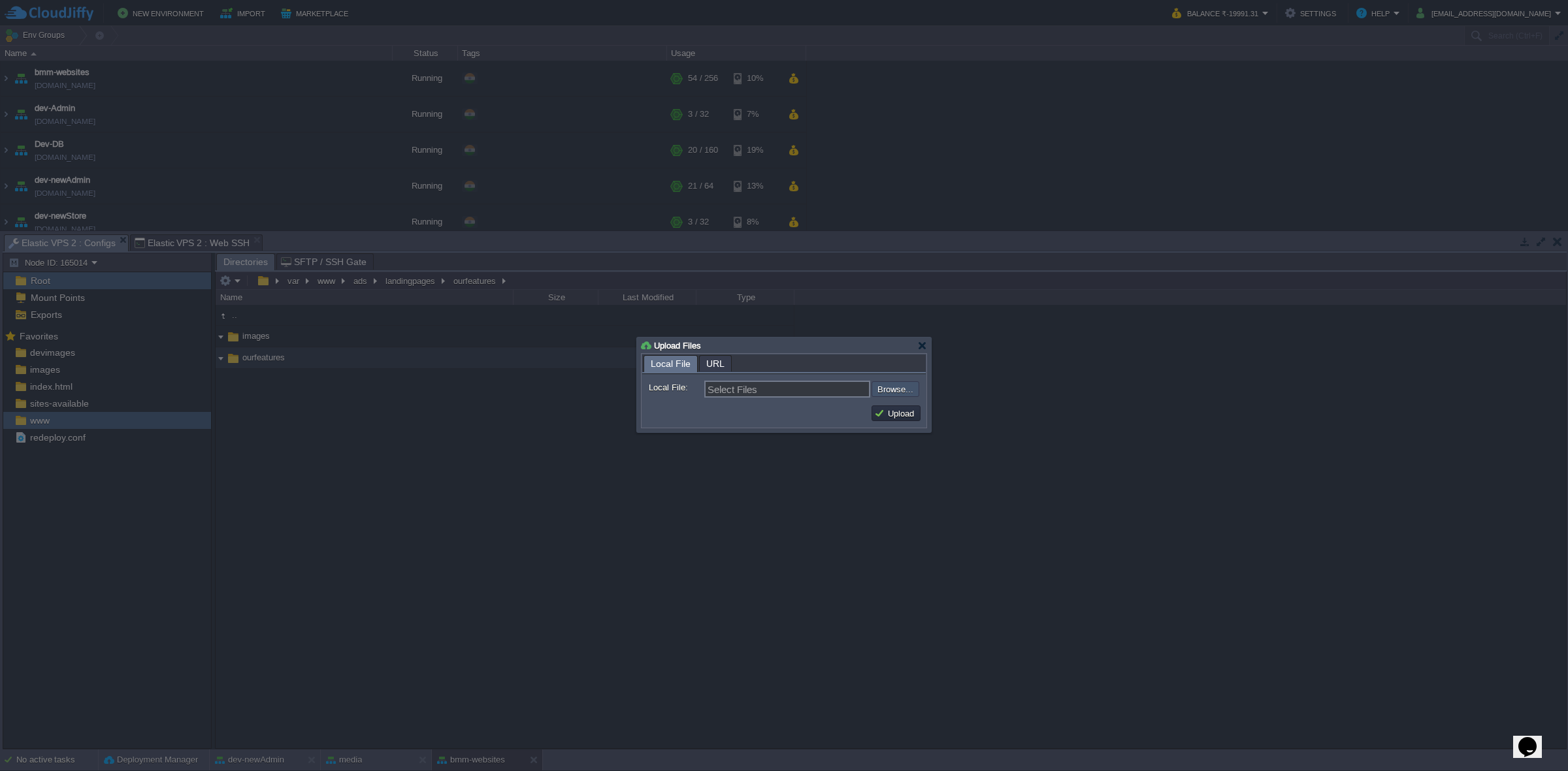
click at [889, 390] on input "file" at bounding box center [836, 389] width 166 height 16
type input "C:\fakepath\button.png"
type input "button.png, Rectangle 12673 (1).png, return.png, shipping.png, star.png, stars.…"
click at [908, 416] on button "Upload" at bounding box center [896, 413] width 44 height 11
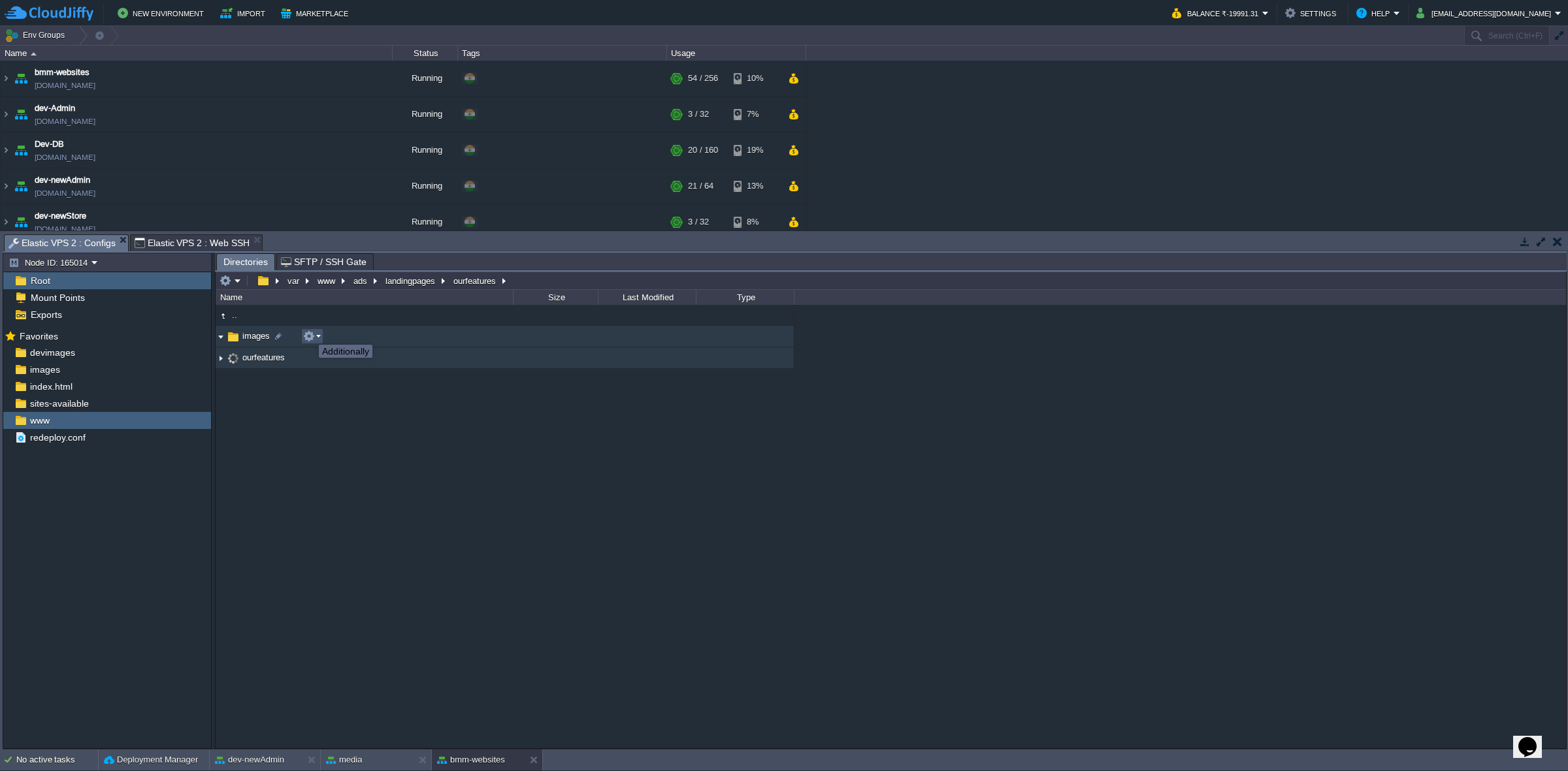
click at [309, 333] on button "button" at bounding box center [308, 336] width 11 height 11
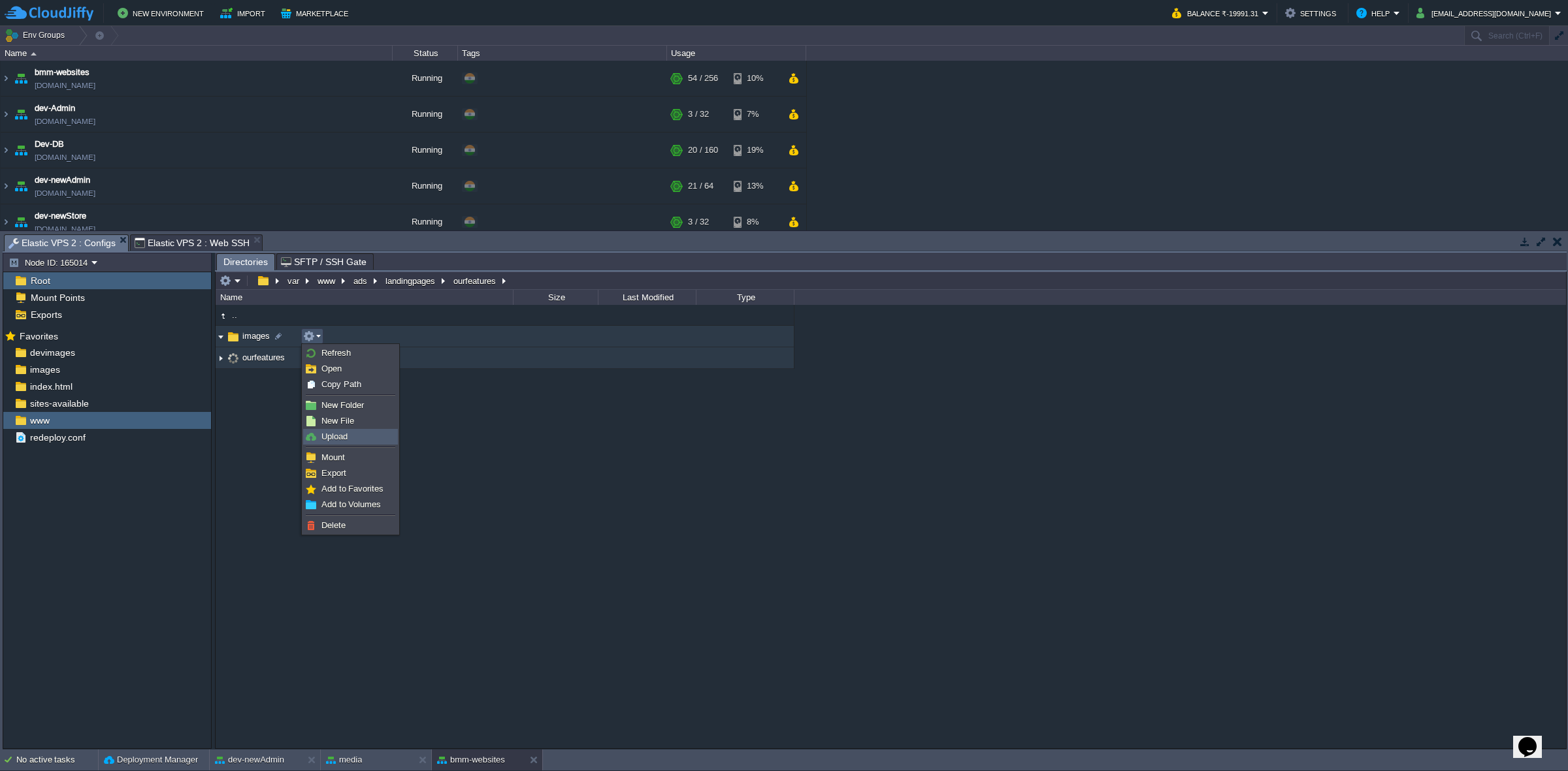
click at [383, 437] on link "Upload" at bounding box center [350, 437] width 93 height 14
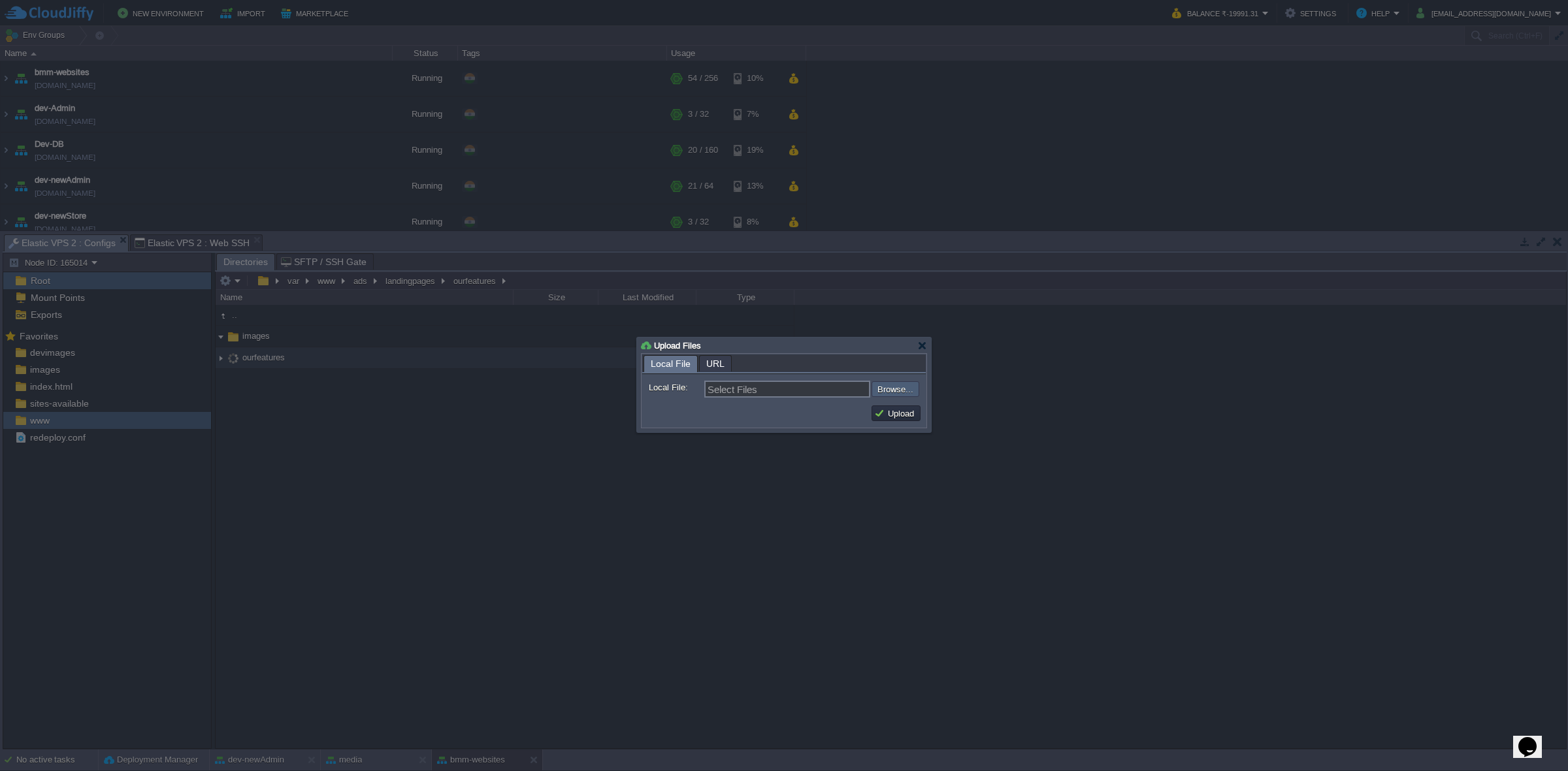
click at [881, 393] on input "file" at bounding box center [836, 389] width 166 height 16
type input "C:\fakepath\aboutRight.png"
type input "aboutRight.png, affordable.svg, ARRO.png, banner-bg.png, Beautiful_design.svg, …"
click at [905, 417] on button "Upload" at bounding box center [896, 413] width 44 height 11
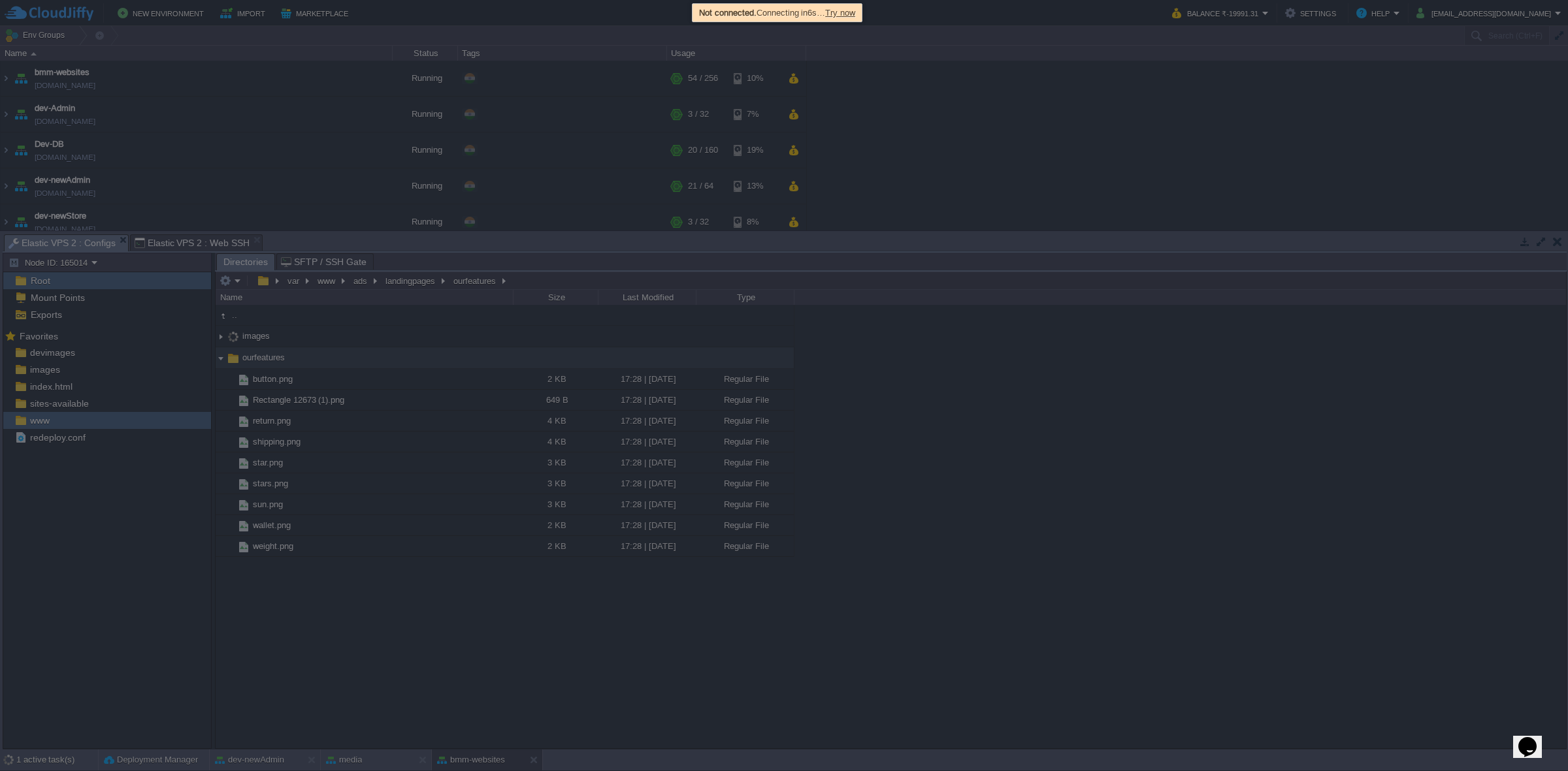
click at [854, 8] on span "Try now" at bounding box center [840, 13] width 30 height 9
click at [850, 13] on span "Try now" at bounding box center [840, 13] width 30 height 9
click at [850, 14] on span "Try now" at bounding box center [840, 13] width 30 height 9
click at [850, 11] on span "Try now" at bounding box center [840, 13] width 30 height 9
click at [854, 13] on span "Try now" at bounding box center [840, 13] width 30 height 9
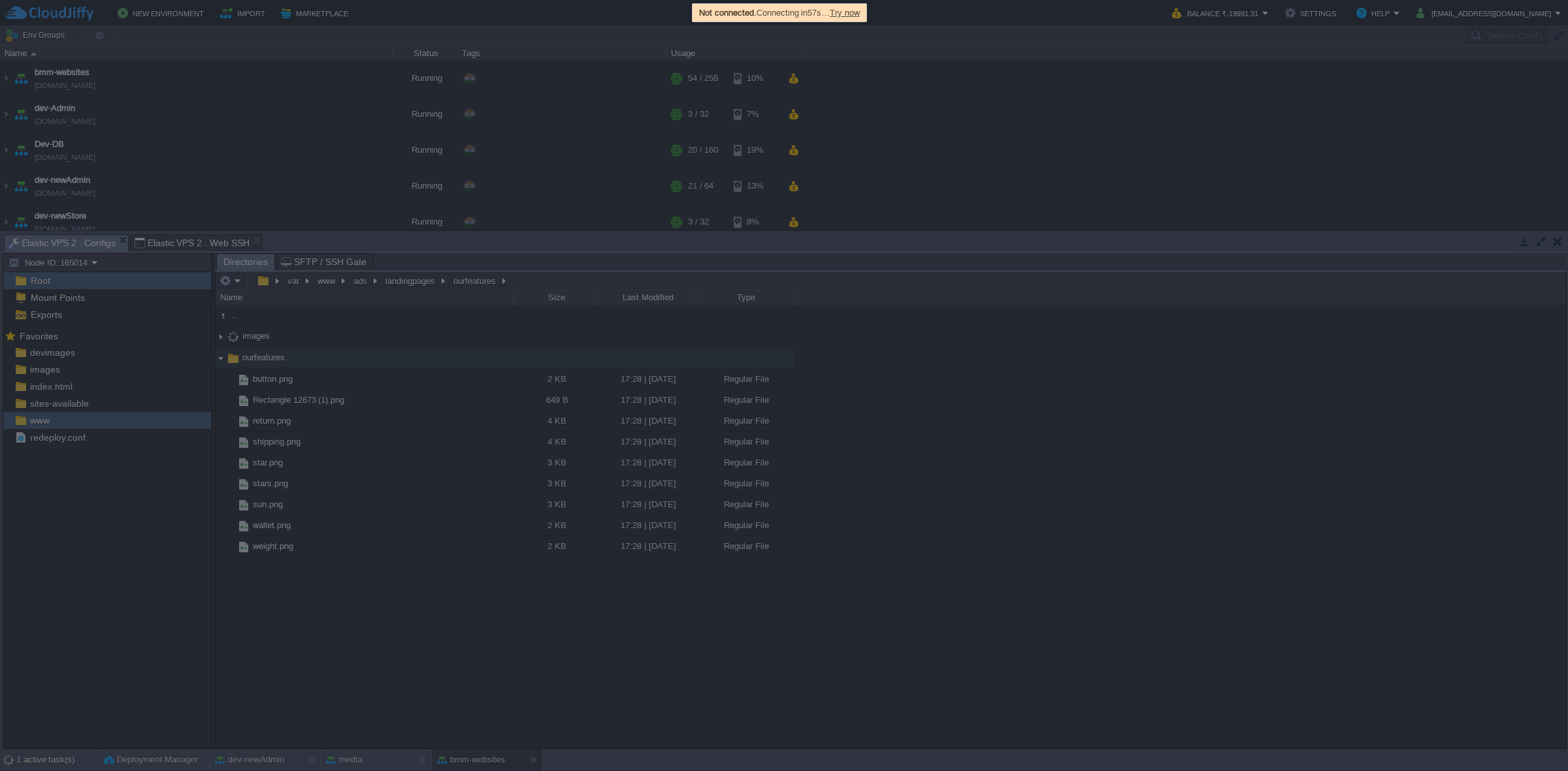
click at [854, 10] on span "Try now" at bounding box center [844, 13] width 30 height 9
click at [856, 15] on span "Try now" at bounding box center [844, 13] width 30 height 9
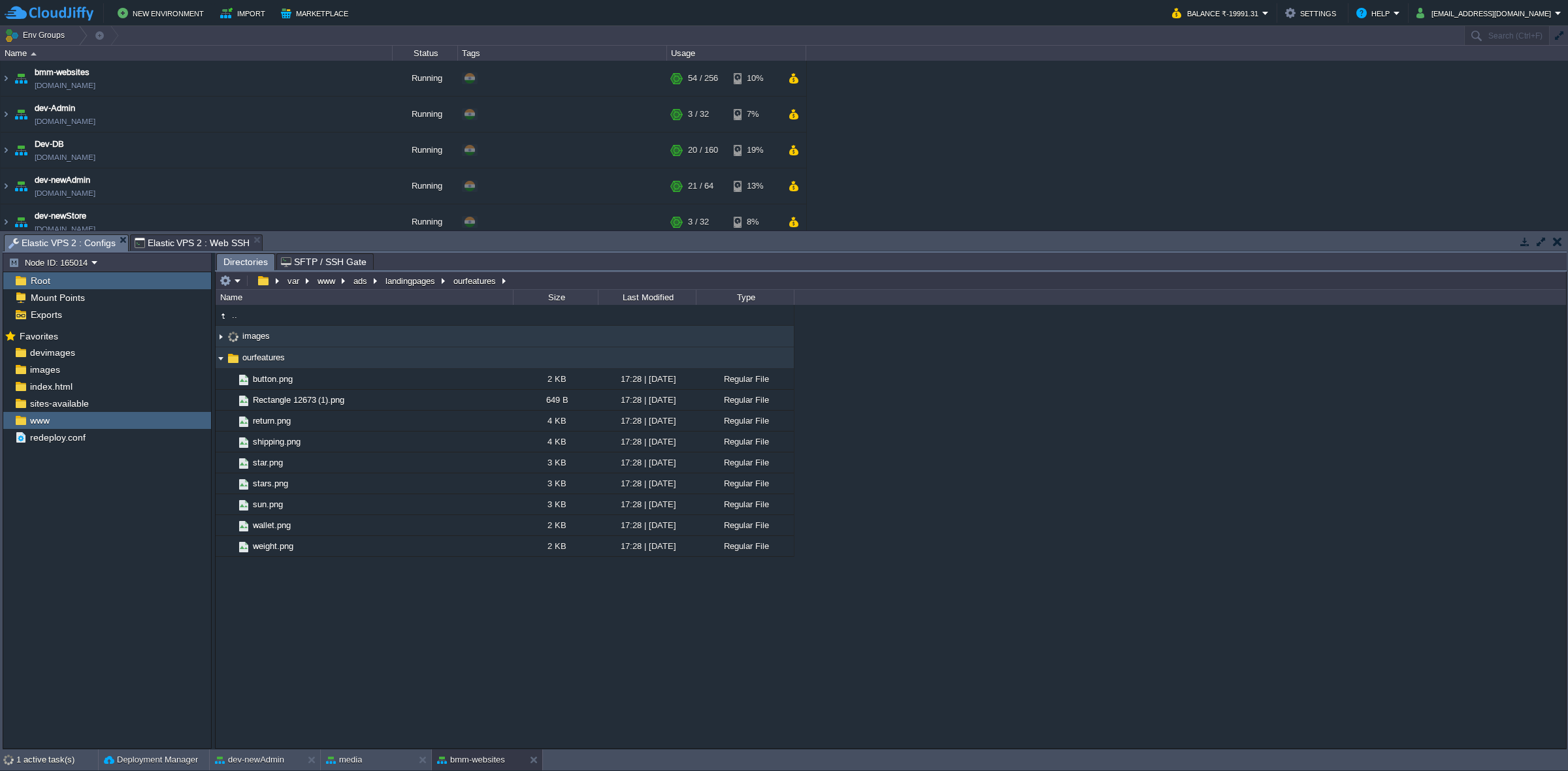
scroll to position [0, 0]
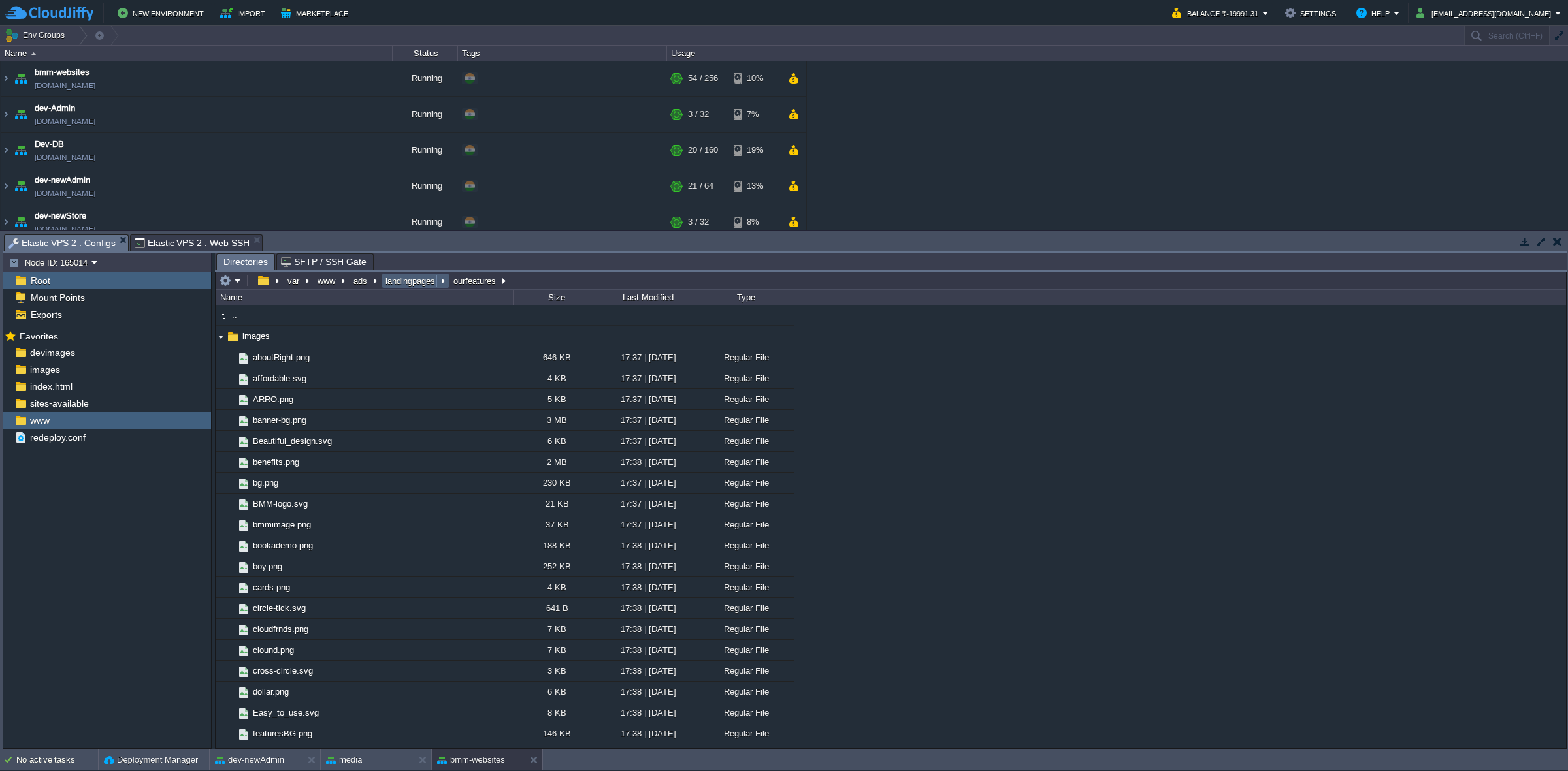
click at [405, 282] on button "landingpages" at bounding box center [410, 280] width 55 height 11
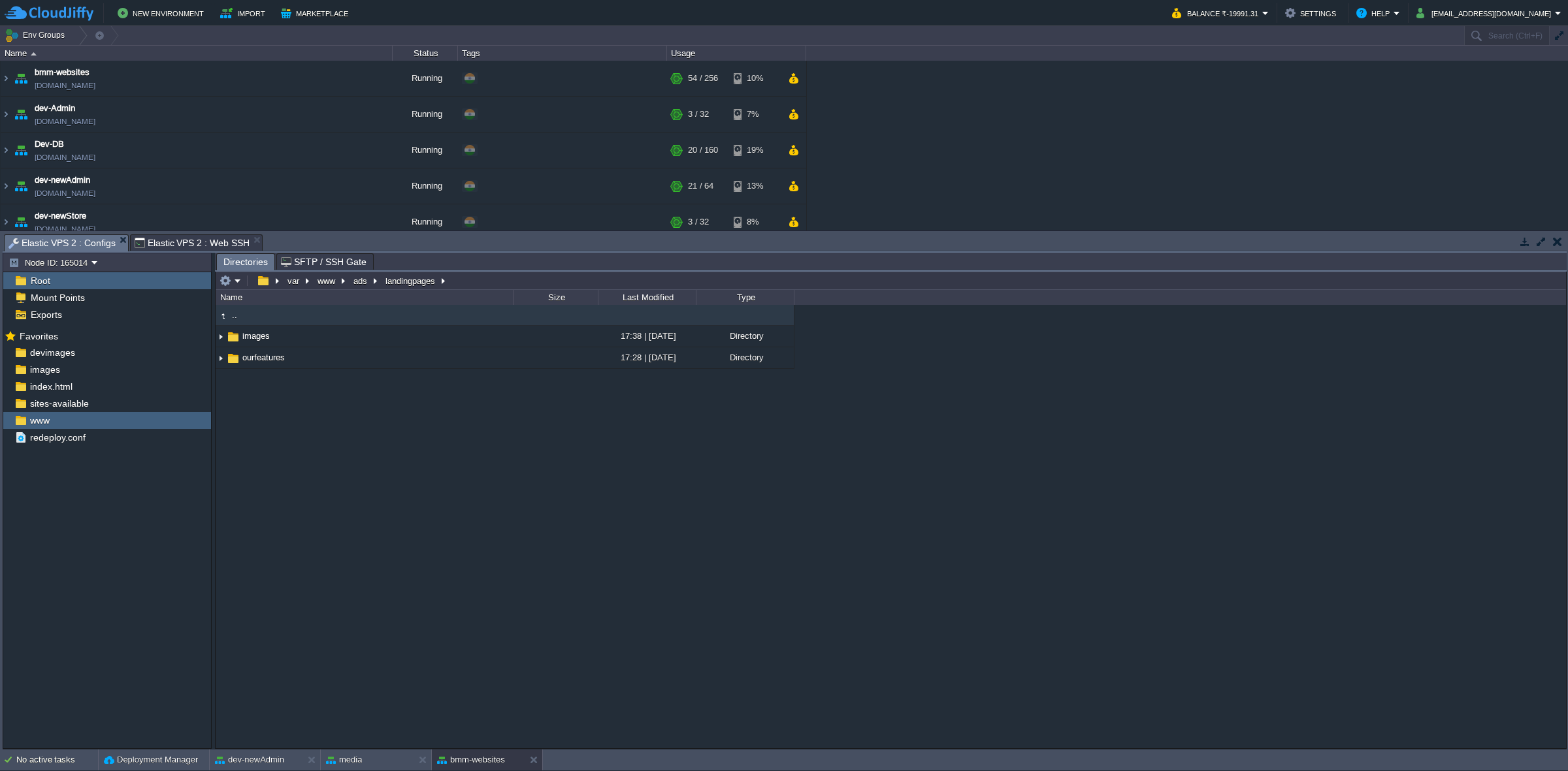
click at [237, 318] on span ".." at bounding box center [235, 315] width 9 height 11
click at [235, 276] on em at bounding box center [230, 280] width 22 height 11
click at [276, 366] on link "Upload" at bounding box center [267, 366] width 93 height 14
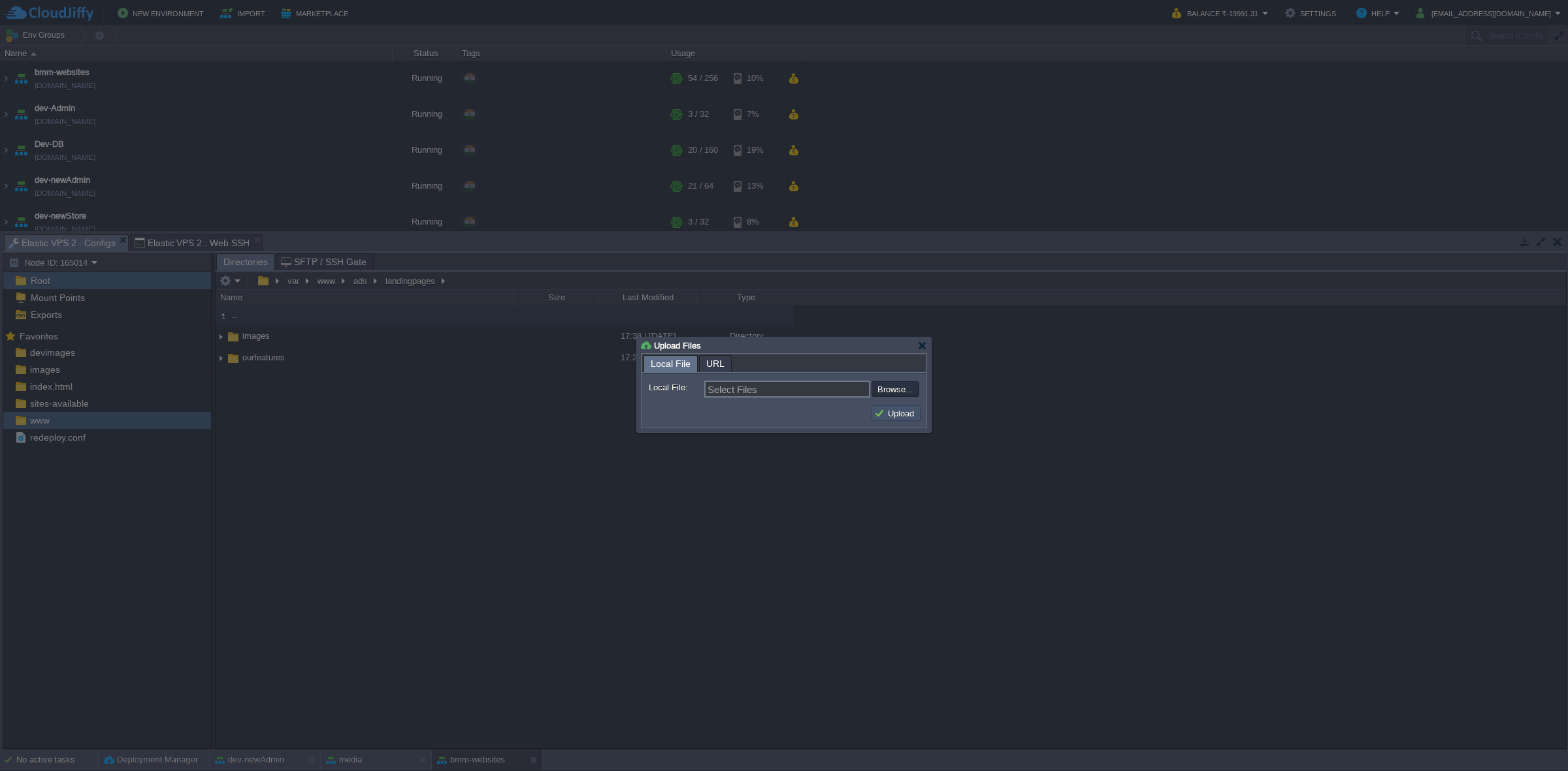
click at [892, 410] on button "Upload" at bounding box center [896, 413] width 44 height 11
click at [882, 417] on button "Upload" at bounding box center [896, 413] width 44 height 11
click at [890, 391] on input "file" at bounding box center [836, 389] width 166 height 16
type input "C:\fakepath\fullresponsivelandingpage.html"
type input "fullresponsivelandingpage.html"
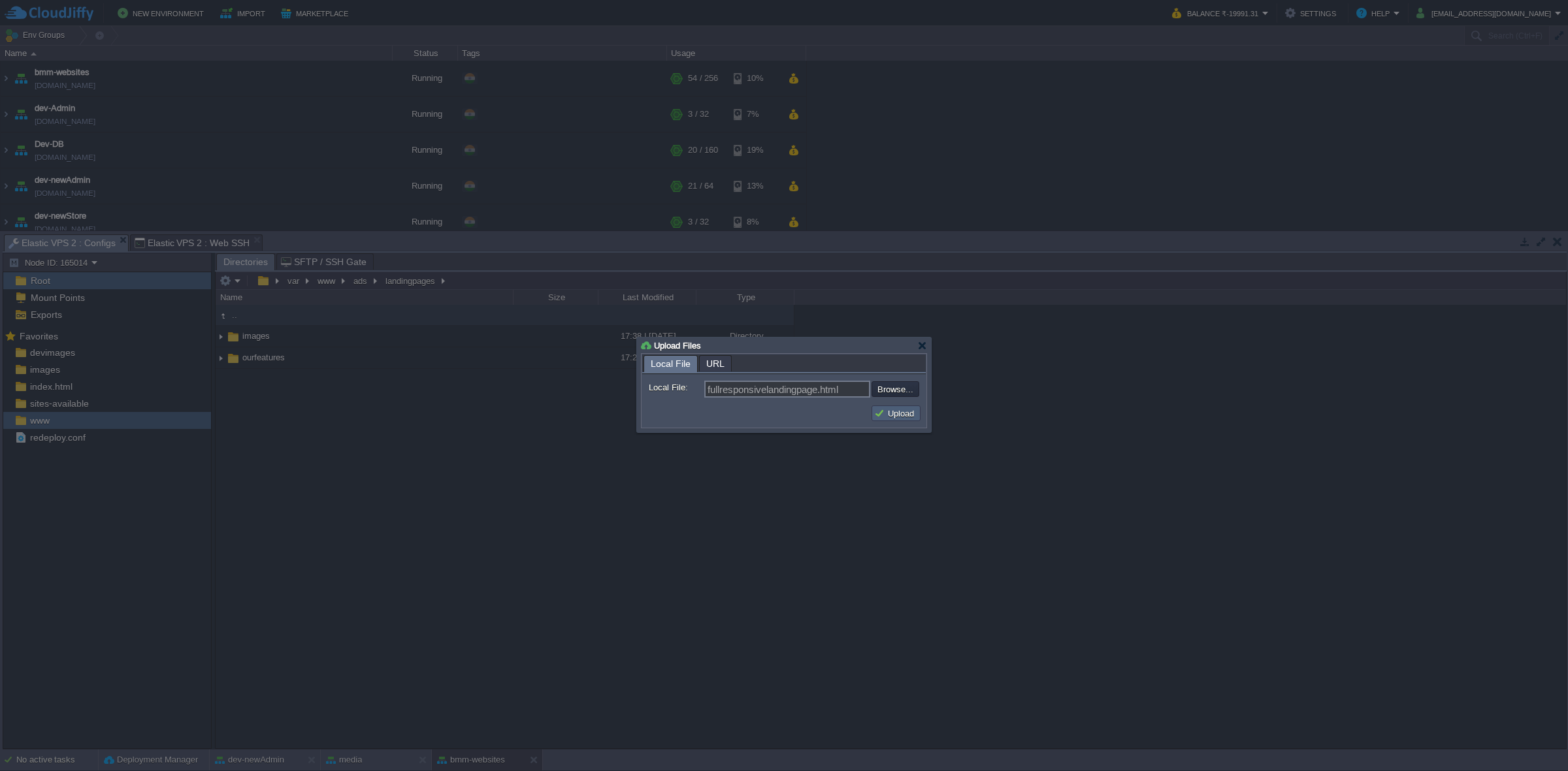
click at [902, 416] on button "Upload" at bounding box center [896, 413] width 44 height 11
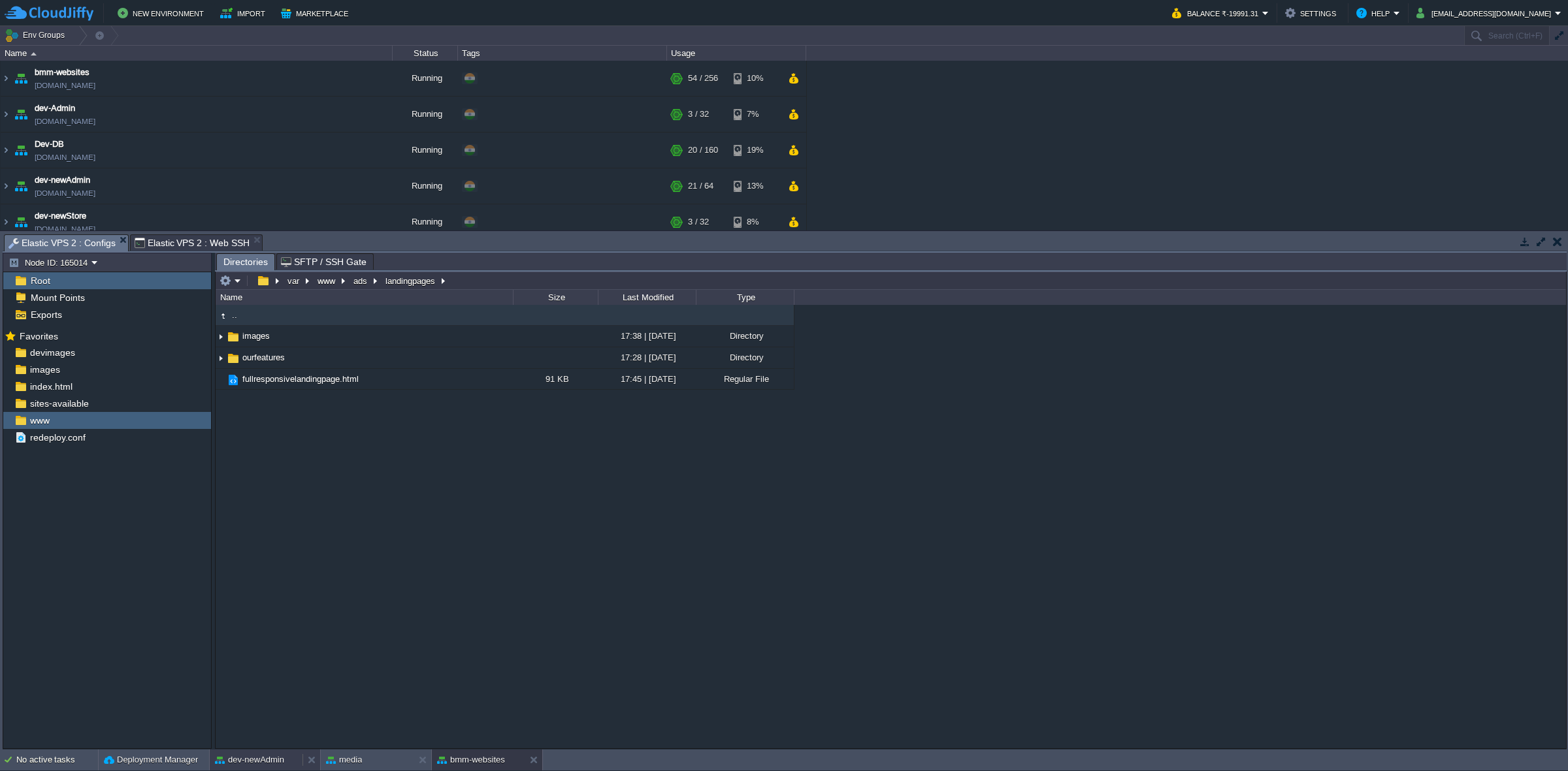
click at [263, 757] on button "dev-newAdmin" at bounding box center [249, 760] width 69 height 13
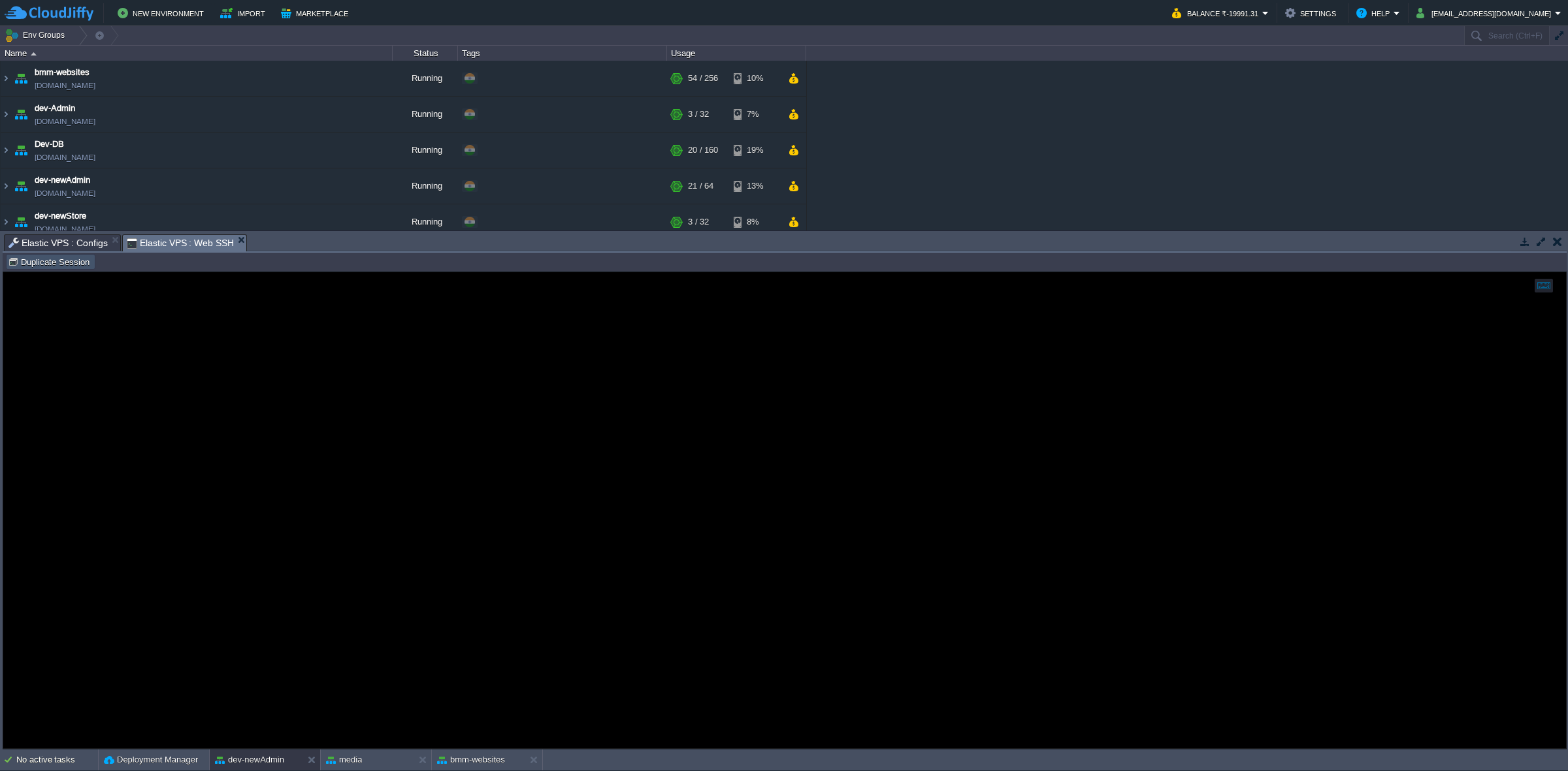
click at [49, 260] on button "Duplicate Session" at bounding box center [51, 262] width 86 height 11
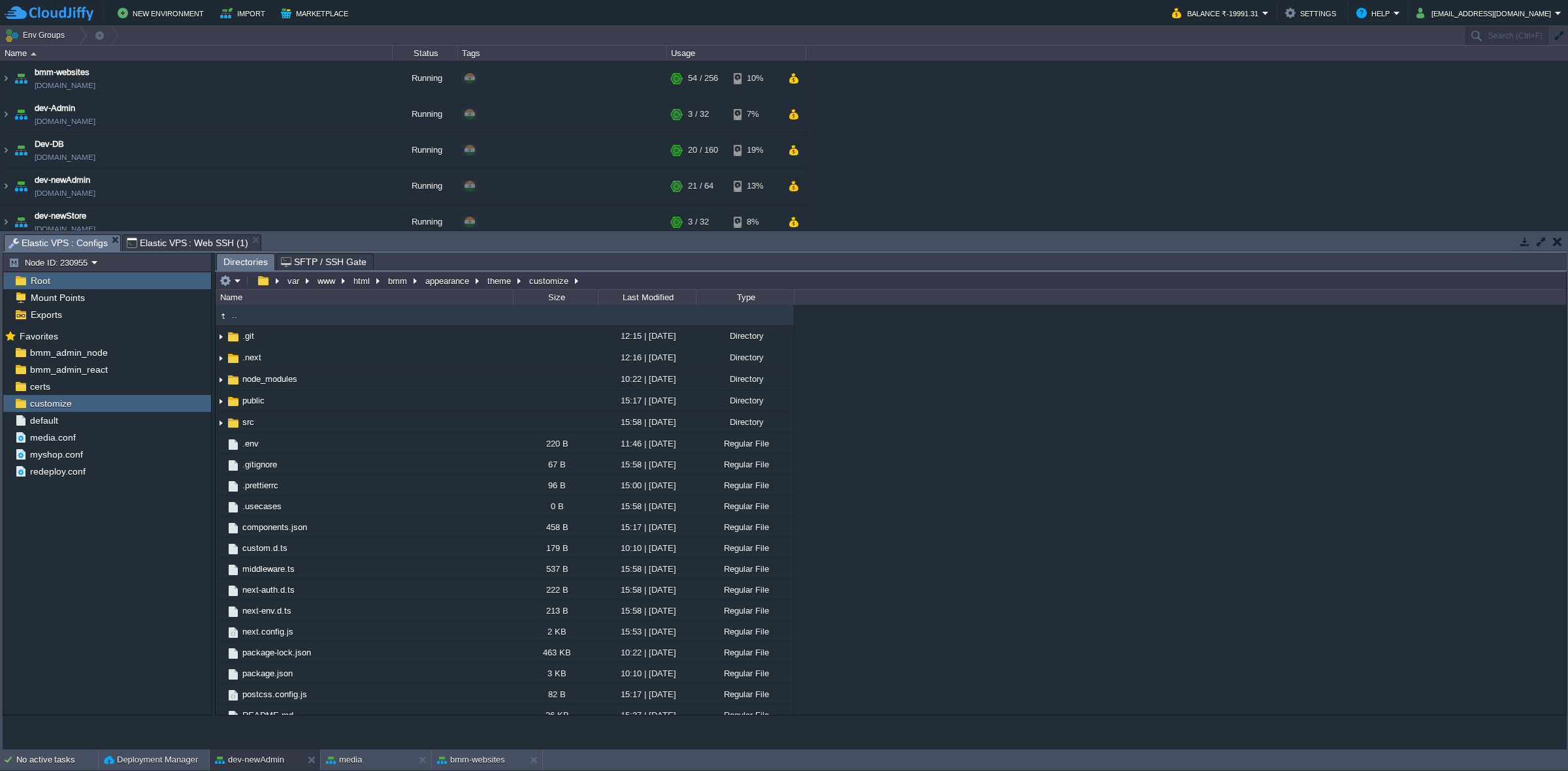
click at [59, 240] on span "Elastic VPS : Configs" at bounding box center [58, 243] width 99 height 16
click at [196, 401] on button "button" at bounding box center [193, 403] width 11 height 11
click at [213, 416] on span "Copy Path" at bounding box center [225, 420] width 40 height 9
type input "#000000"
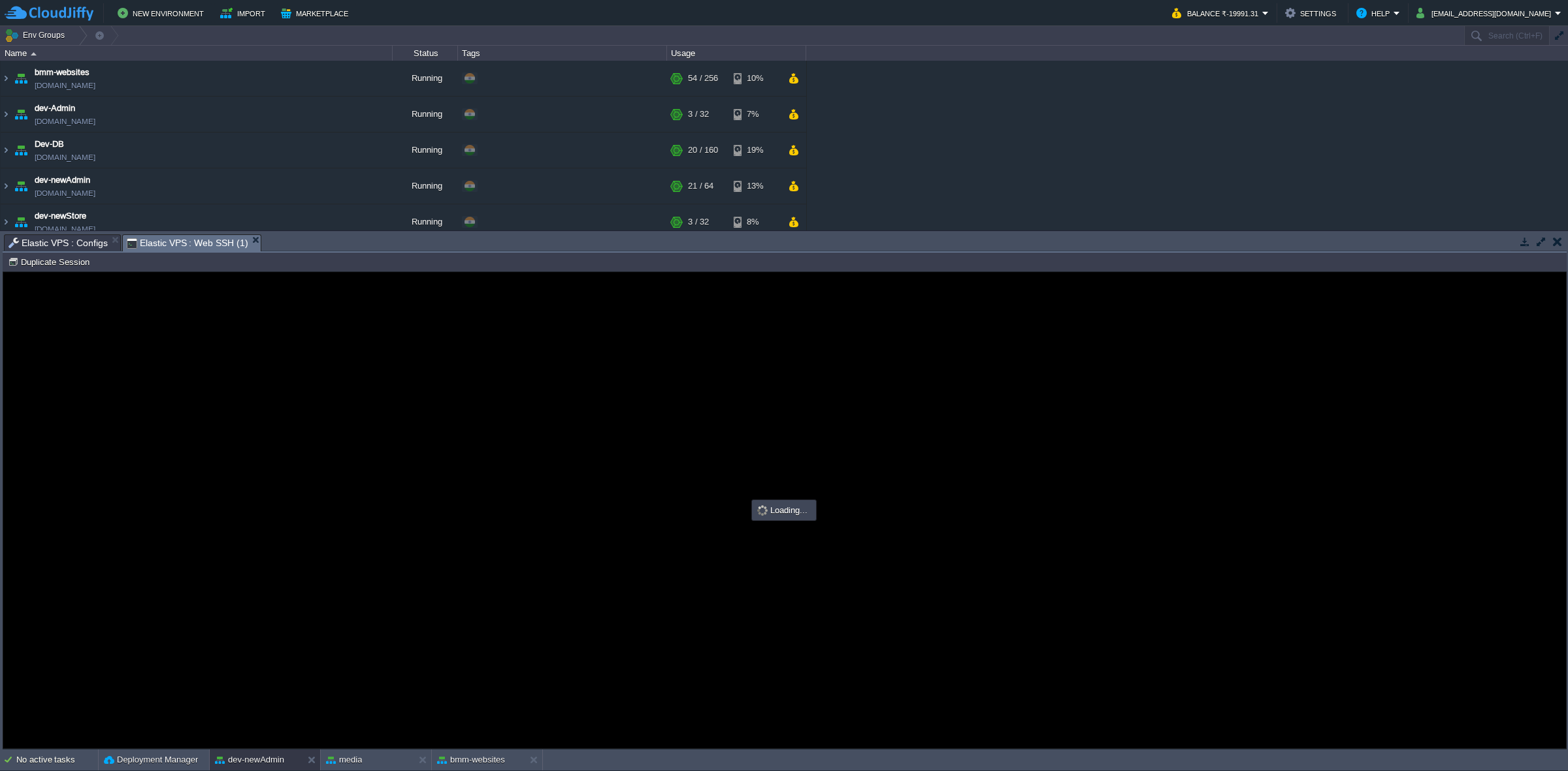
click at [204, 239] on span "Elastic VPS : Web SSH (1)" at bounding box center [187, 243] width 122 height 16
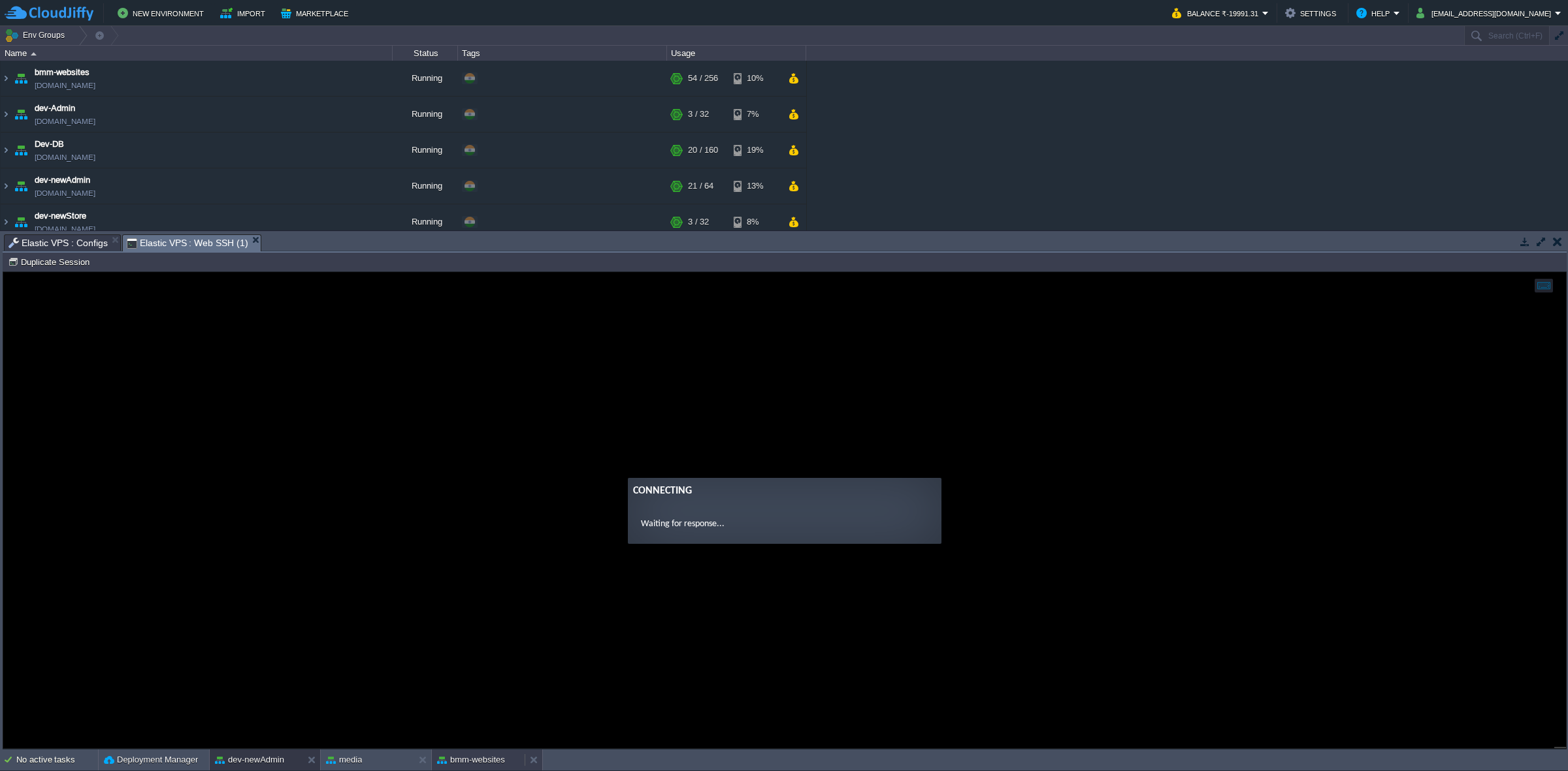
click at [467, 762] on button "bmm-websites" at bounding box center [471, 760] width 68 height 13
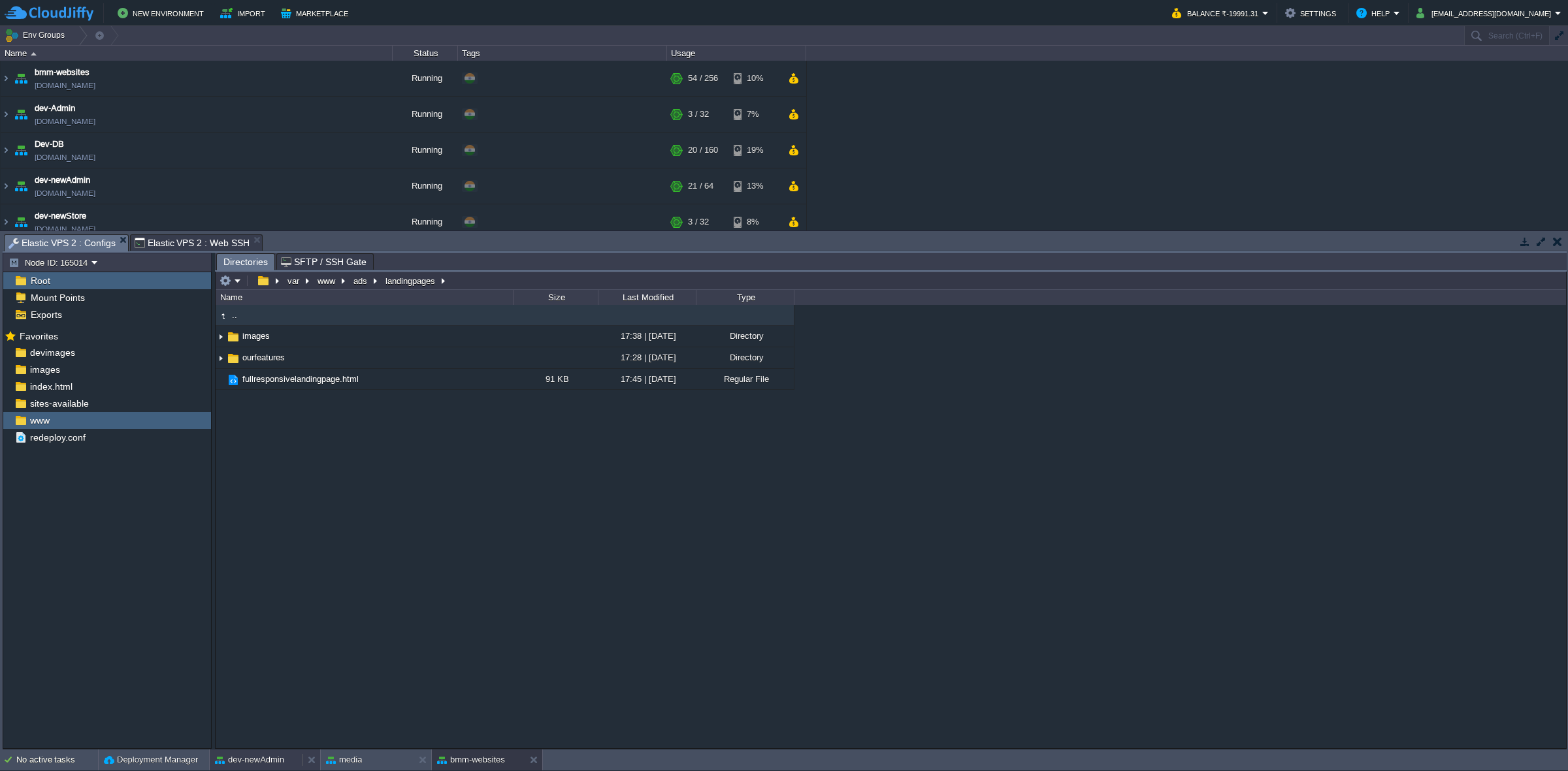
click at [245, 761] on button "dev-newAdmin" at bounding box center [249, 760] width 69 height 13
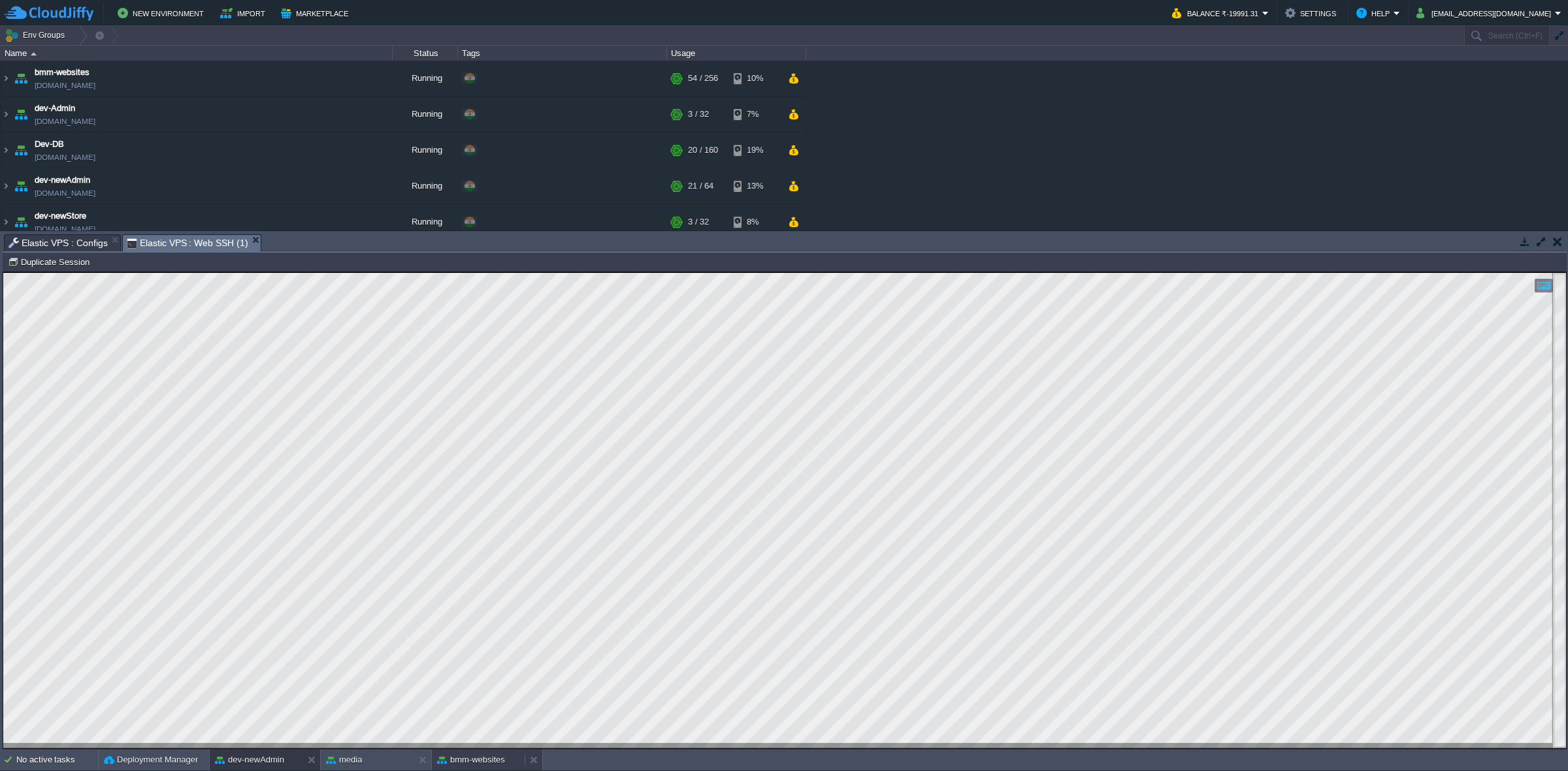
click at [481, 758] on button "bmm-websites" at bounding box center [471, 760] width 68 height 13
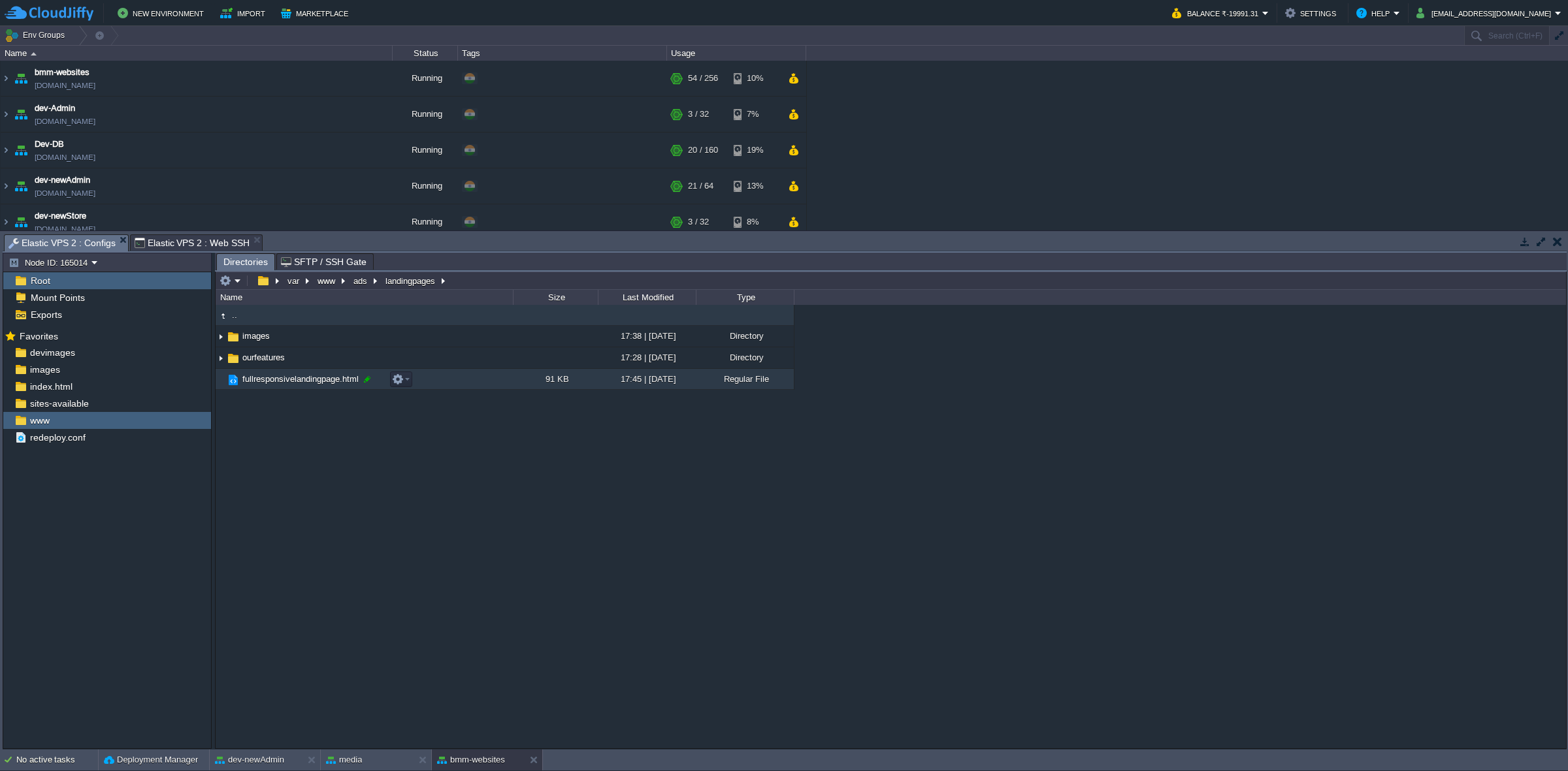
click at [367, 376] on div at bounding box center [366, 379] width 11 height 11
drag, startPoint x: 371, startPoint y: 376, endPoint x: 218, endPoint y: 370, distance: 153.1
click at [218, 370] on div ".. images 17:38 | [DATE] Directory ourfeatures 17:28 | [DATE] Directory fullres…" at bounding box center [891, 526] width 1350 height 443
click at [341, 380] on input "fullresponsivelandingpage.html" at bounding box center [376, 379] width 272 height 17
drag, startPoint x: 339, startPoint y: 380, endPoint x: 237, endPoint y: 382, distance: 102.0
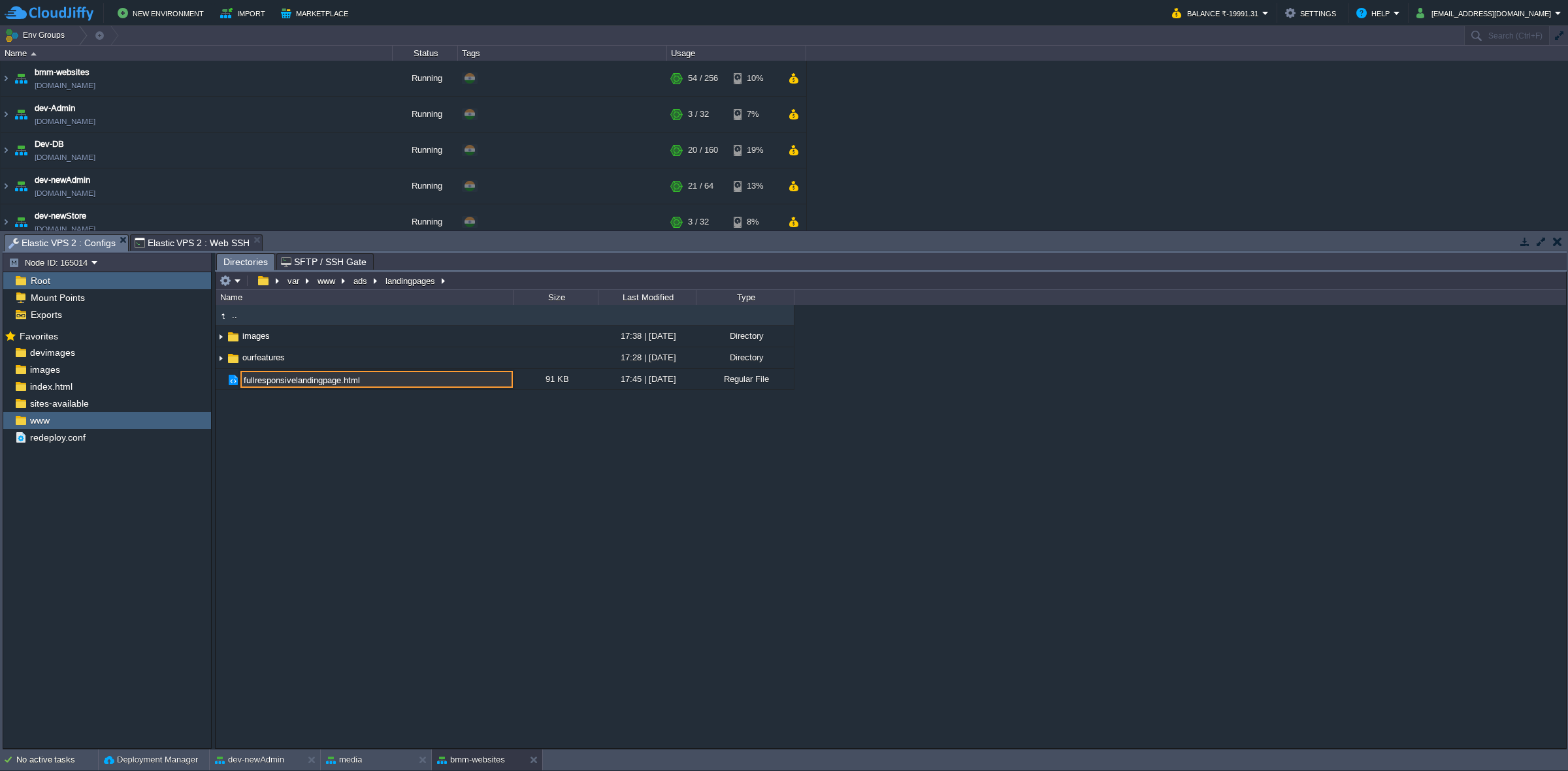
click at [237, 382] on div ".. images 17:38 | [DATE] Directory ourfeatures 17:28 | [DATE] Directory fullres…" at bounding box center [891, 526] width 1350 height 443
type input "index.html"
click at [273, 755] on button "dev-newAdmin" at bounding box center [249, 760] width 69 height 13
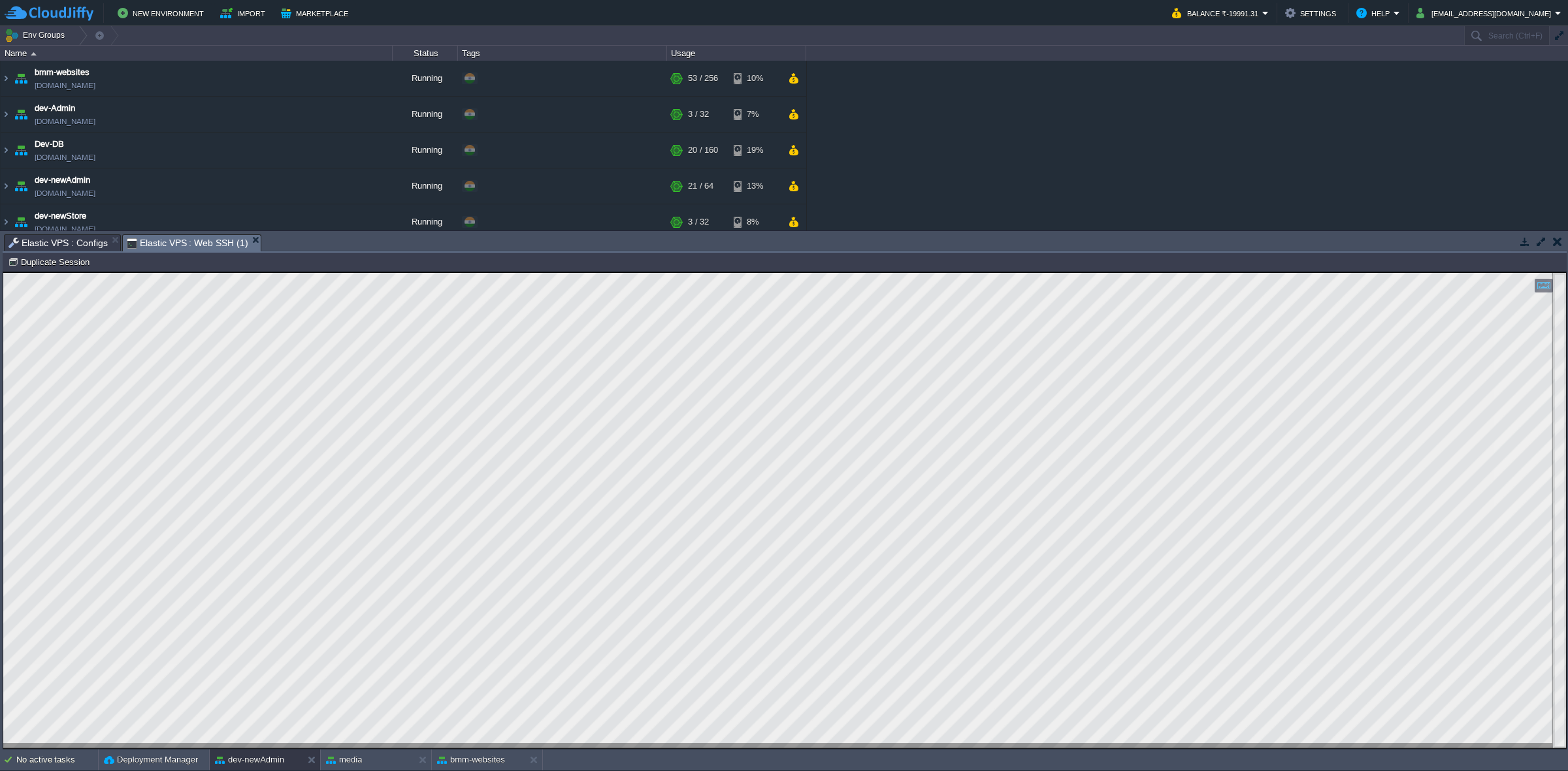
click at [87, 237] on span "Elastic VPS : Configs" at bounding box center [58, 243] width 99 height 16
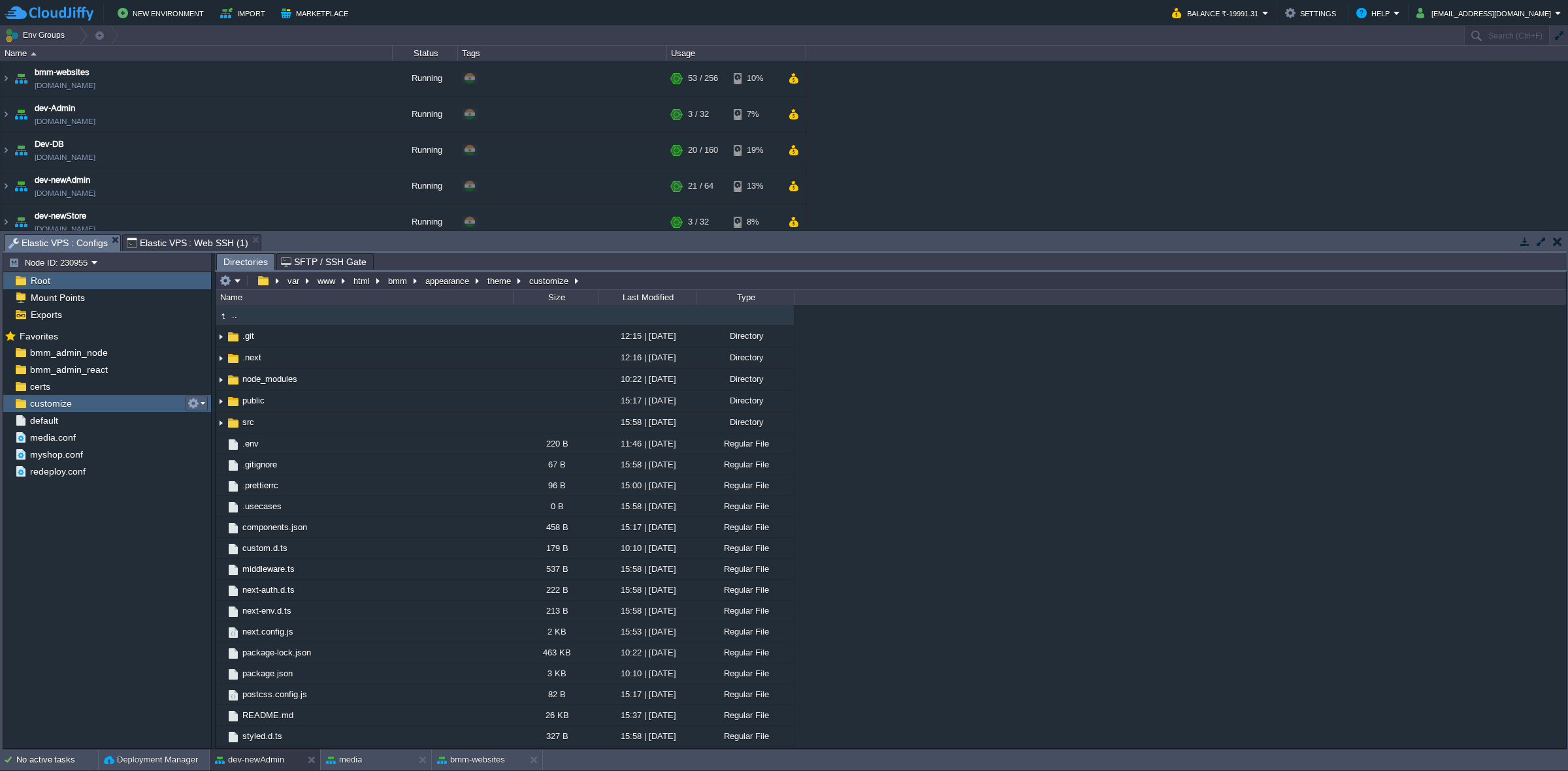
click at [200, 403] on em at bounding box center [196, 403] width 18 height 11
click at [230, 417] on span "Copy Path" at bounding box center [225, 420] width 40 height 9
click at [216, 235] on span "Elastic VPS : Web SSH (1)" at bounding box center [187, 243] width 122 height 16
